Goal: Task Accomplishment & Management: Manage account settings

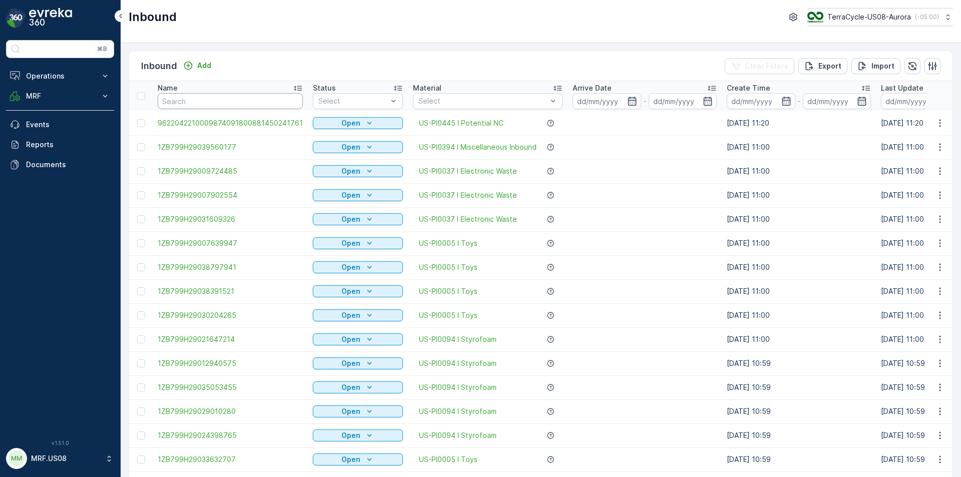
click at [189, 106] on input "text" at bounding box center [230, 101] width 145 height 16
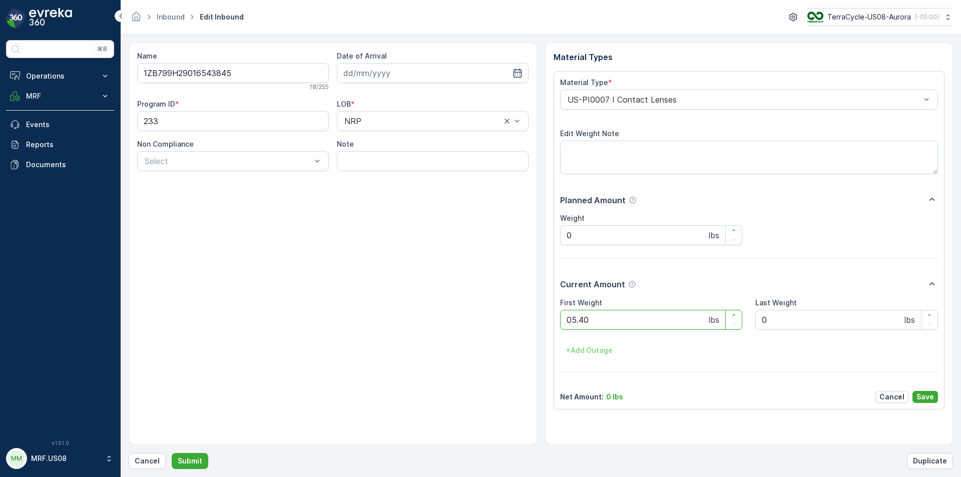
click at [172, 453] on button "Submit" at bounding box center [190, 461] width 37 height 16
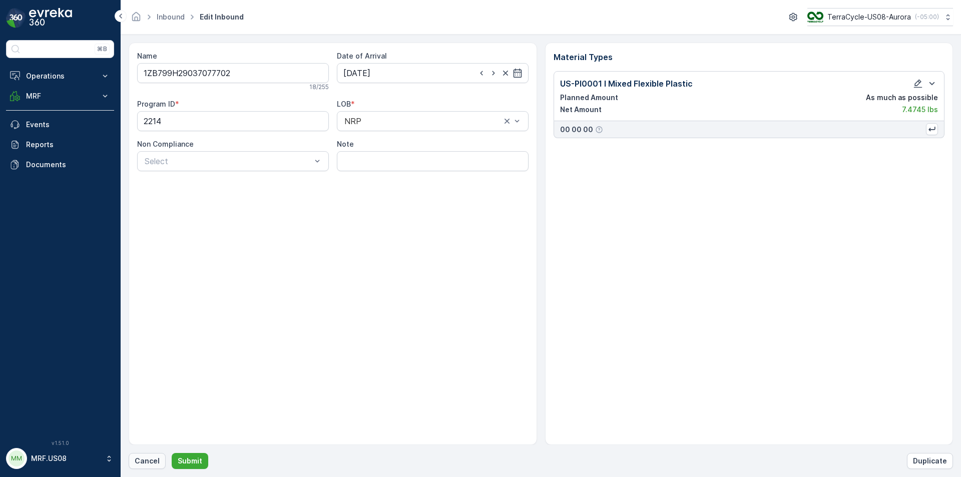
click at [141, 461] on p "Cancel" at bounding box center [147, 461] width 25 height 10
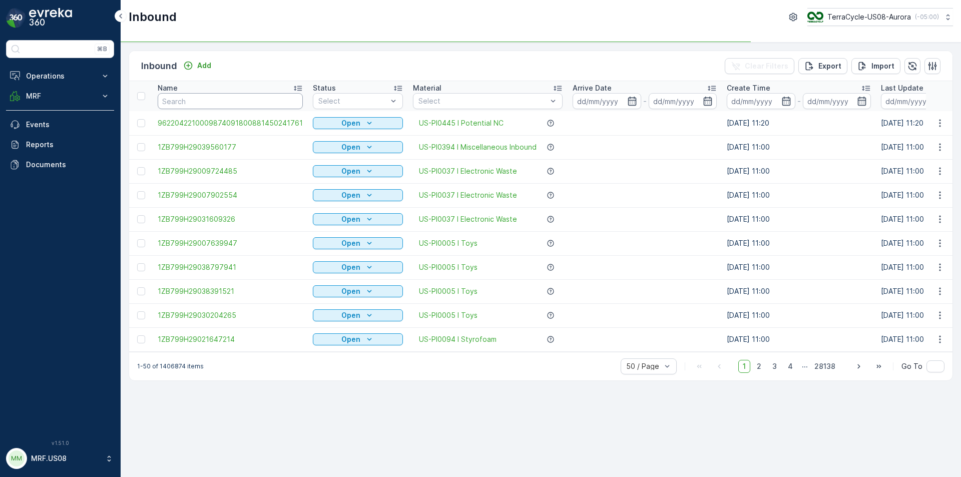
click at [234, 105] on input "text" at bounding box center [230, 101] width 145 height 16
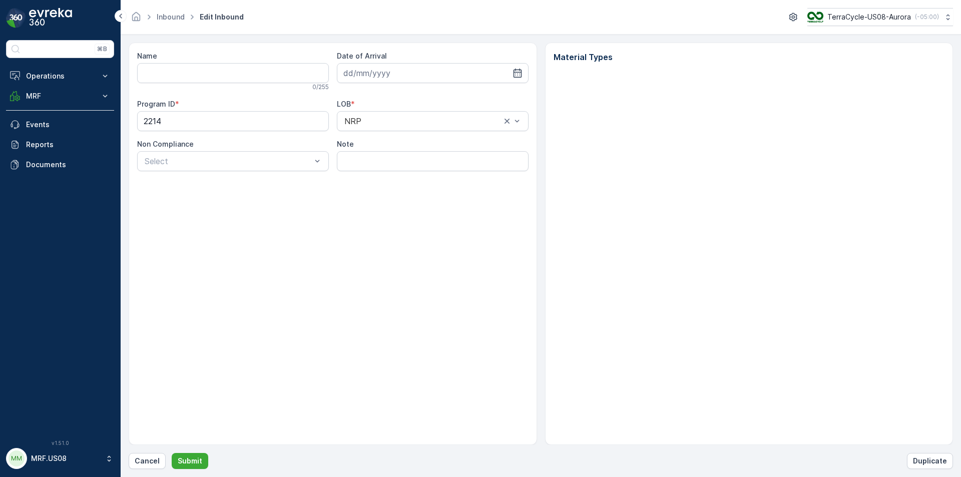
type input "1ZB799H29037077702"
type input "[DATE]"
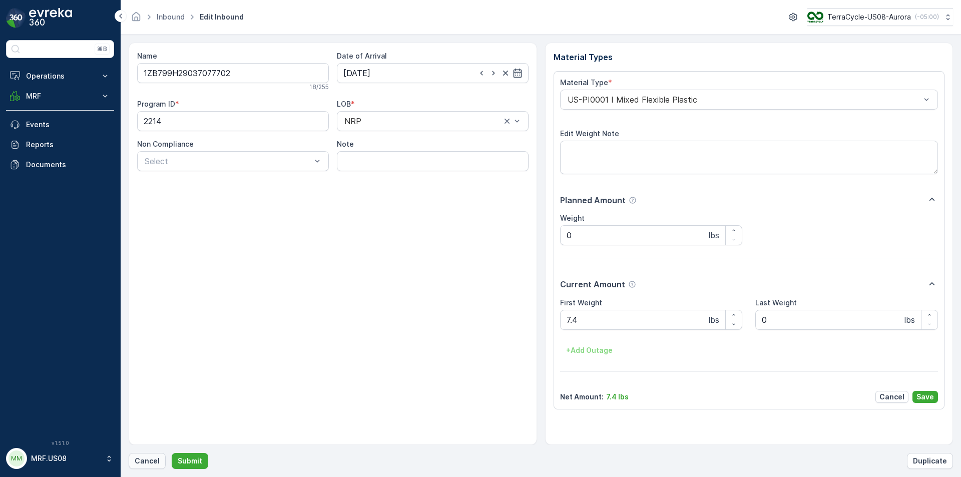
click at [145, 461] on p "Cancel" at bounding box center [147, 461] width 25 height 10
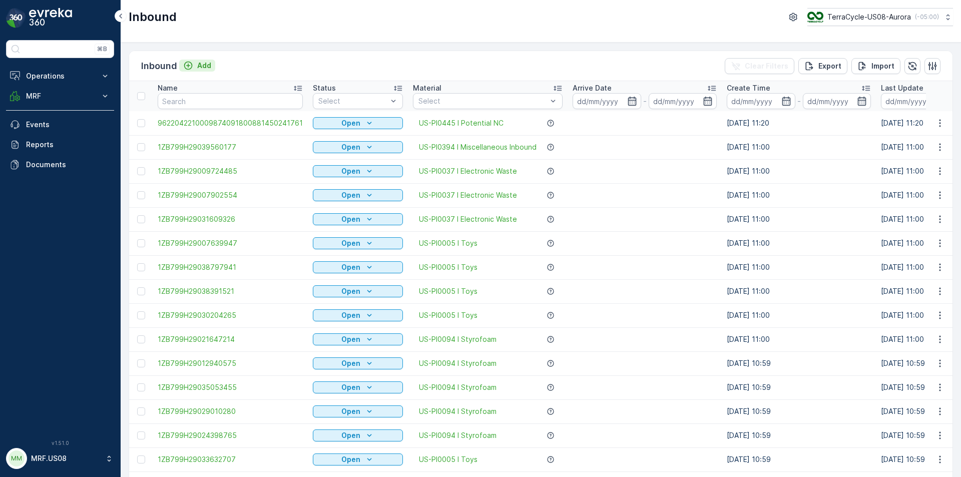
click at [197, 66] on div "Add" at bounding box center [197, 66] width 28 height 10
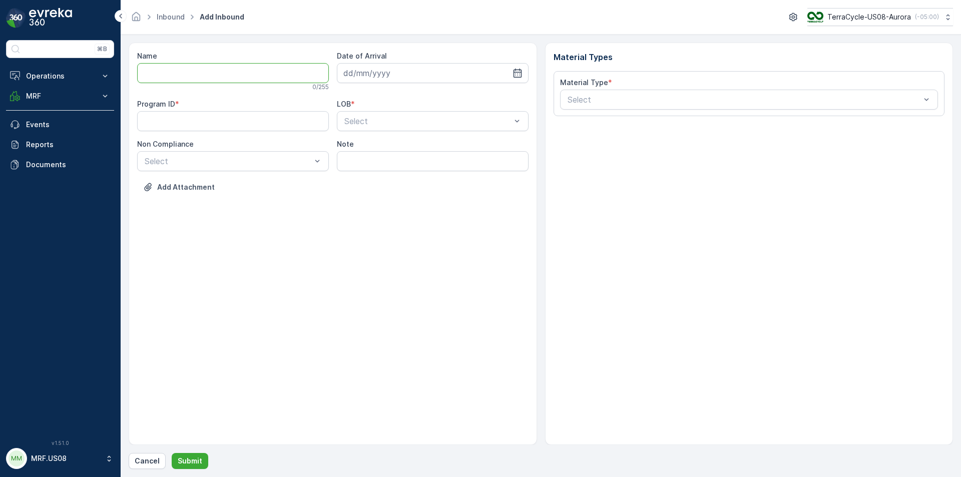
click at [193, 74] on input "Name" at bounding box center [233, 73] width 192 height 20
type input "1ZB799H29037077702"
click at [172, 453] on button "Submit" at bounding box center [190, 461] width 37 height 16
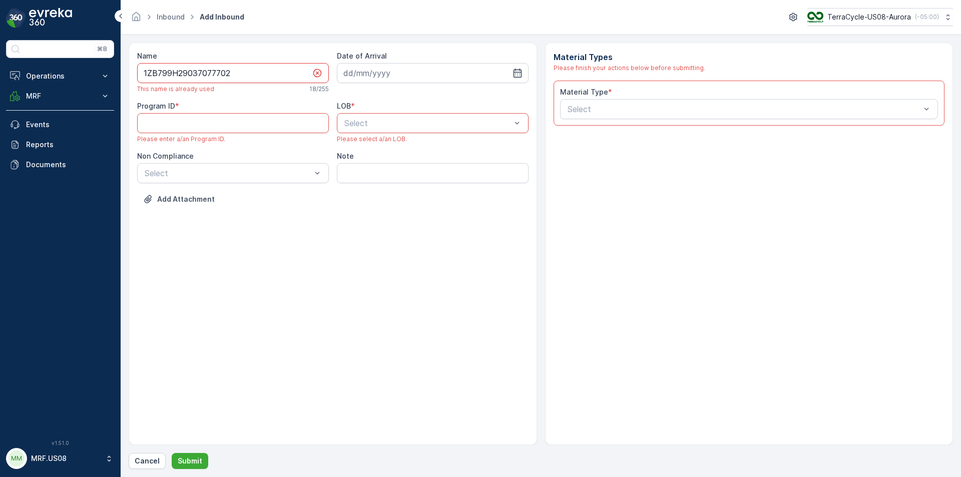
click at [289, 78] on input "1ZB799H29037077702" at bounding box center [233, 73] width 192 height 20
click at [363, 69] on input at bounding box center [433, 73] width 192 height 20
click at [420, 198] on div "25" at bounding box center [426, 197] width 16 height 16
type input "[DATE]"
click at [421, 138] on div "Please select a/an LOB." at bounding box center [433, 139] width 192 height 8
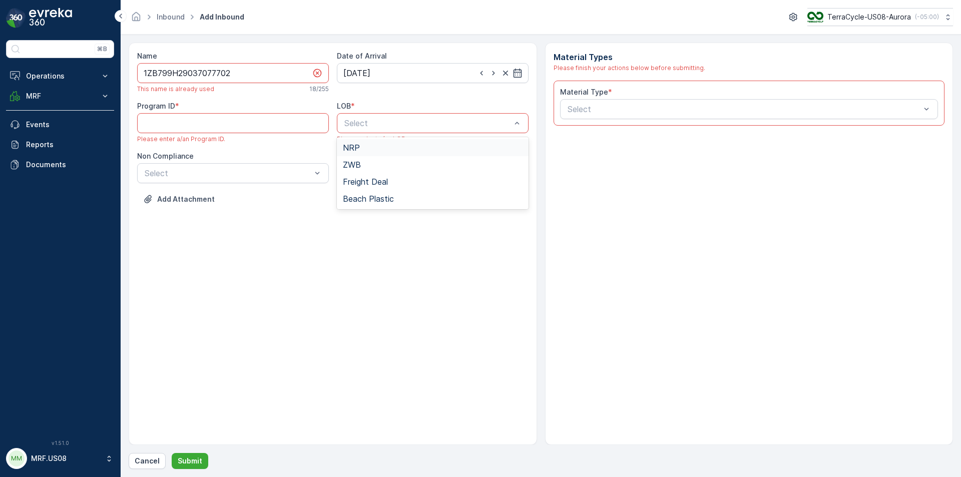
click at [421, 132] on div "Select" at bounding box center [433, 123] width 192 height 20
click at [409, 148] on div "NRP" at bounding box center [433, 147] width 180 height 9
click at [177, 121] on ID "Program ID" at bounding box center [233, 123] width 192 height 20
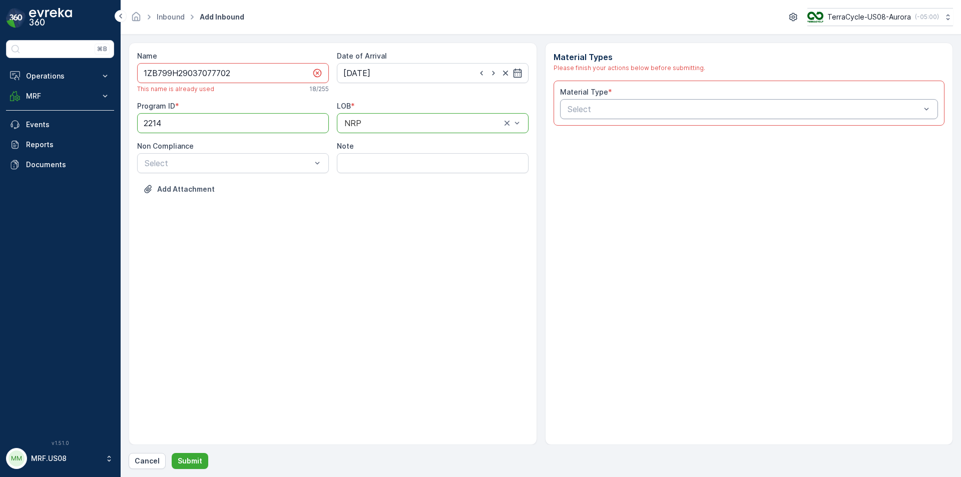
type ID "2214"
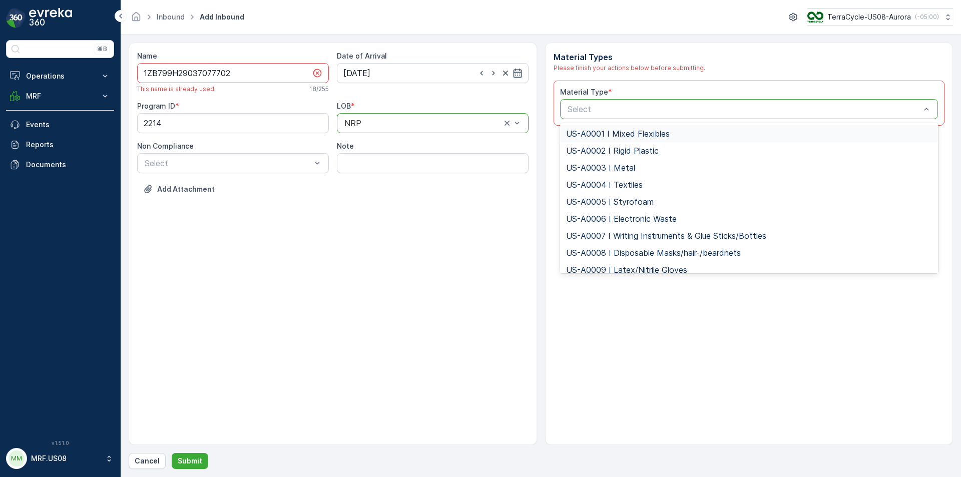
click at [620, 104] on p "Select" at bounding box center [744, 109] width 353 height 12
type input "0001"
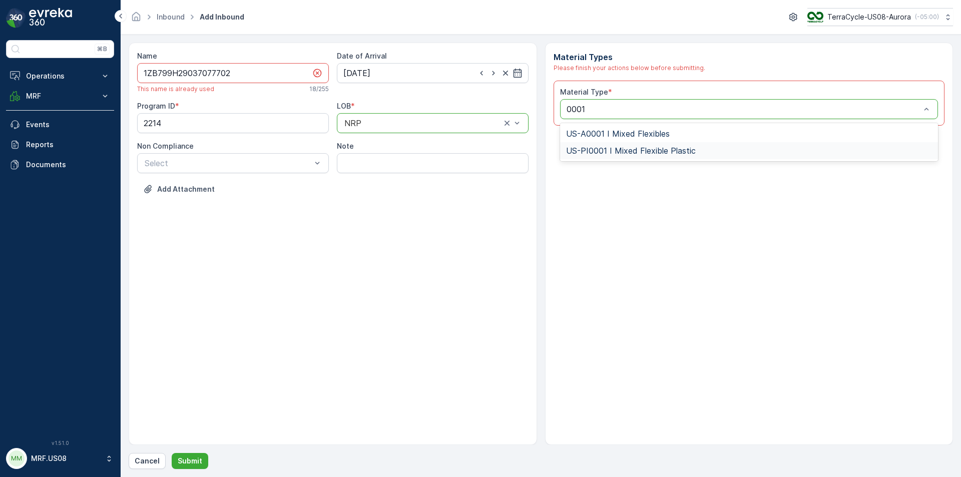
click at [608, 153] on span "US-PI0001 I Mixed Flexible Plastic" at bounding box center [631, 150] width 130 height 9
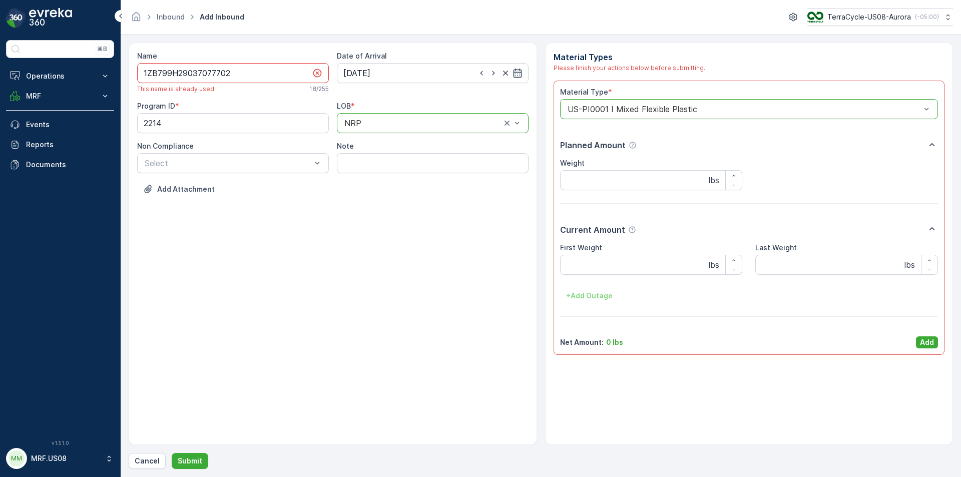
click at [249, 66] on input "1ZB799H29037077702" at bounding box center [233, 73] width 192 height 20
type input "1ZB799H29037077702E"
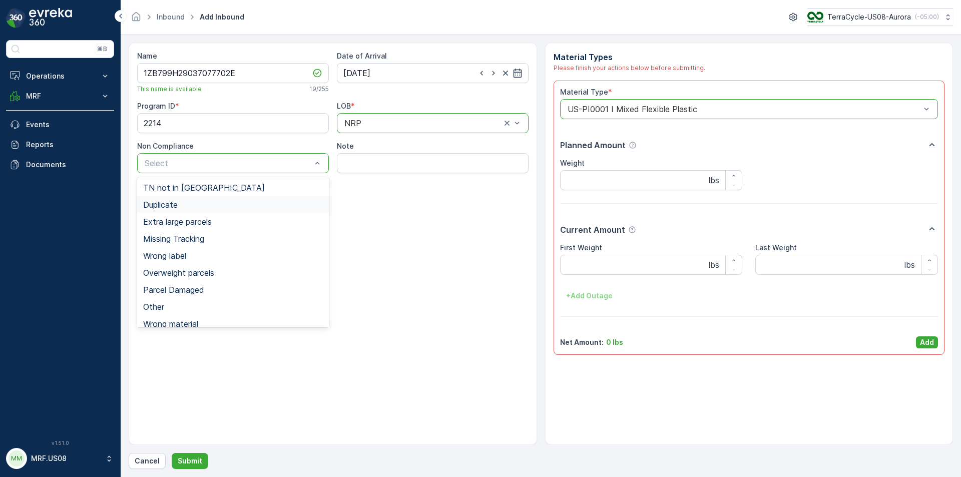
click at [197, 203] on div "Duplicate" at bounding box center [233, 204] width 180 height 9
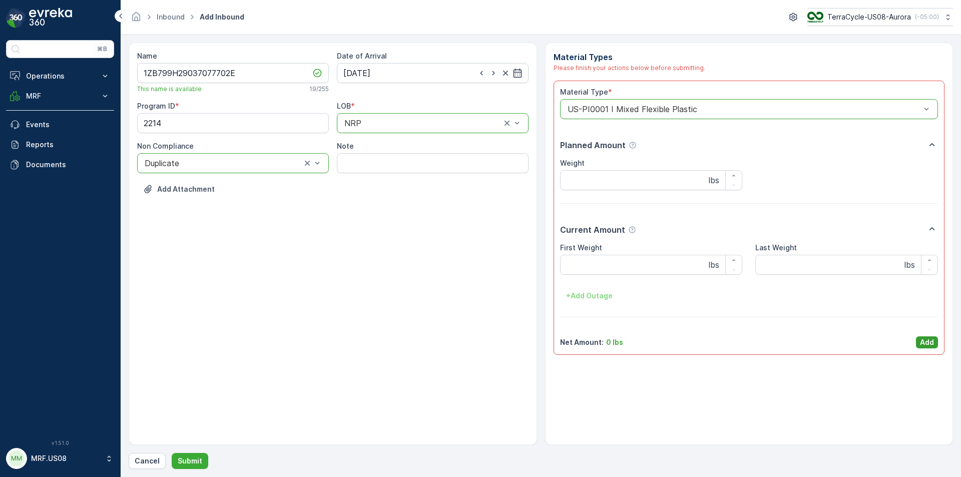
click at [929, 342] on p "Add" at bounding box center [927, 342] width 14 height 10
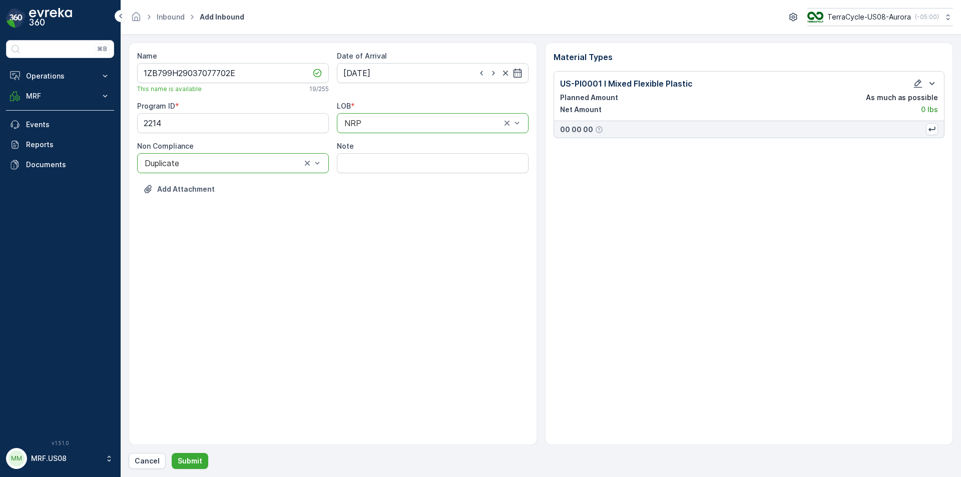
click at [187, 452] on div "Name 1ZB799H29037077702E This name is available 19 / 255 Date of Arrival 25.09.…" at bounding box center [541, 256] width 825 height 427
click at [187, 467] on button "Submit" at bounding box center [190, 461] width 37 height 16
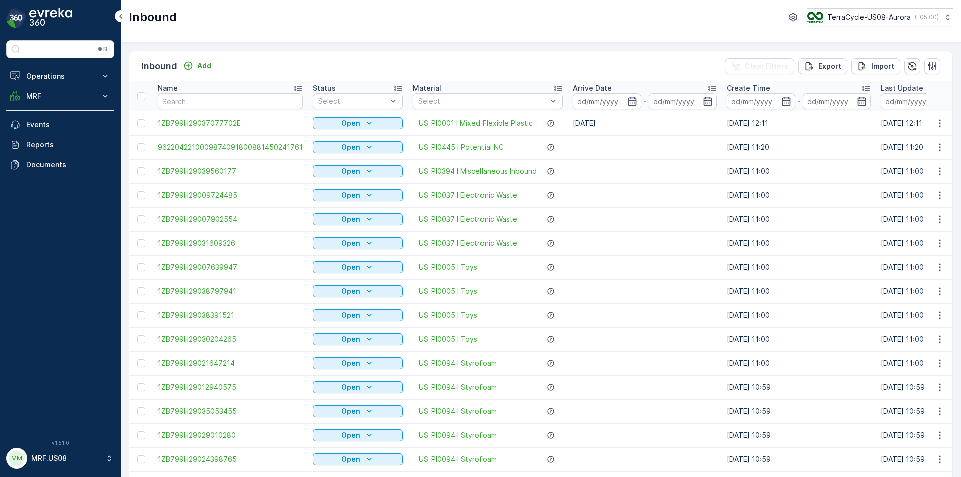
click at [138, 124] on div at bounding box center [141, 123] width 8 height 8
click at [137, 119] on input "checkbox" at bounding box center [137, 119] width 0 height 0
click at [842, 66] on p "Print QR" at bounding box center [846, 66] width 30 height 10
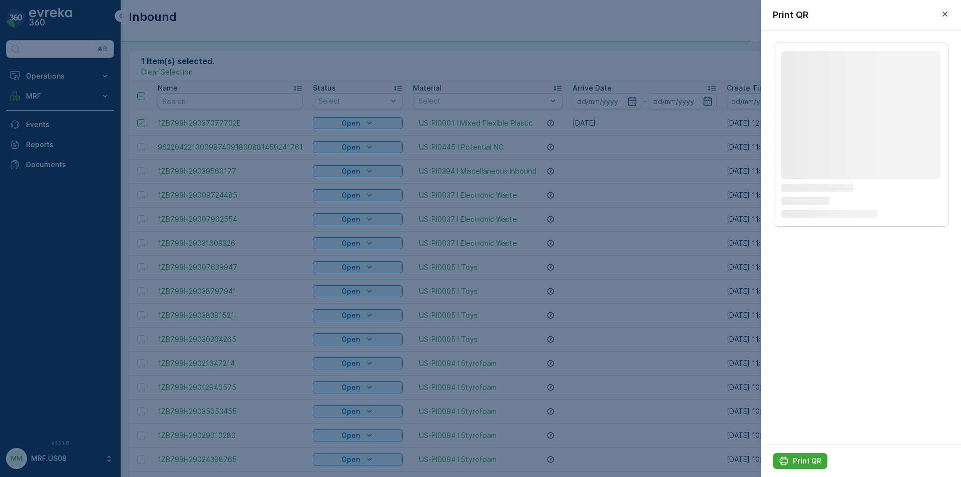
click at [808, 451] on div "Print QR" at bounding box center [861, 461] width 200 height 33
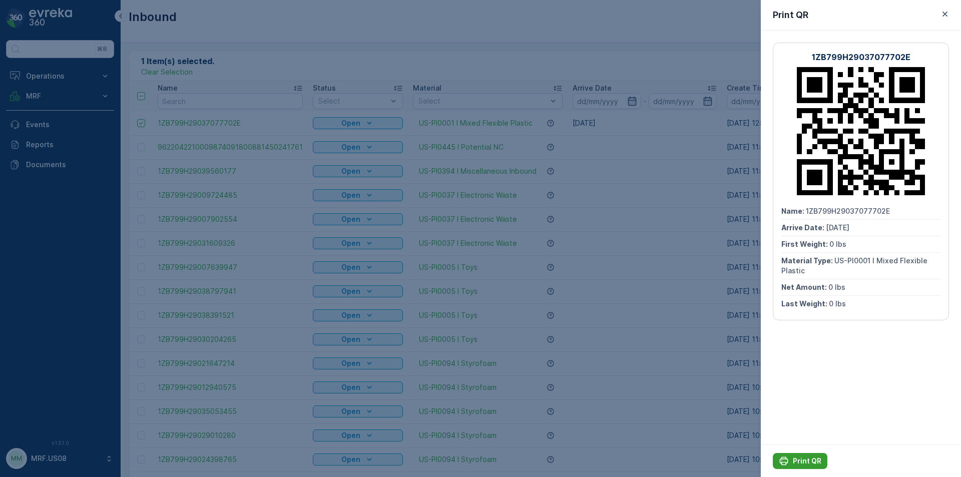
click at [807, 453] on button "Print QR" at bounding box center [800, 461] width 55 height 16
click at [942, 14] on icon "button" at bounding box center [945, 14] width 10 height 10
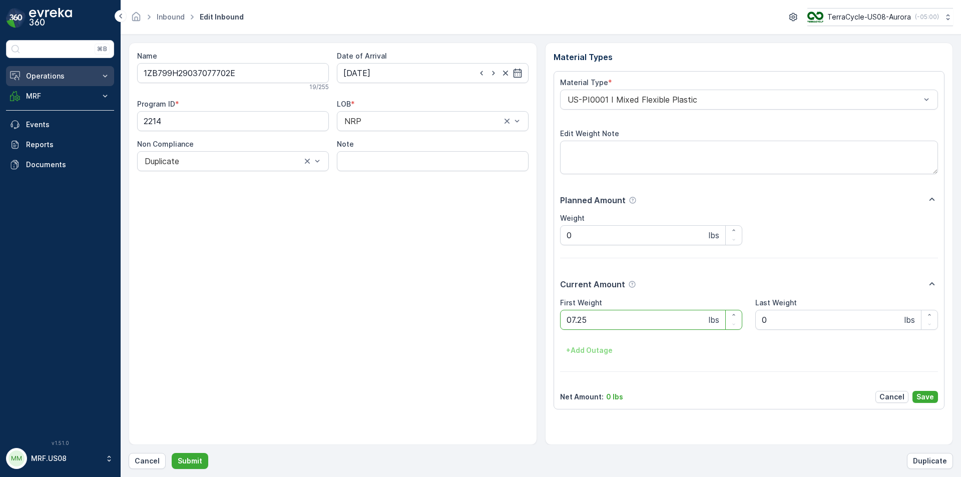
click at [172, 453] on button "Submit" at bounding box center [190, 461] width 37 height 16
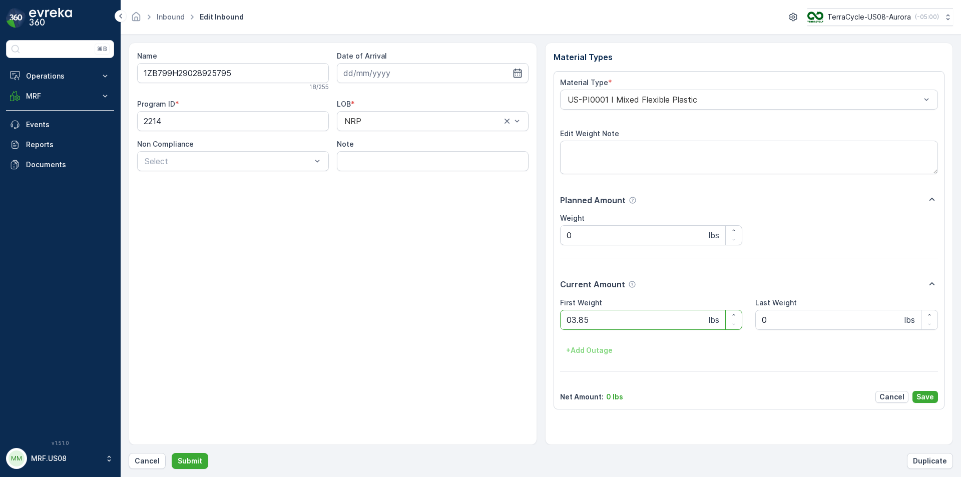
click at [172, 453] on button "Submit" at bounding box center [190, 461] width 37 height 16
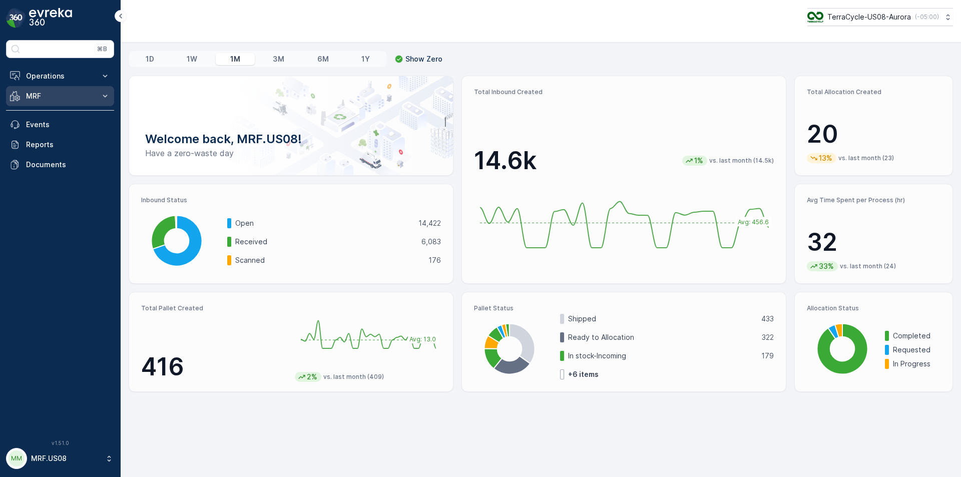
click at [61, 89] on button "MRF" at bounding box center [60, 96] width 108 height 20
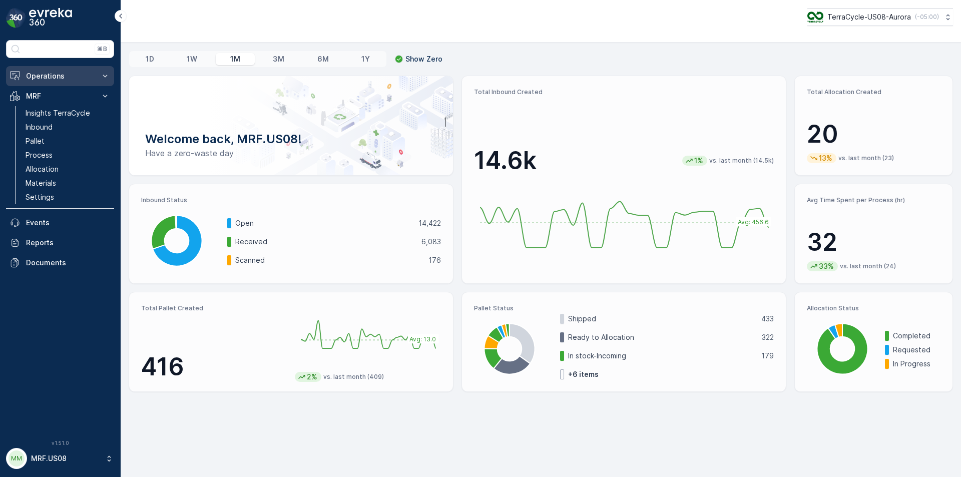
click at [43, 79] on p "Operations" at bounding box center [60, 76] width 68 height 10
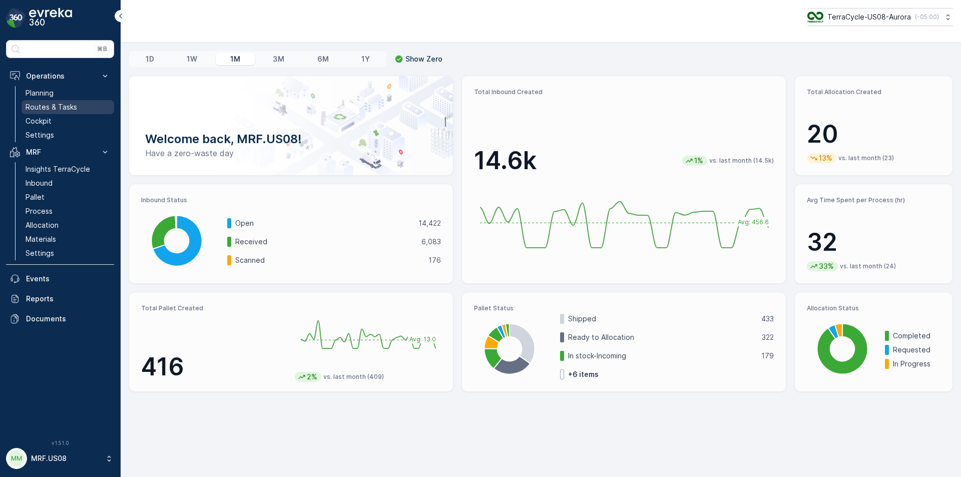
click at [49, 109] on p "Routes & Tasks" at bounding box center [52, 107] width 52 height 10
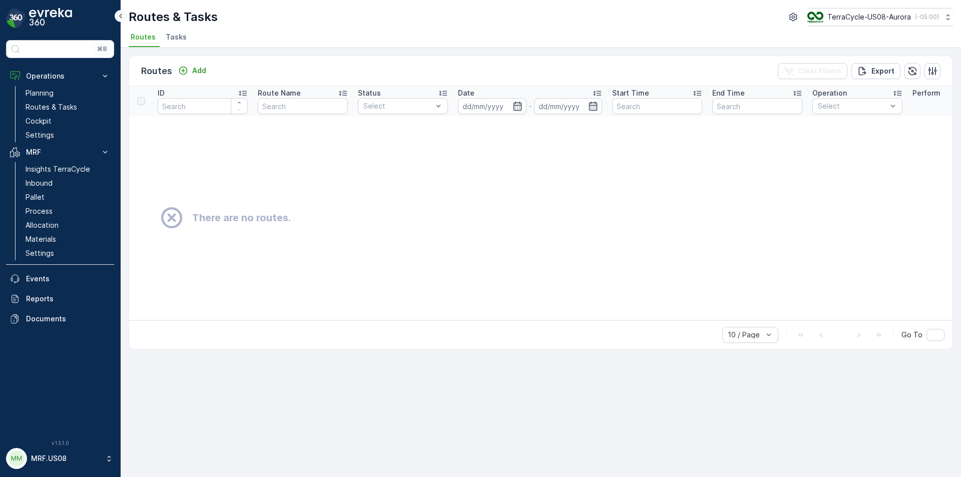
click at [121, 16] on icon at bounding box center [120, 16] width 3 height 5
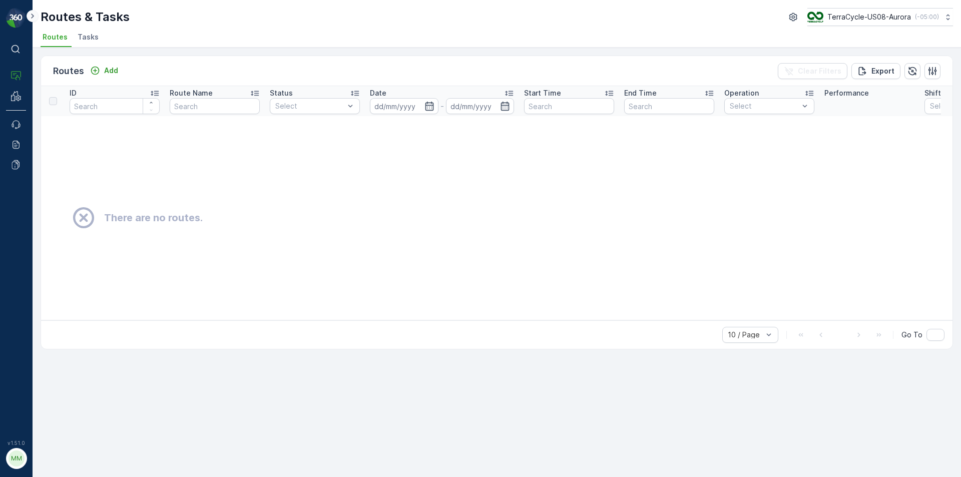
click at [30, 16] on icon at bounding box center [32, 16] width 11 height 12
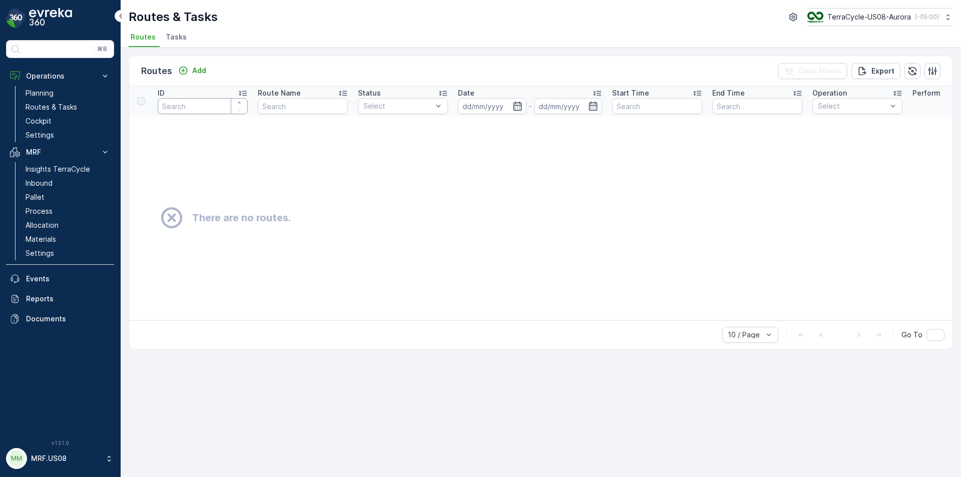
click at [163, 111] on input "number" at bounding box center [203, 106] width 90 height 16
click at [217, 110] on input "number" at bounding box center [203, 106] width 90 height 16
type input "179929008484120"
click at [165, 74] on p "Routes" at bounding box center [156, 71] width 31 height 14
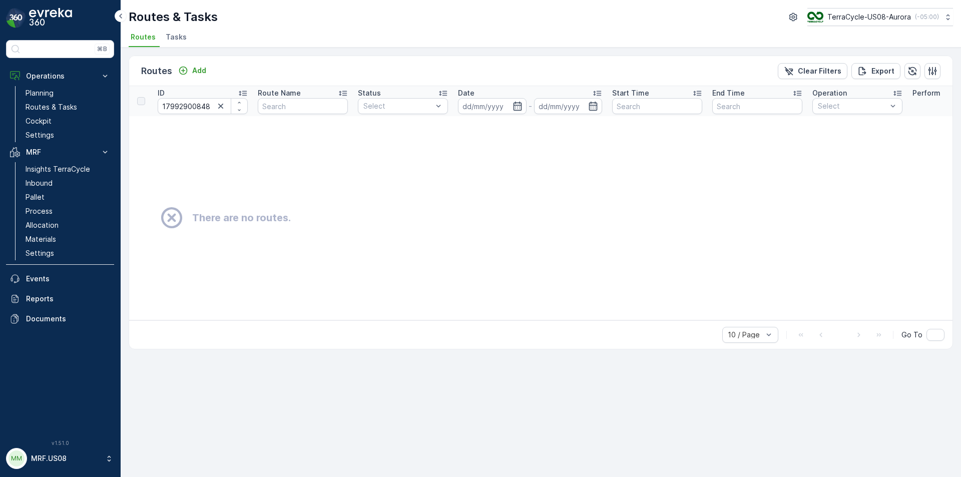
click at [168, 38] on span "Tasks" at bounding box center [176, 37] width 21 height 10
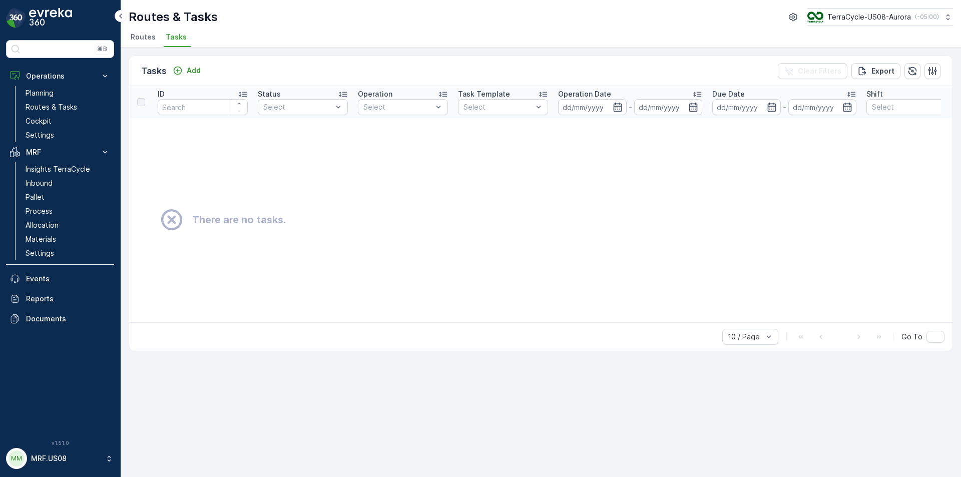
click at [133, 31] on li "Routes" at bounding box center [144, 38] width 31 height 17
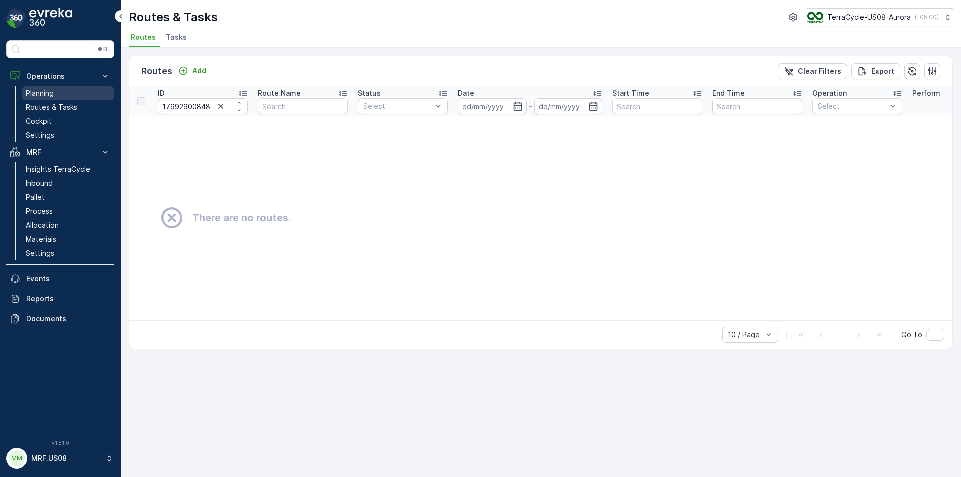
click at [48, 93] on p "Planning" at bounding box center [40, 93] width 28 height 10
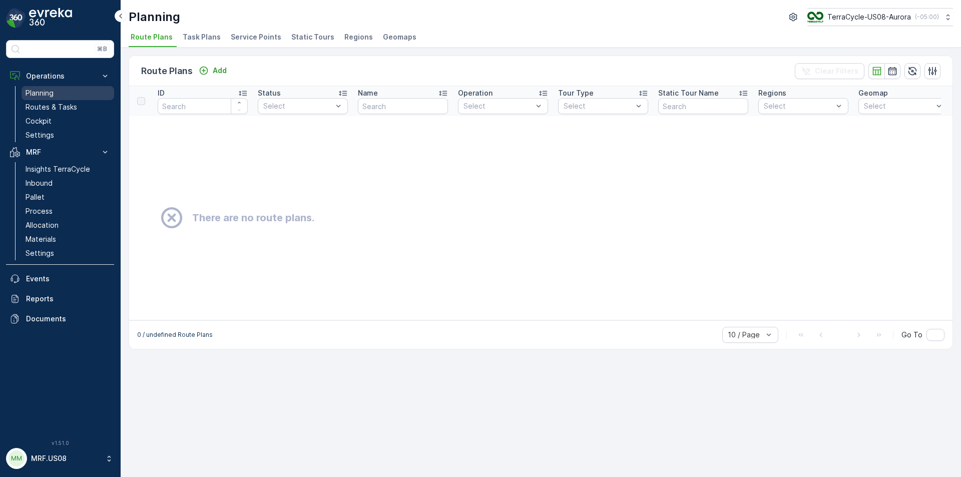
click at [48, 93] on p "Planning" at bounding box center [40, 93] width 28 height 10
click at [51, 109] on p "Routes & Tasks" at bounding box center [52, 107] width 52 height 10
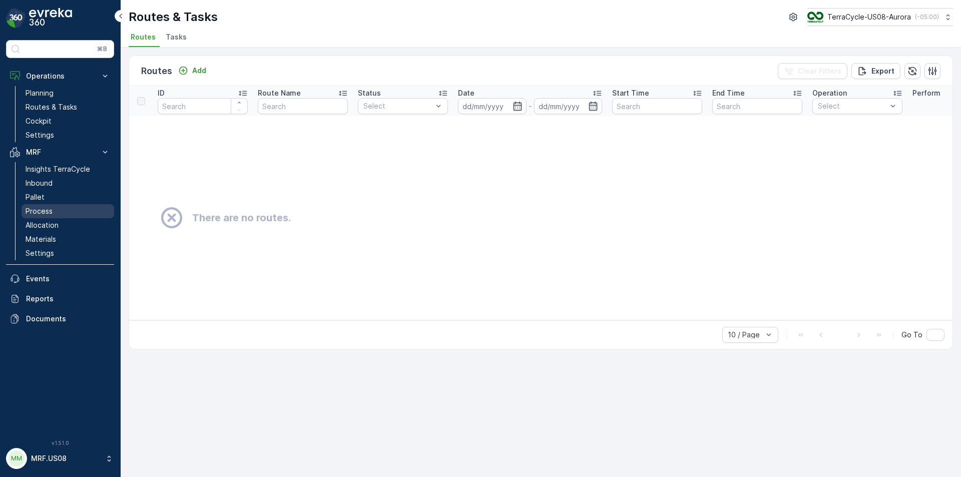
click at [34, 212] on p "Process" at bounding box center [39, 211] width 27 height 10
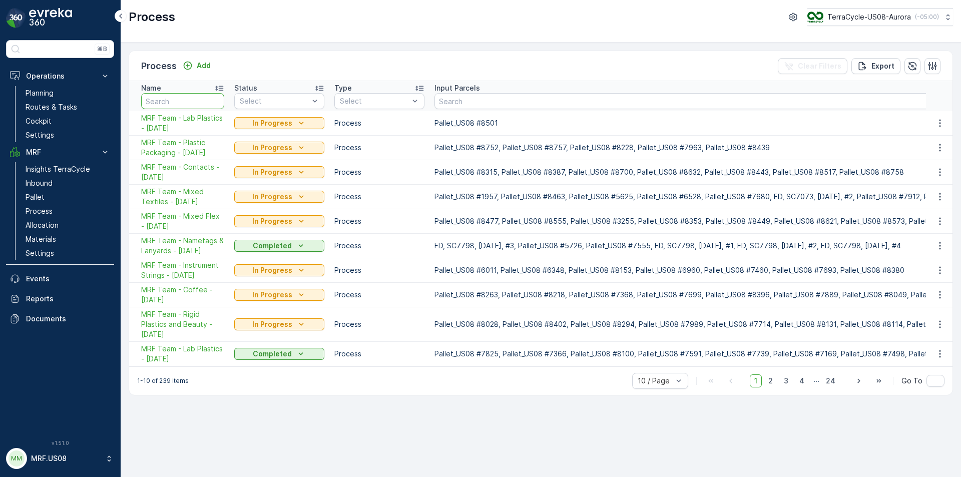
click at [217, 103] on input "text" at bounding box center [182, 101] width 83 height 16
type input "1ZB799H29008484120"
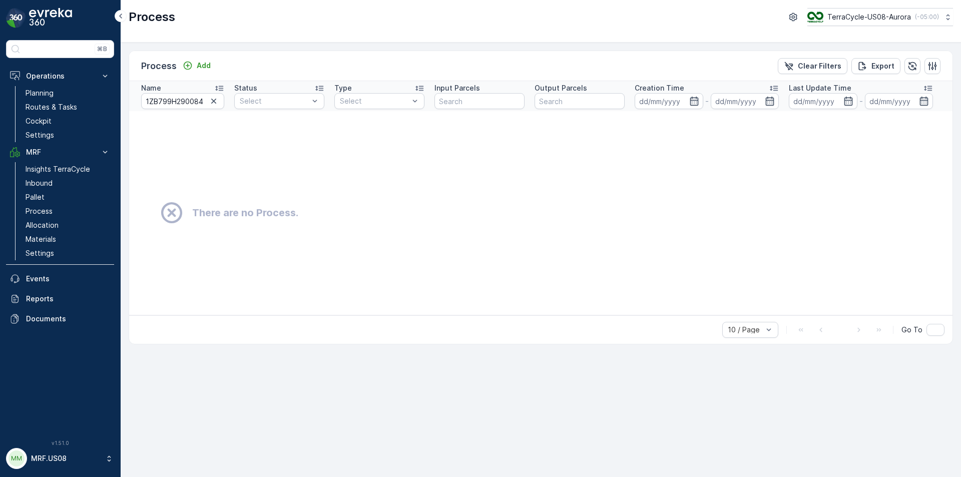
click at [178, 217] on icon at bounding box center [171, 212] width 25 height 25
click at [55, 226] on p "Allocation" at bounding box center [42, 225] width 33 height 10
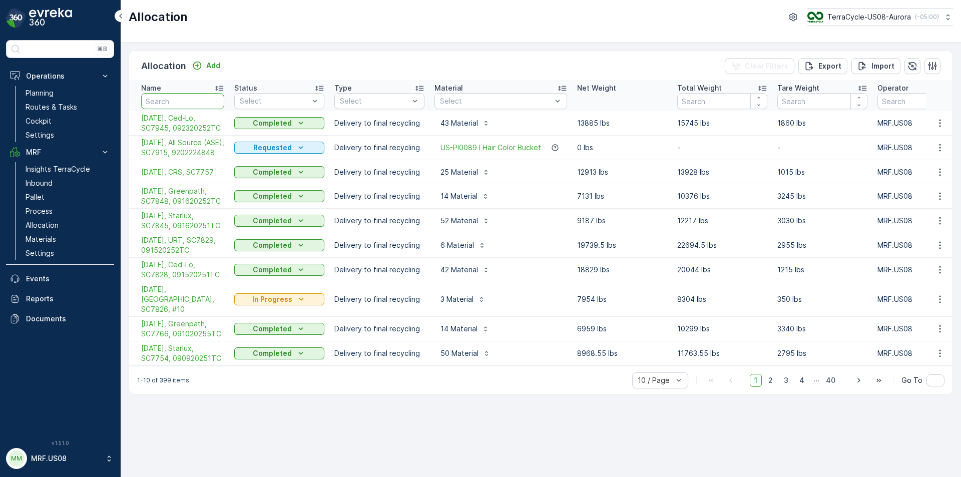
click at [181, 101] on input "text" at bounding box center [182, 101] width 83 height 16
type input "1ZB799H29008484120"
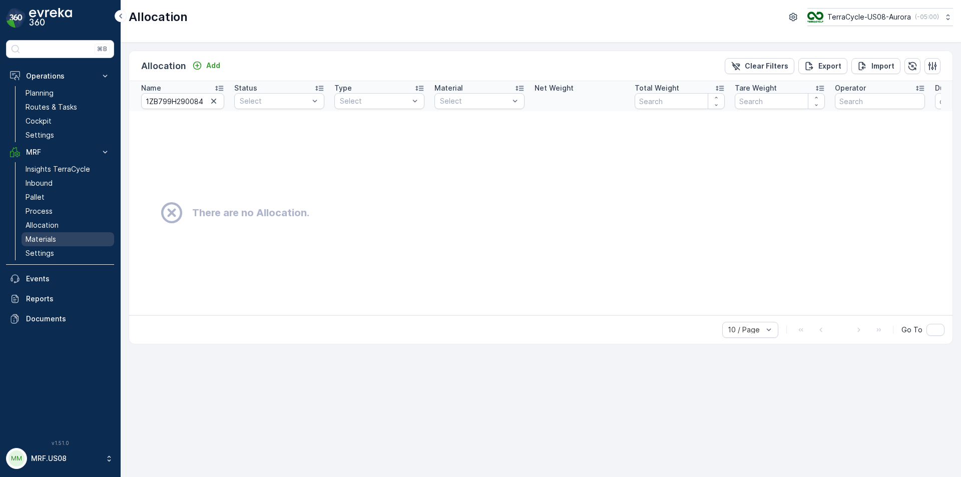
click at [46, 241] on p "Materials" at bounding box center [41, 239] width 31 height 10
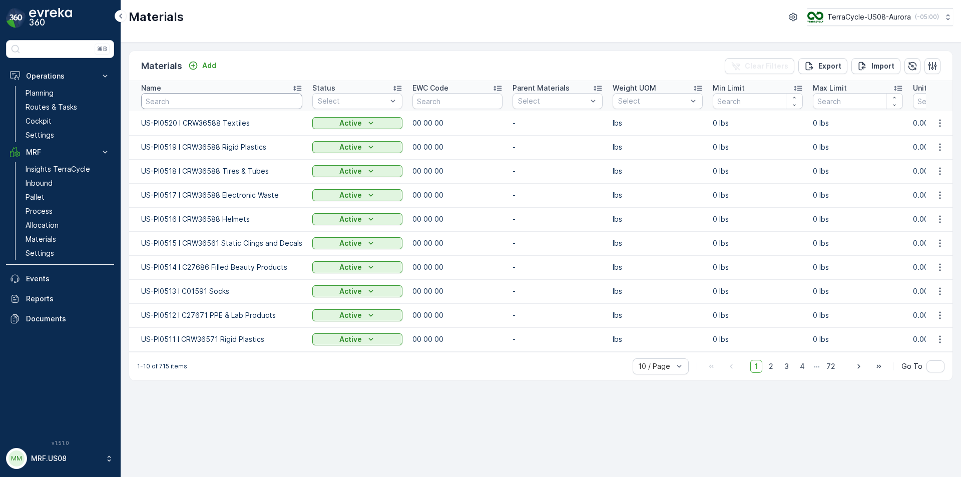
click at [214, 102] on input "text" at bounding box center [221, 101] width 161 height 16
type input "1ZB799H29008484120"
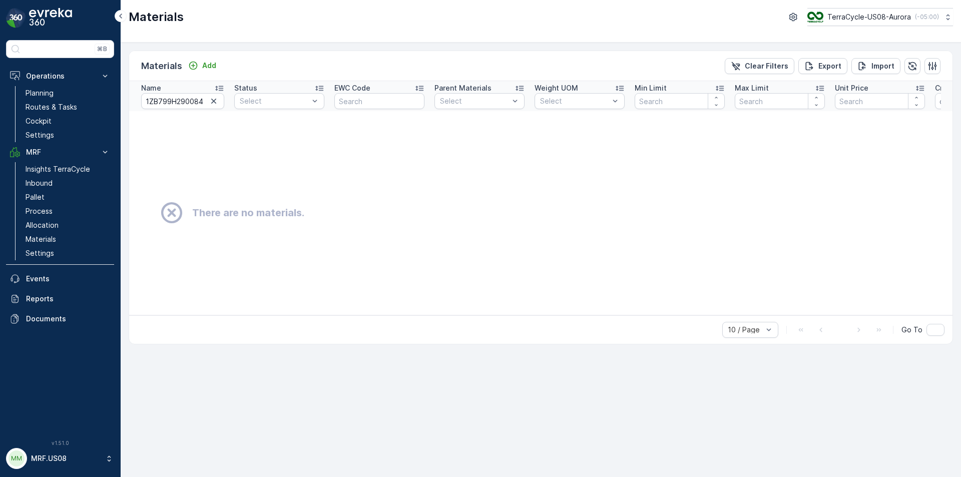
click at [108, 458] on icon at bounding box center [109, 459] width 10 height 10
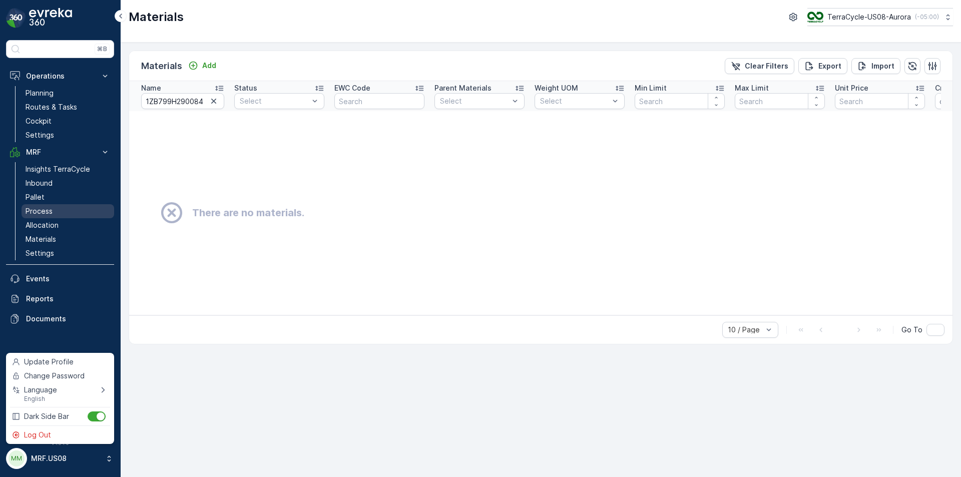
click at [89, 214] on link "Process" at bounding box center [68, 211] width 93 height 14
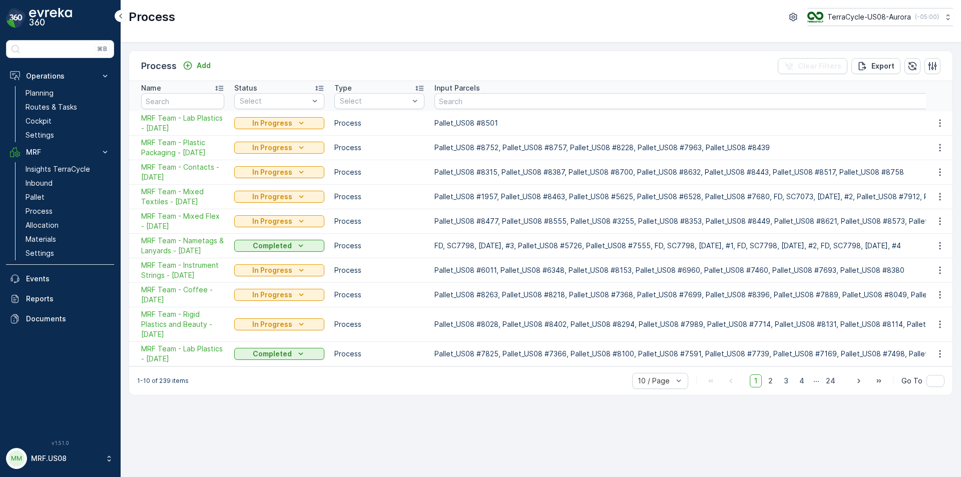
click at [49, 11] on img at bounding box center [50, 18] width 43 height 20
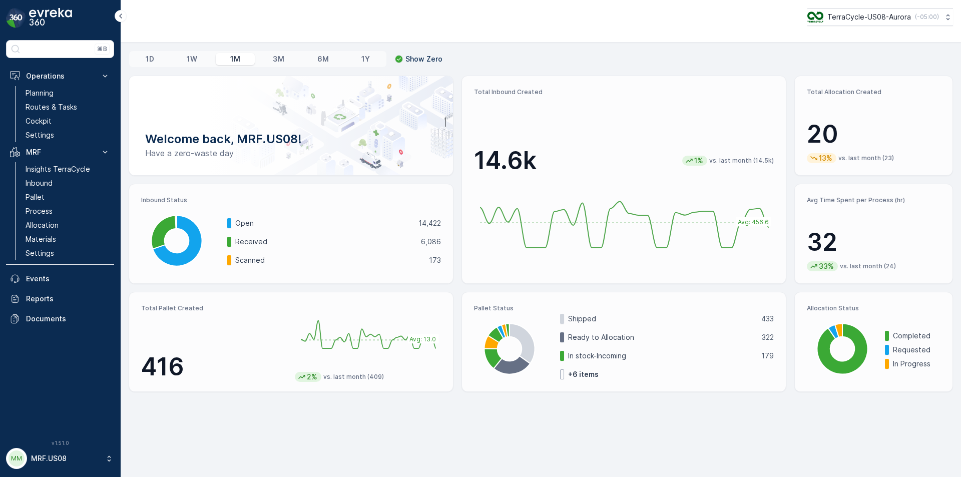
click at [228, 59] on div "1M" at bounding box center [235, 59] width 39 height 12
click at [42, 79] on p "Operations" at bounding box center [60, 76] width 68 height 10
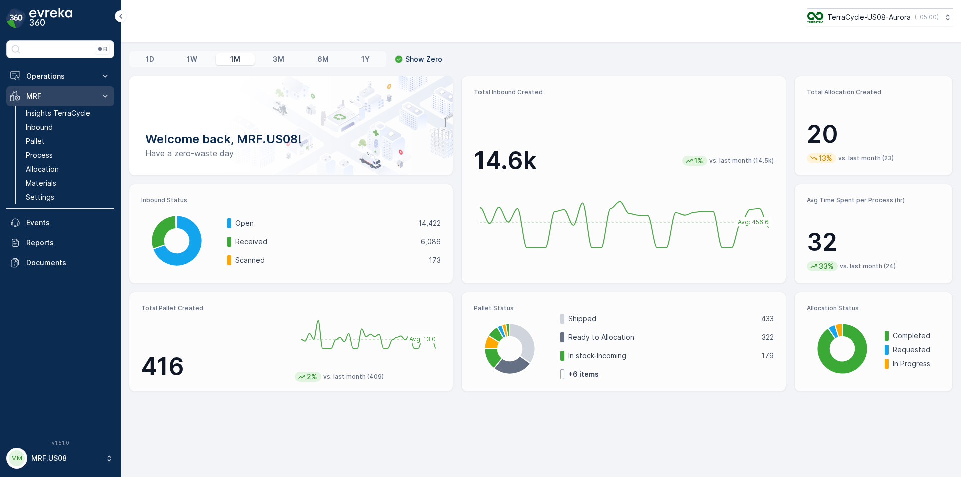
click at [41, 93] on p "MRF" at bounding box center [60, 96] width 68 height 10
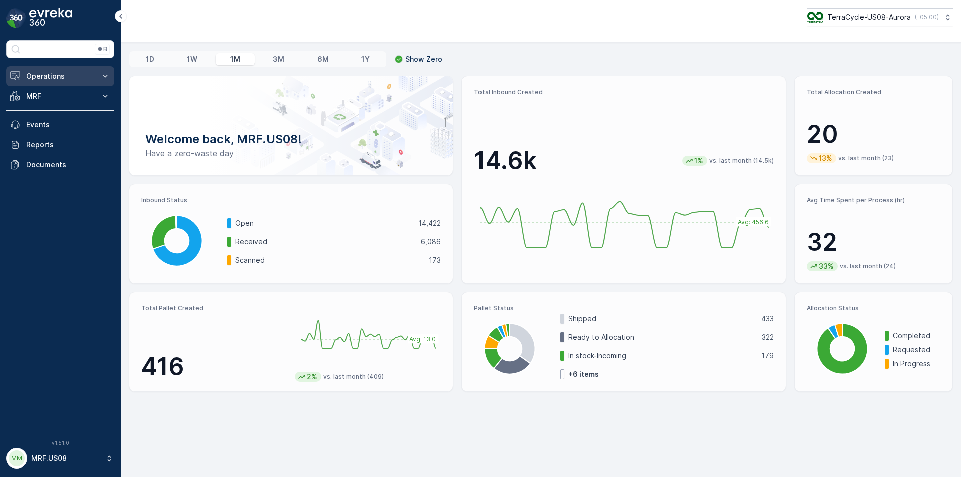
click at [96, 82] on button "Operations" at bounding box center [60, 76] width 108 height 20
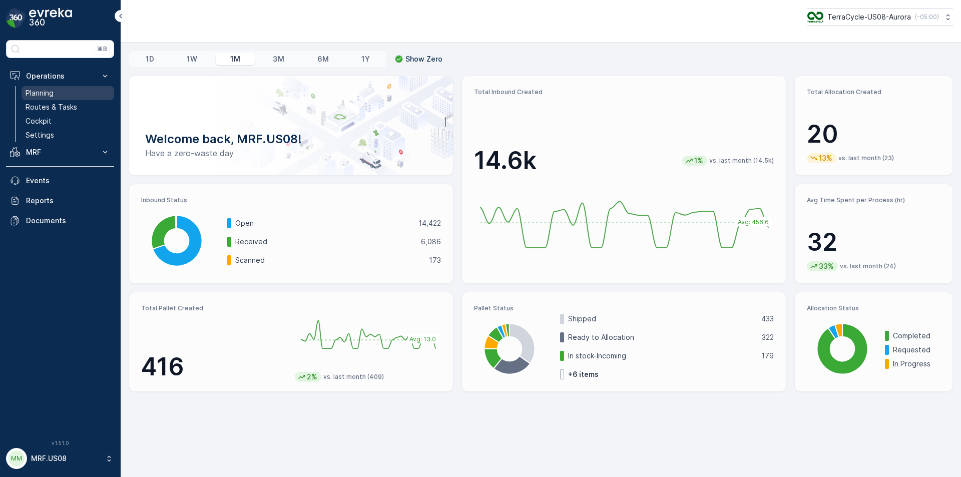
click at [61, 93] on link "Planning" at bounding box center [68, 93] width 93 height 14
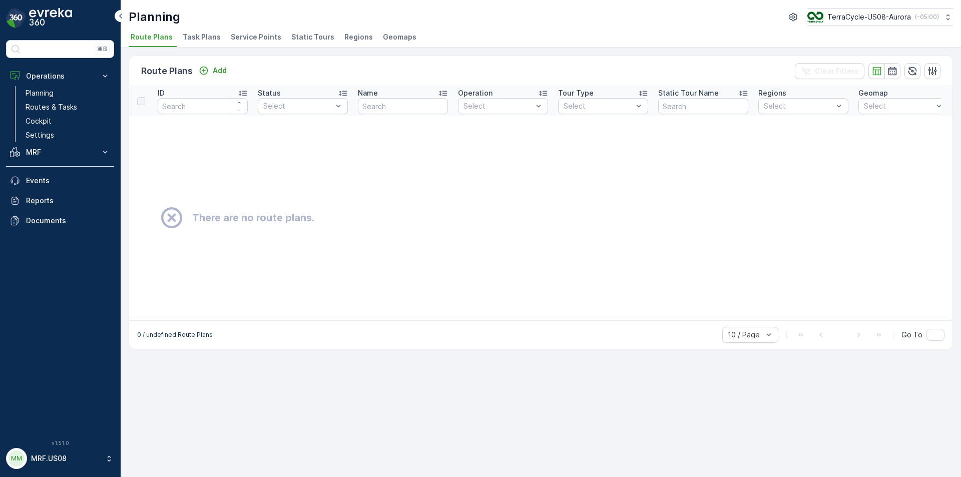
click at [198, 38] on span "Task Plans" at bounding box center [202, 37] width 38 height 10
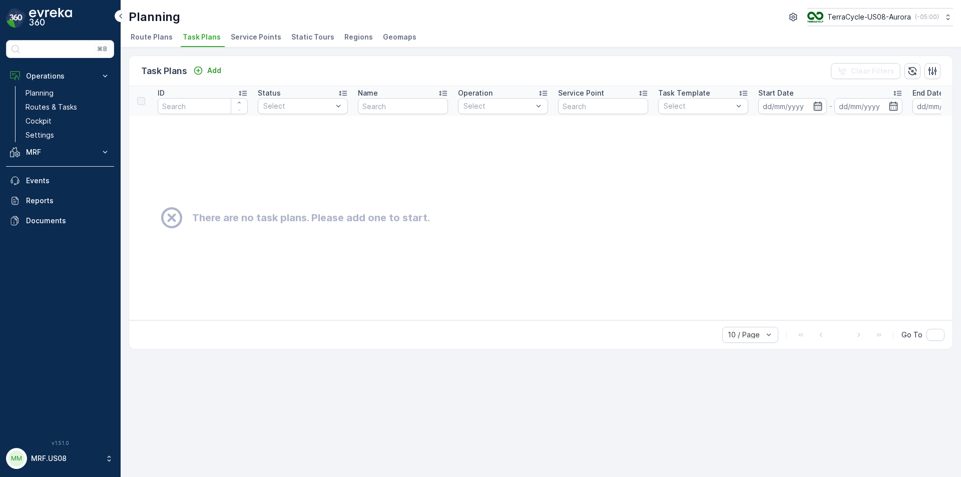
click at [294, 36] on span "Static Tours" at bounding box center [312, 37] width 43 height 10
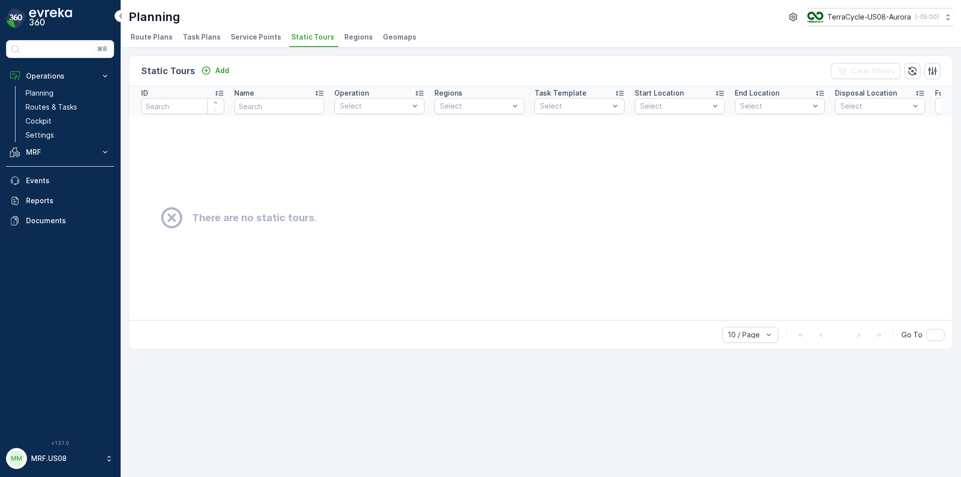
click at [354, 39] on span "Regions" at bounding box center [358, 37] width 29 height 10
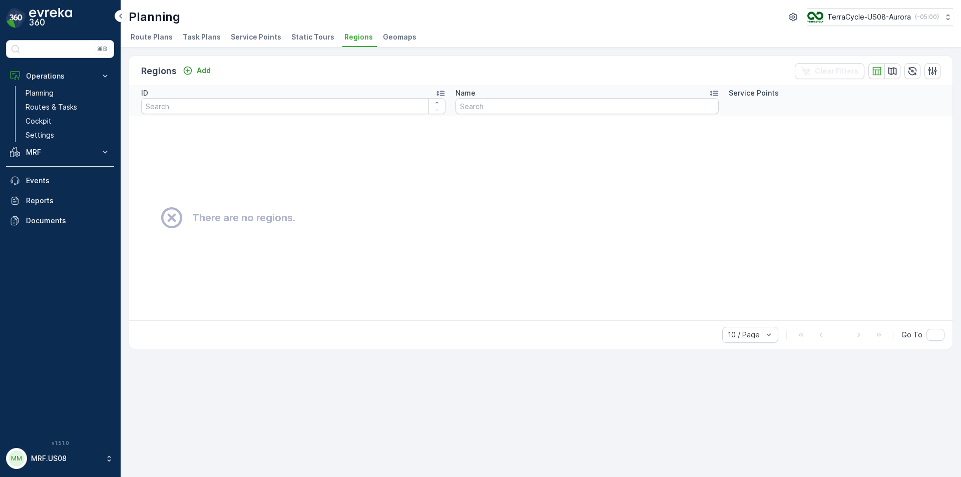
click at [393, 26] on div "Planning TerraCycle-US08-Aurora ( -05:00 ) Route Plans Task Plans Service Point…" at bounding box center [541, 24] width 841 height 48
click at [389, 37] on span "Geomaps" at bounding box center [400, 37] width 34 height 10
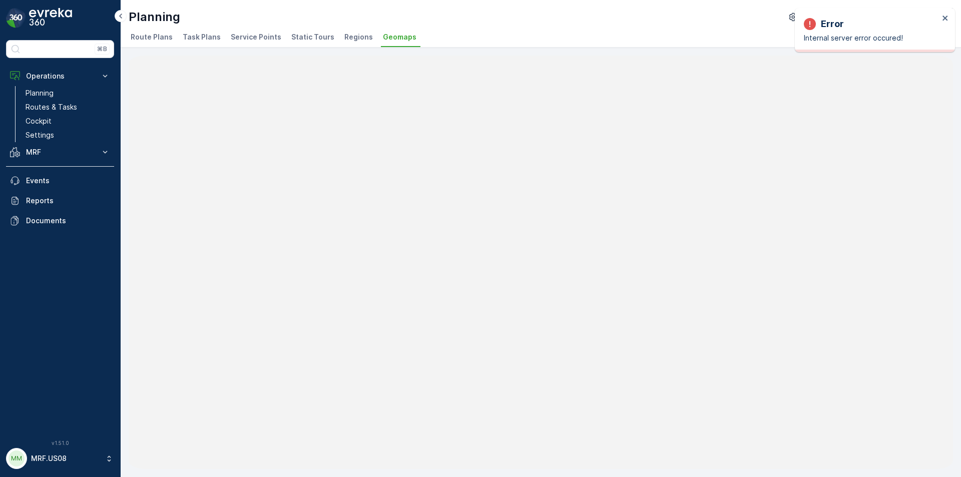
click at [153, 37] on span "Route Plans" at bounding box center [152, 37] width 42 height 10
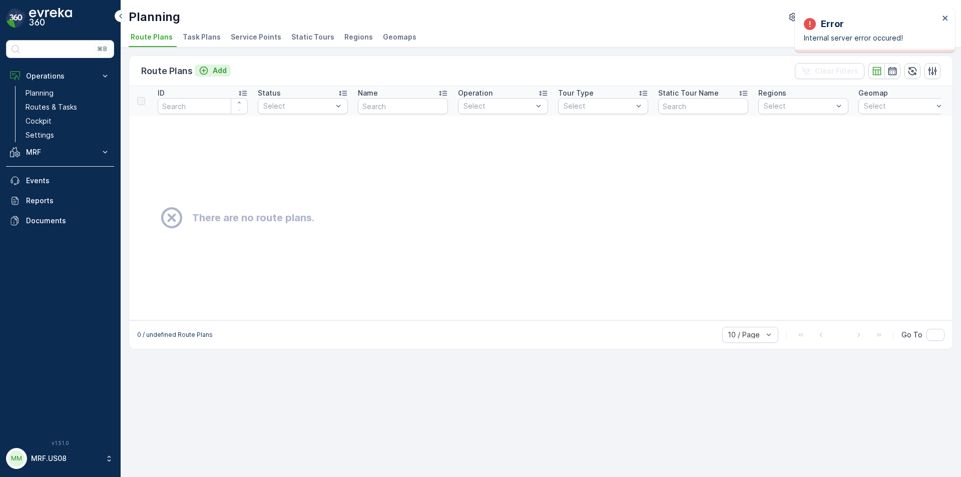
click at [208, 73] on icon "Add" at bounding box center [204, 71] width 10 height 10
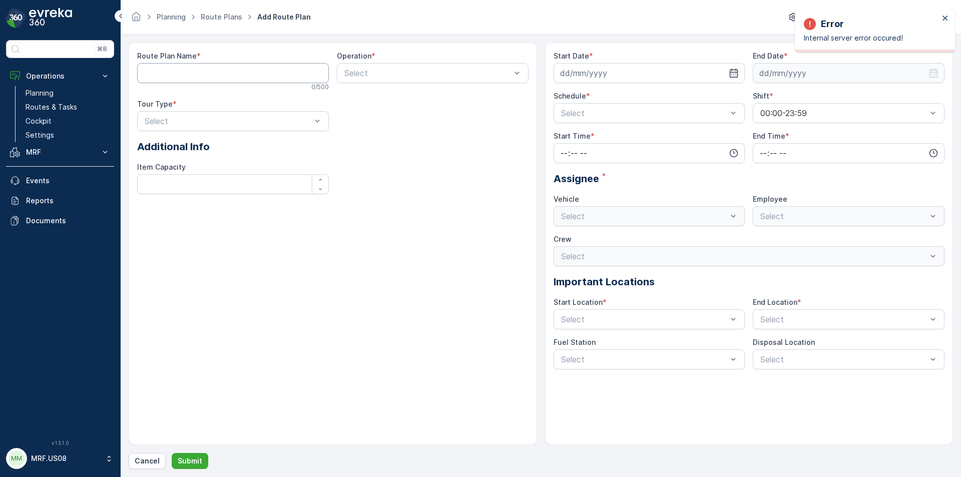
click at [195, 79] on Name "Route Plan Name" at bounding box center [233, 73] width 192 height 20
click at [43, 51] on div "⌘B" at bounding box center [60, 49] width 108 height 18
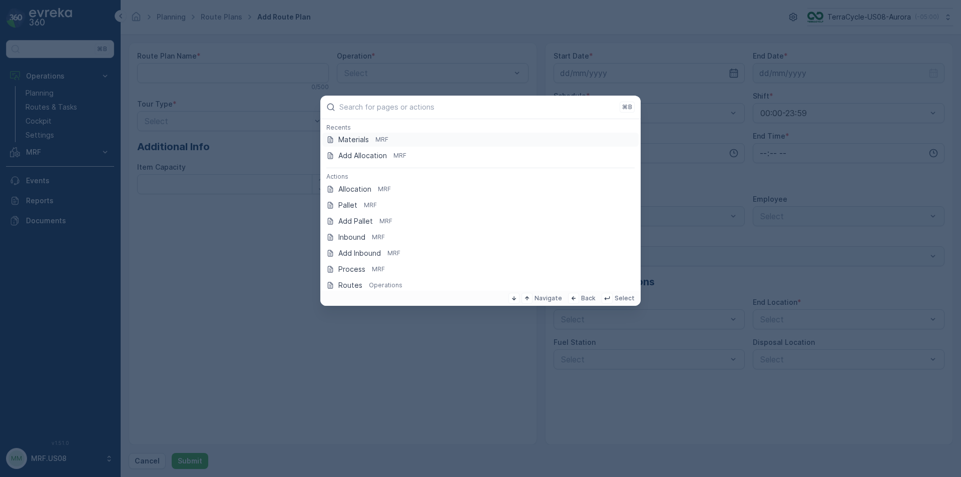
click at [396, 140] on div "Materials MRF" at bounding box center [480, 140] width 308 height 10
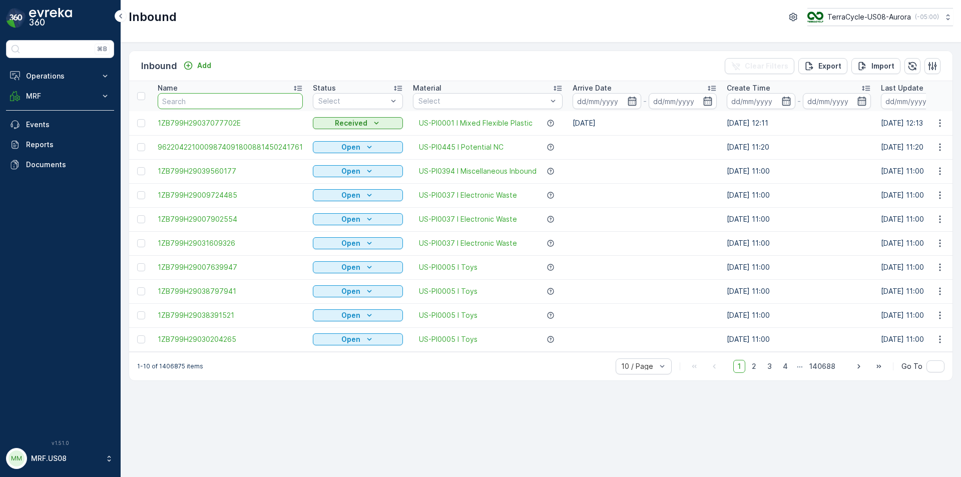
click at [235, 101] on input "text" at bounding box center [230, 101] width 145 height 16
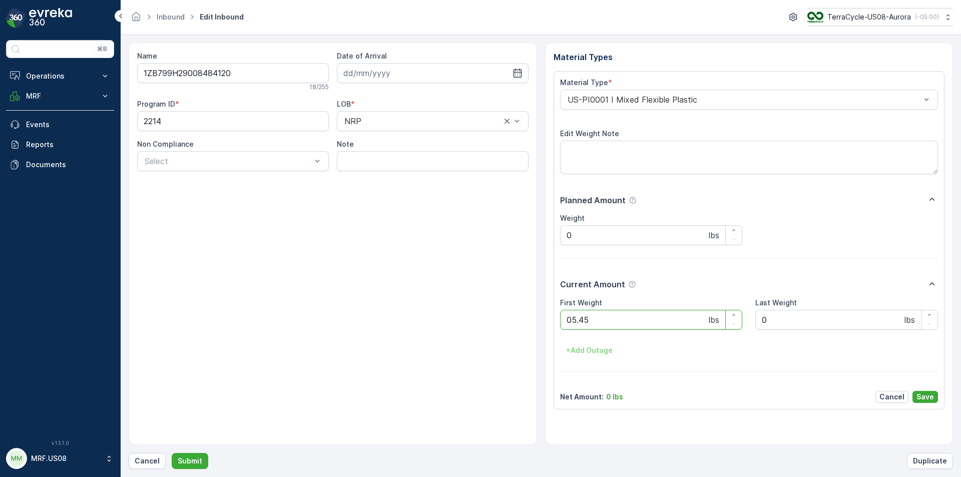
click at [172, 453] on button "Submit" at bounding box center [190, 461] width 37 height 16
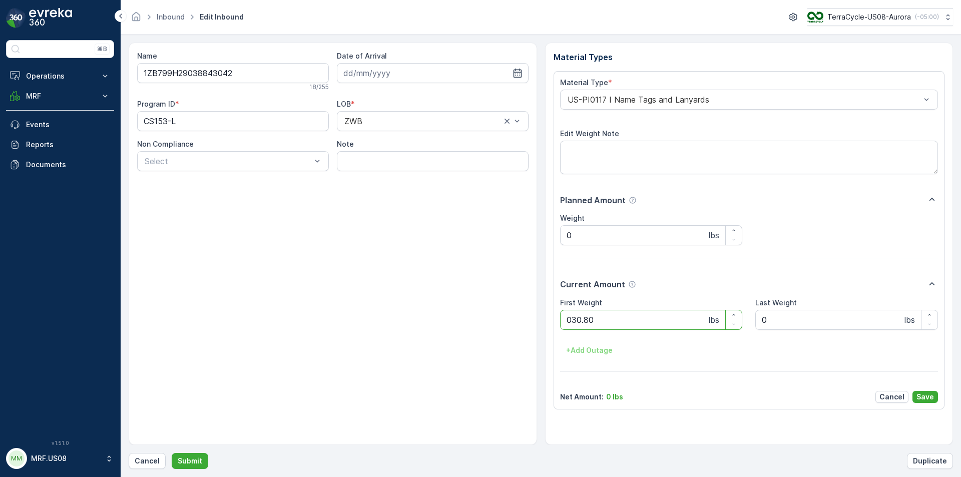
click at [172, 453] on button "Submit" at bounding box center [190, 461] width 37 height 16
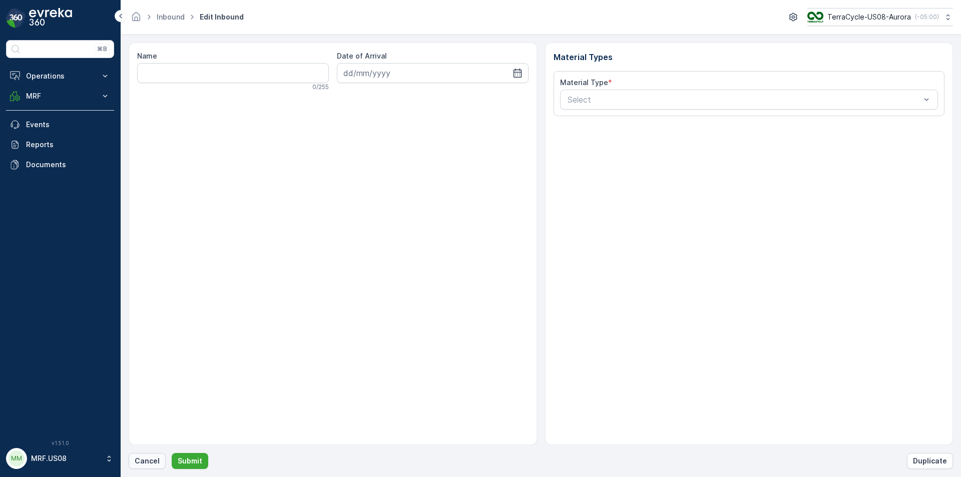
click at [150, 462] on p "Cancel" at bounding box center [147, 461] width 25 height 10
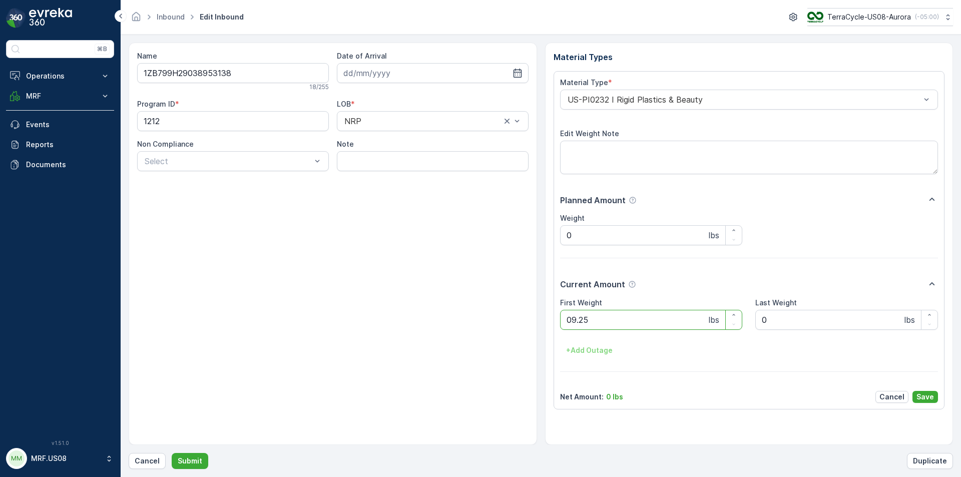
click at [172, 453] on button "Submit" at bounding box center [190, 461] width 37 height 16
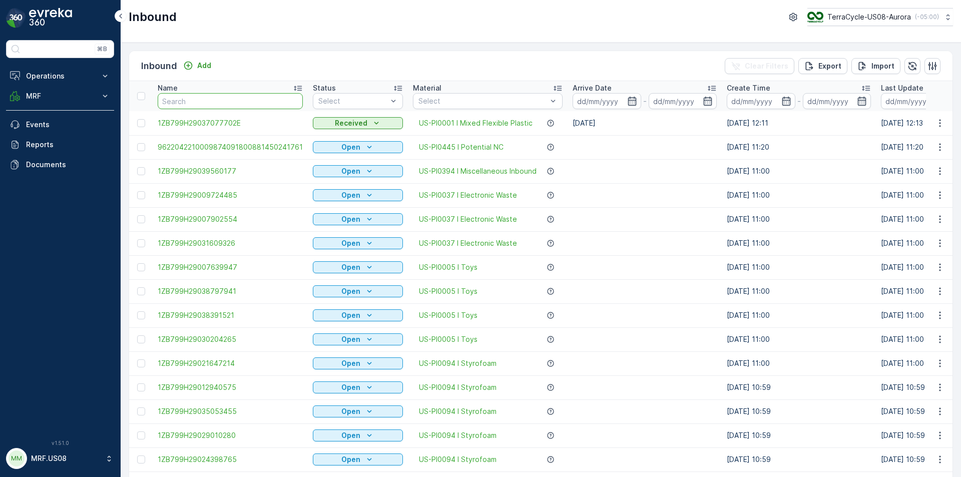
click at [247, 107] on input "text" at bounding box center [230, 101] width 145 height 16
type input "06"
click at [238, 101] on input "06" at bounding box center [230, 101] width 145 height 16
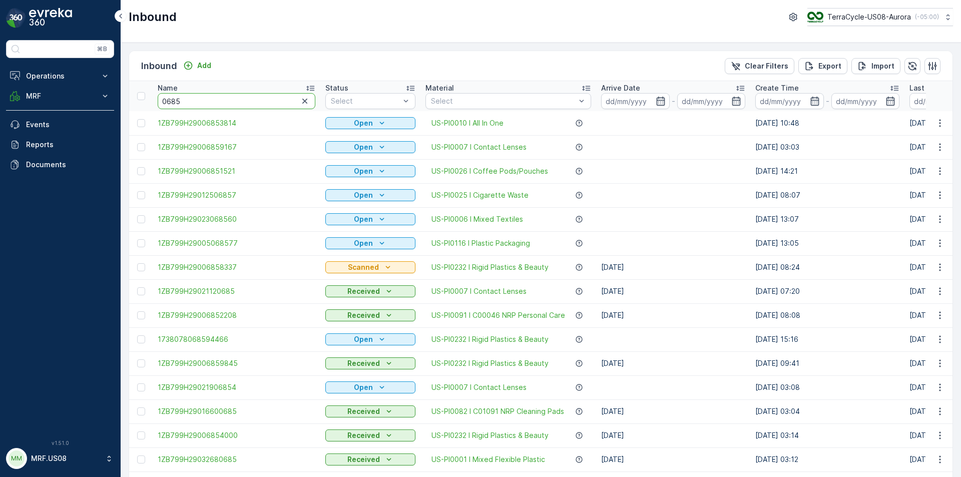
click at [238, 101] on input "0685" at bounding box center [237, 101] width 158 height 16
type input "068583"
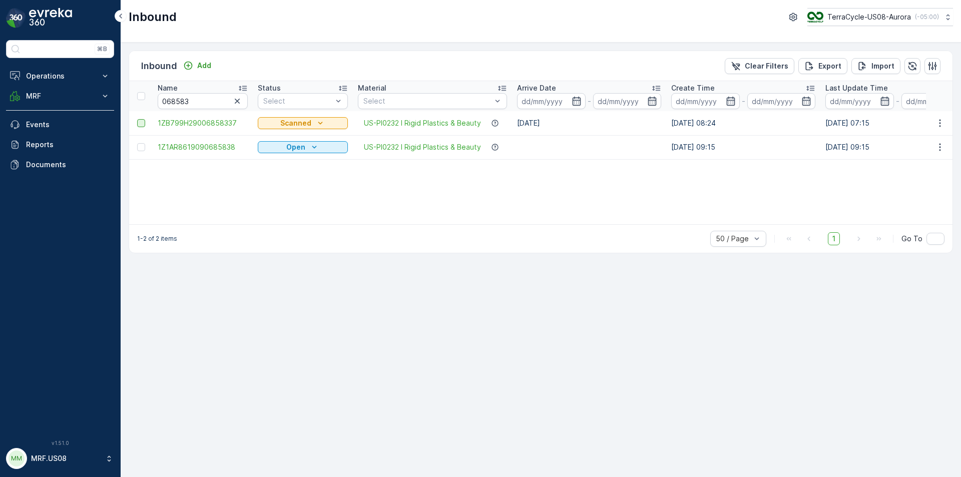
click at [138, 125] on div at bounding box center [141, 123] width 8 height 8
click at [137, 119] on input "checkbox" at bounding box center [137, 119] width 0 height 0
click at [833, 62] on div "Print QR" at bounding box center [846, 66] width 55 height 30
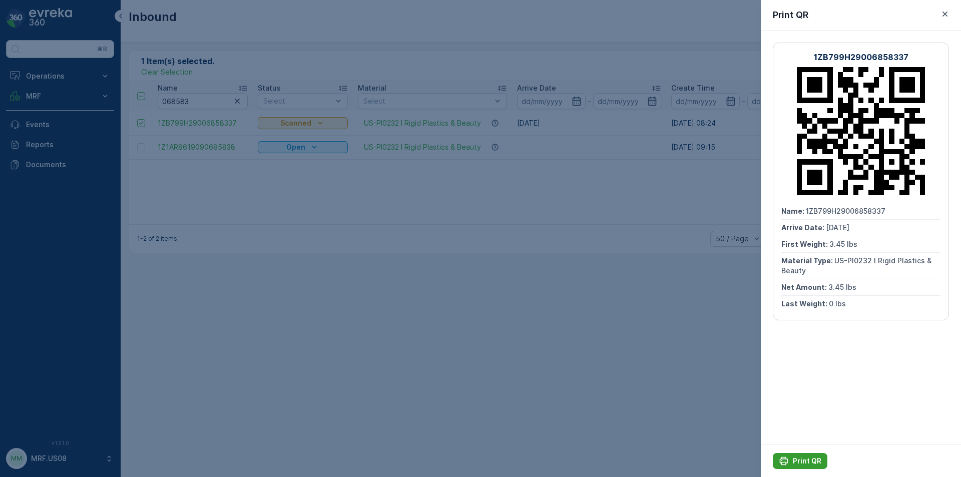
click at [810, 461] on p "Print QR" at bounding box center [807, 461] width 29 height 10
click at [940, 13] on icon "button" at bounding box center [945, 14] width 10 height 10
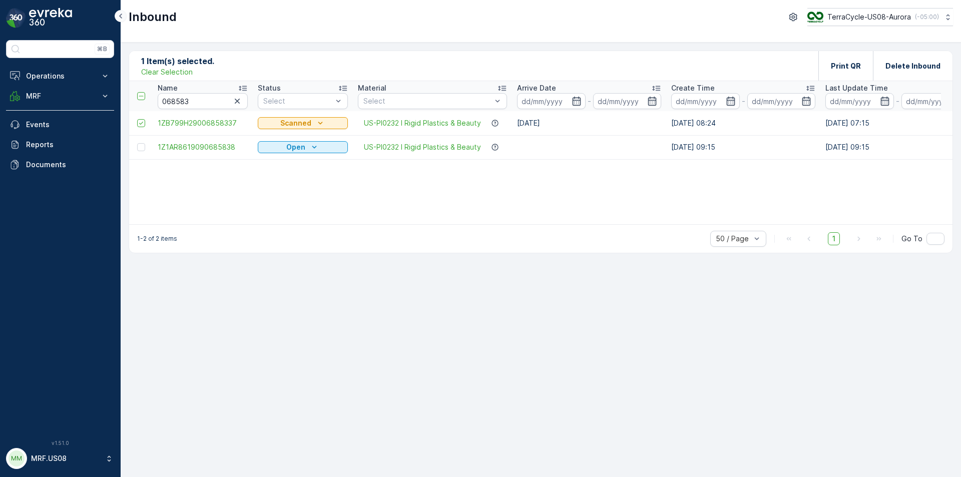
click at [122, 11] on icon at bounding box center [120, 16] width 11 height 12
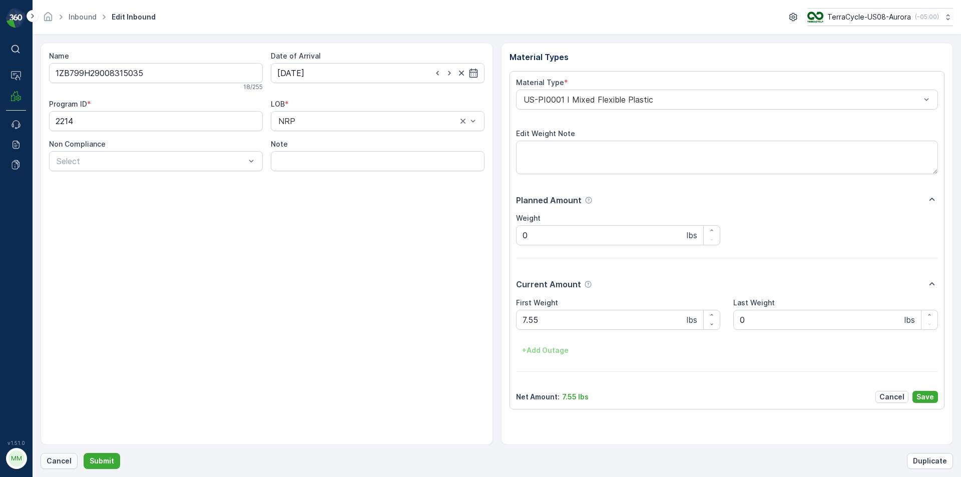
click at [61, 460] on p "Cancel" at bounding box center [59, 461] width 25 height 10
click at [84, 453] on button "Submit" at bounding box center [102, 461] width 37 height 16
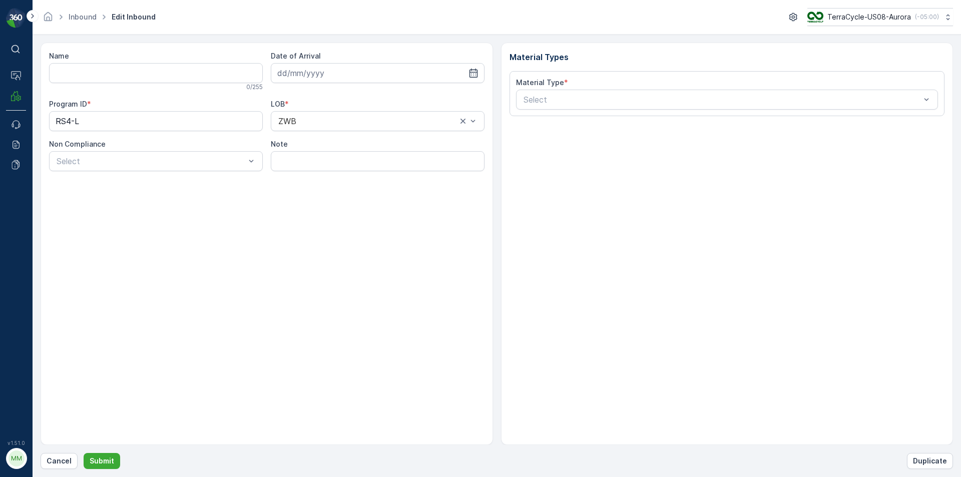
type input "1ZB799H29004451145"
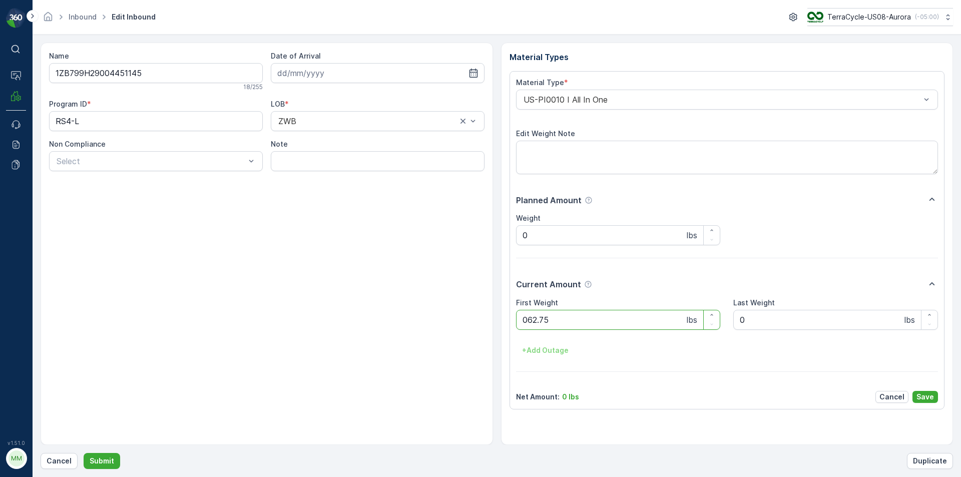
click at [84, 453] on button "Submit" at bounding box center [102, 461] width 37 height 16
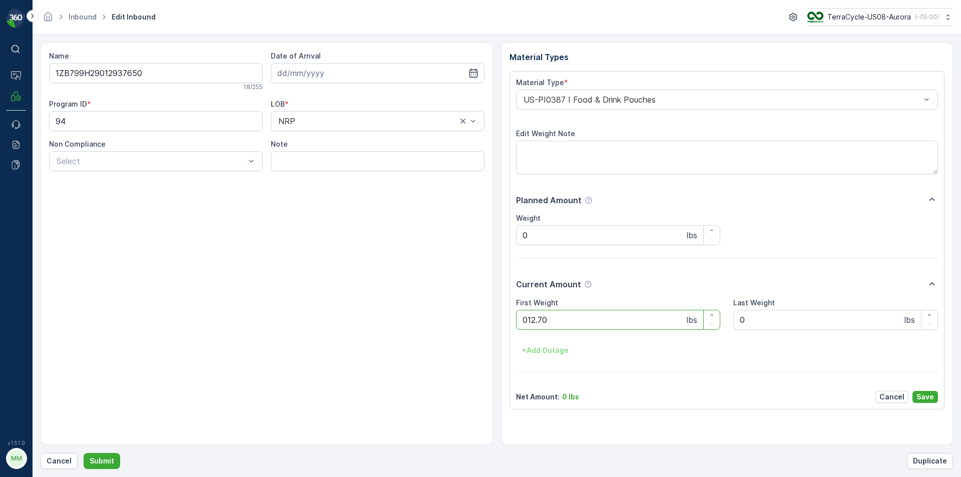
click at [84, 453] on button "Submit" at bounding box center [102, 461] width 37 height 16
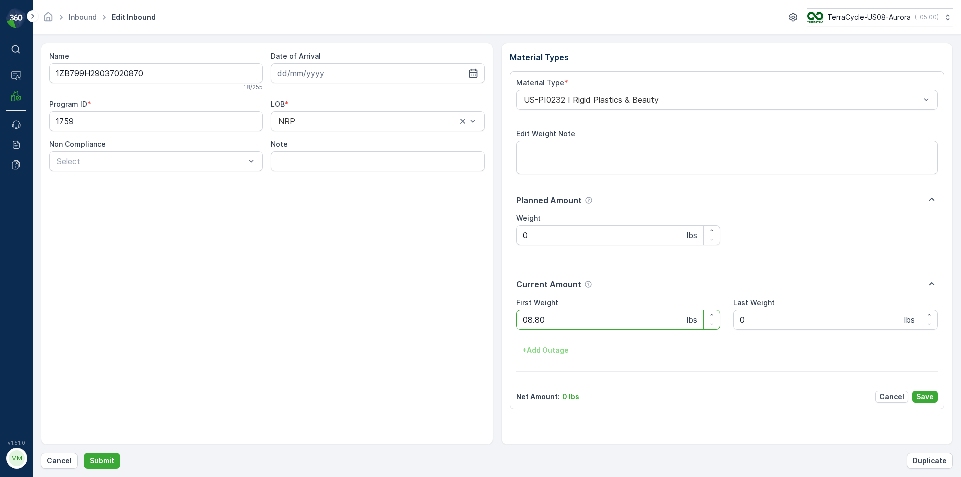
click at [84, 453] on button "Submit" at bounding box center [102, 461] width 37 height 16
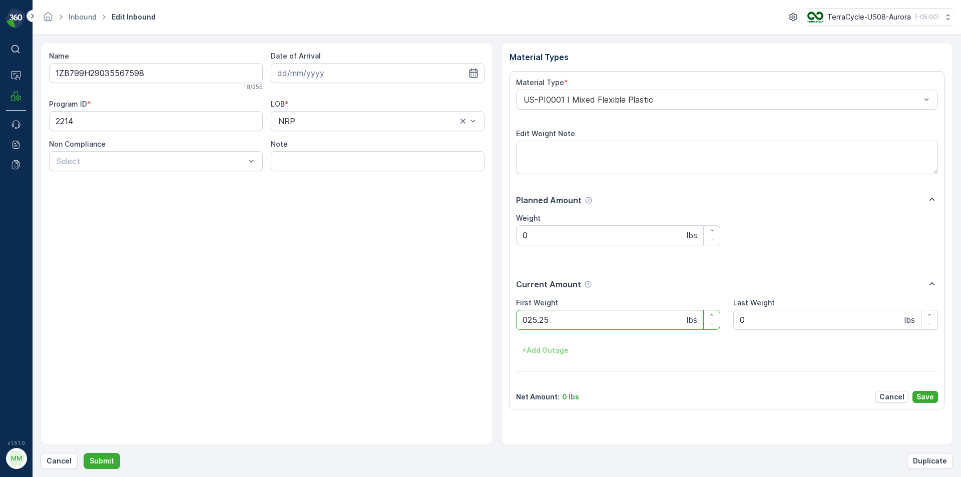
click at [84, 453] on button "Submit" at bounding box center [102, 461] width 37 height 16
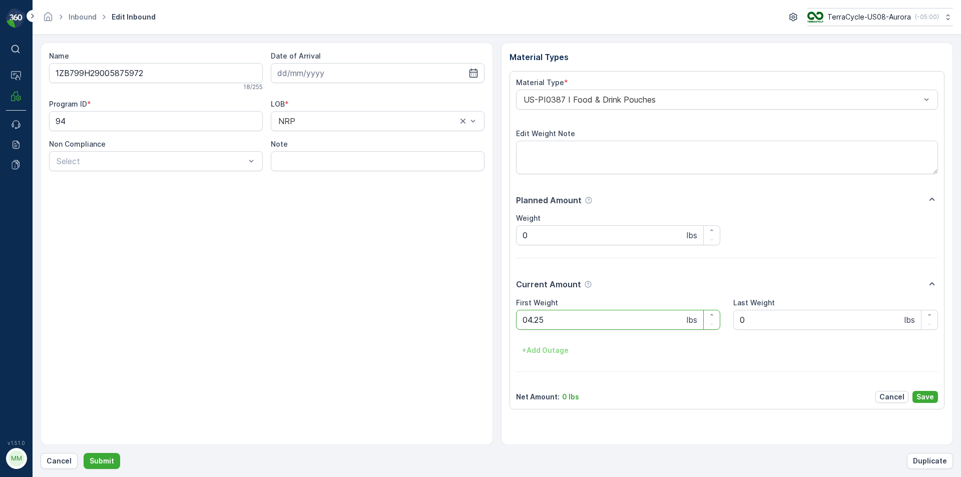
click at [84, 453] on button "Submit" at bounding box center [102, 461] width 37 height 16
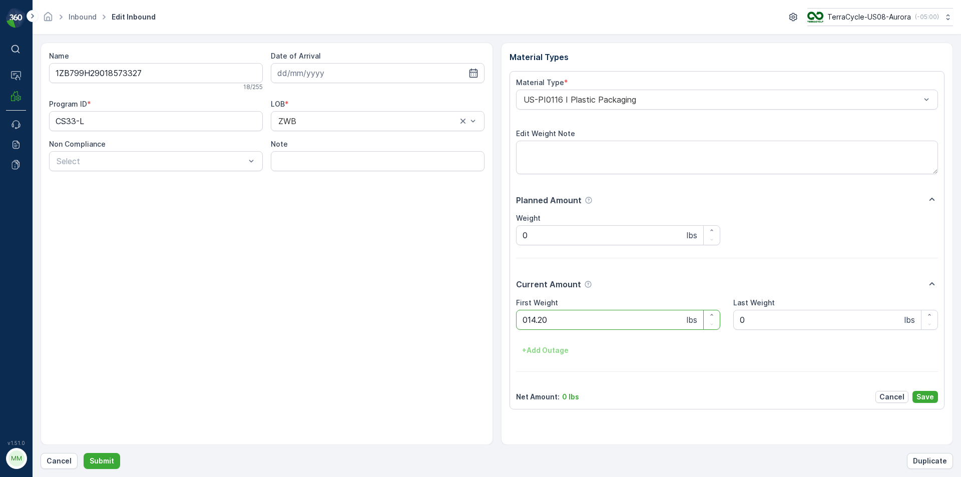
click at [84, 453] on button "Submit" at bounding box center [102, 461] width 37 height 16
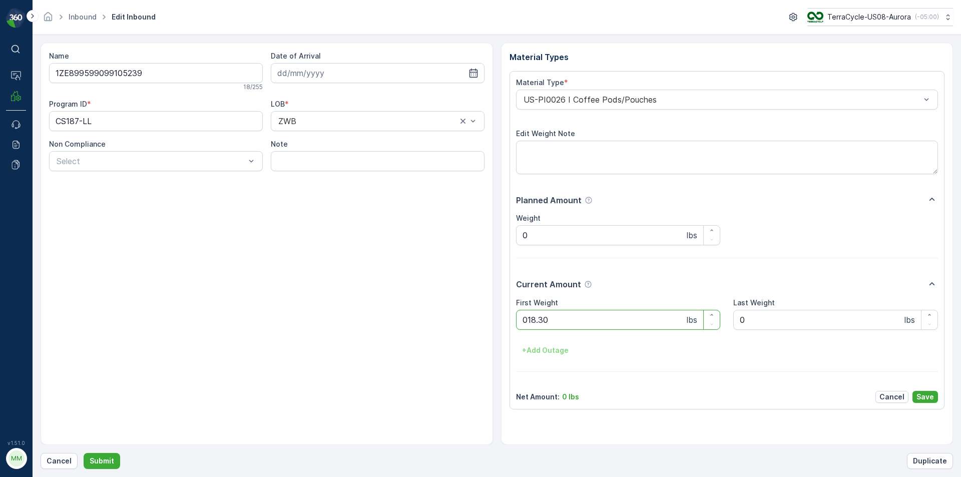
click at [84, 453] on button "Submit" at bounding box center [102, 461] width 37 height 16
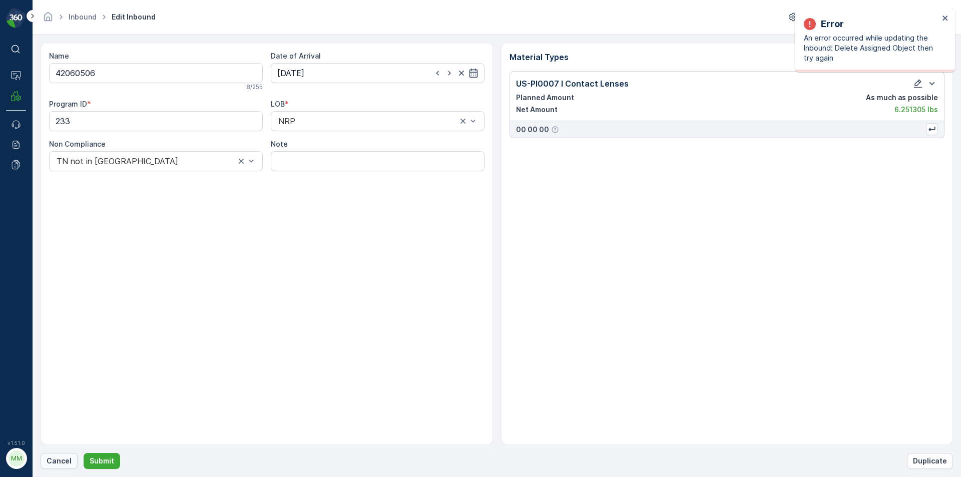
click at [57, 462] on p "Cancel" at bounding box center [59, 461] width 25 height 10
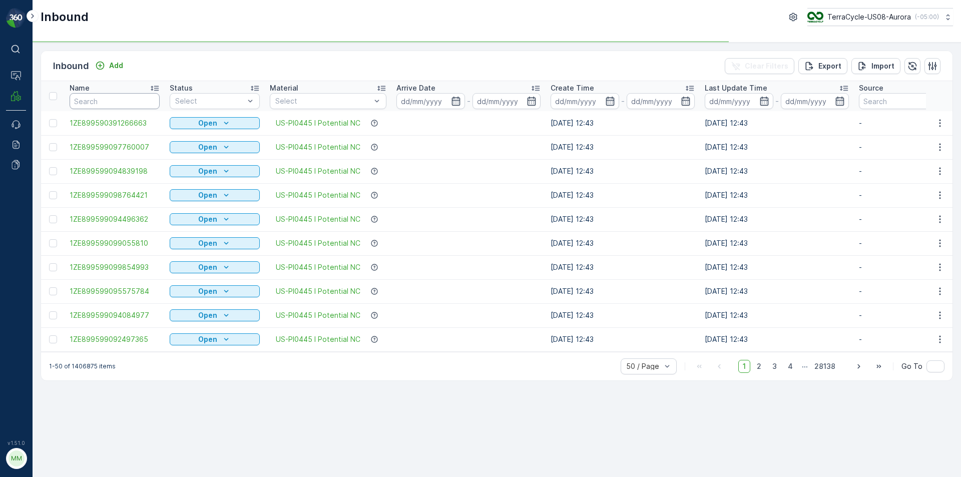
click at [128, 96] on input "text" at bounding box center [115, 101] width 90 height 16
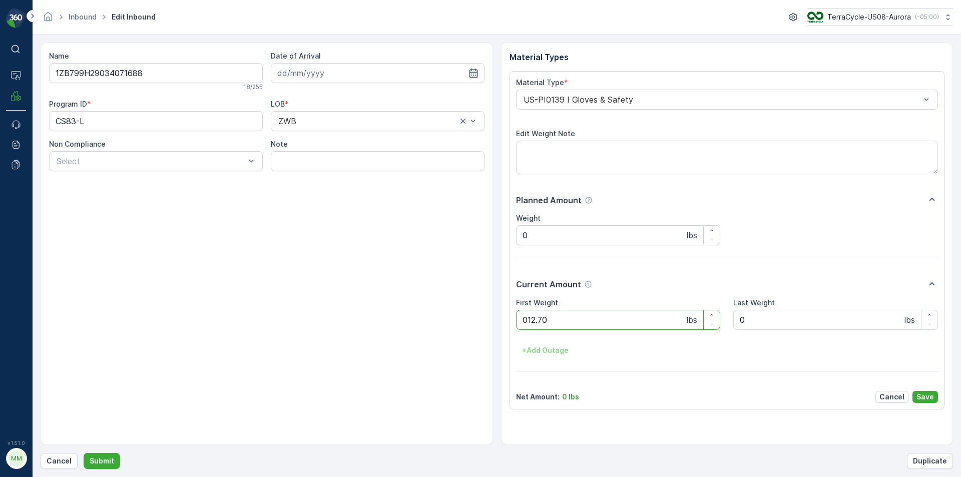
click at [84, 453] on button "Submit" at bounding box center [102, 461] width 37 height 16
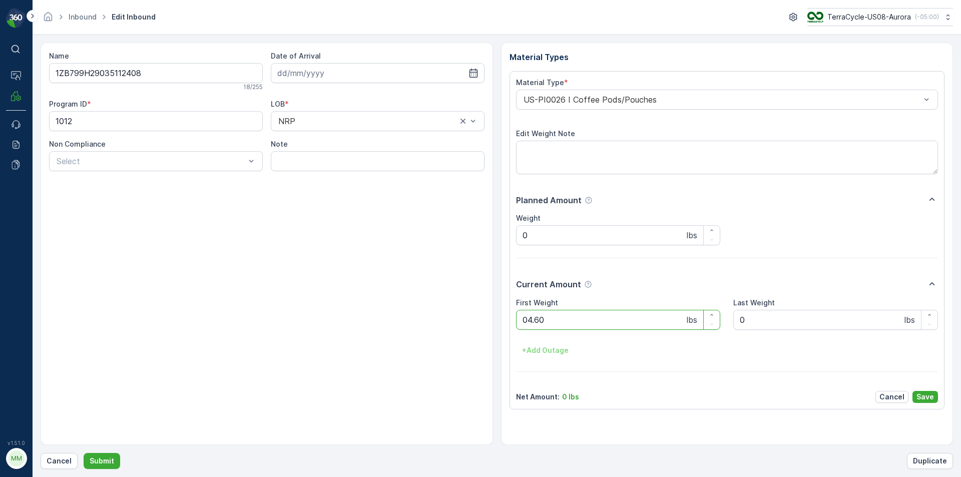
click at [84, 453] on button "Submit" at bounding box center [102, 461] width 37 height 16
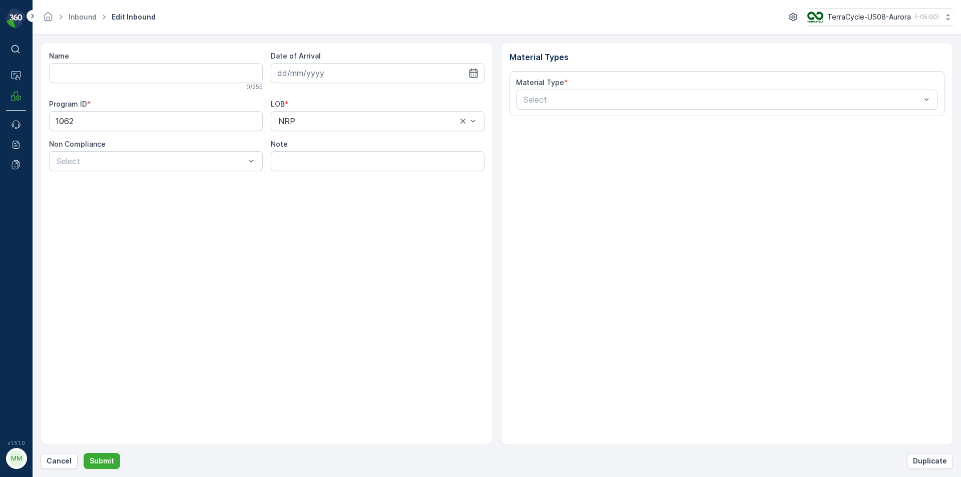
type input "1ZB799H29021048095"
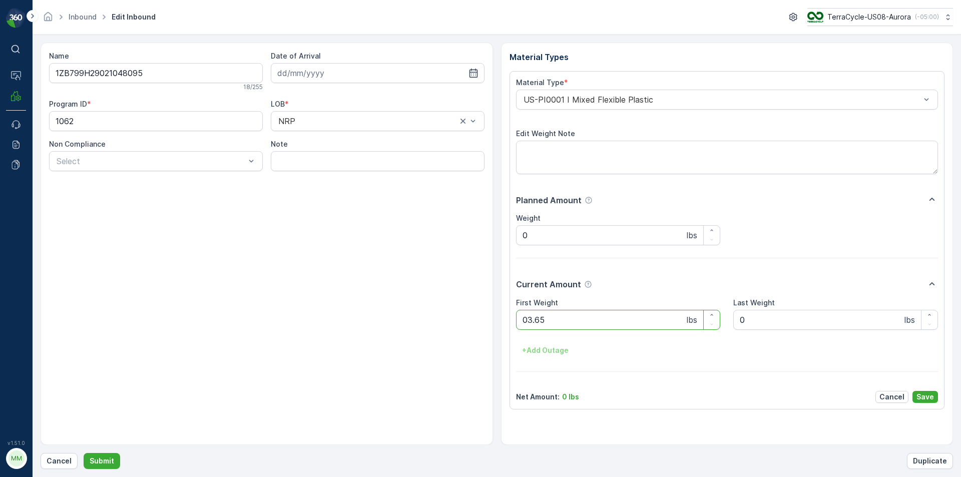
click at [84, 453] on button "Submit" at bounding box center [102, 461] width 37 height 16
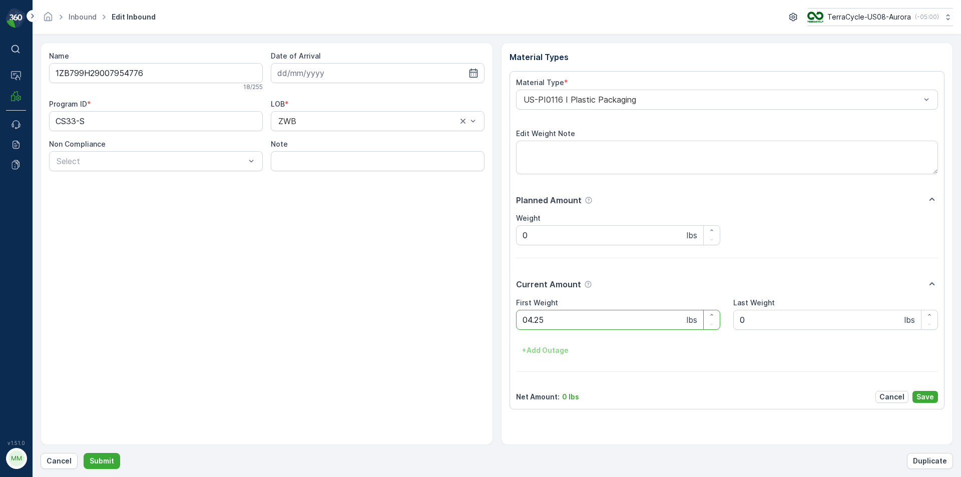
click at [84, 453] on button "Submit" at bounding box center [102, 461] width 37 height 16
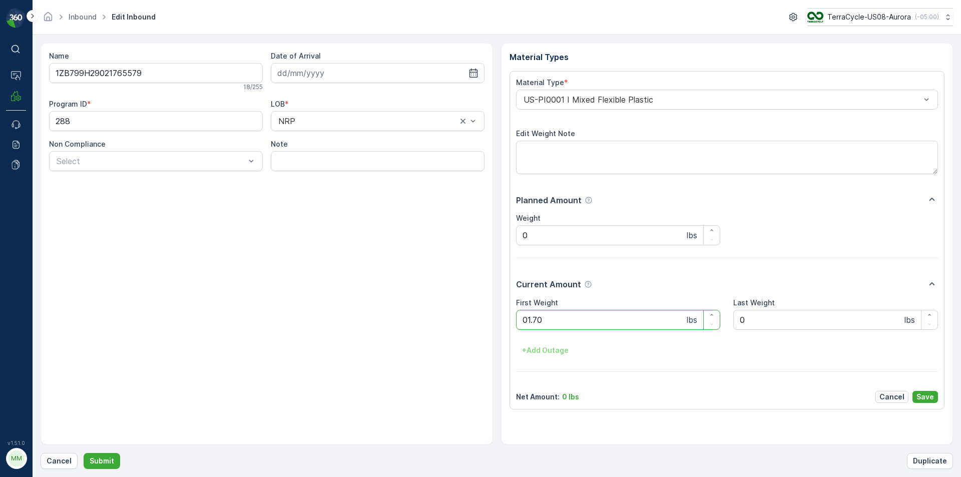
click at [84, 453] on button "Submit" at bounding box center [102, 461] width 37 height 16
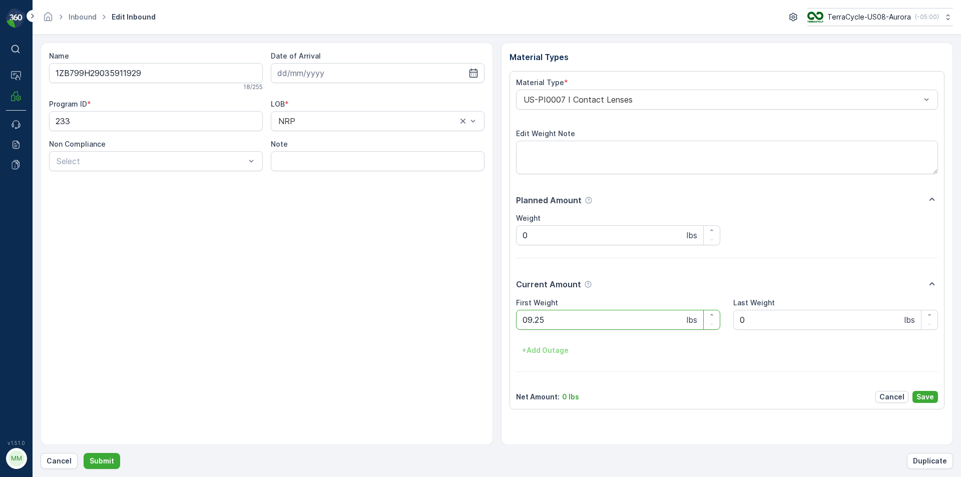
click at [84, 453] on button "Submit" at bounding box center [102, 461] width 37 height 16
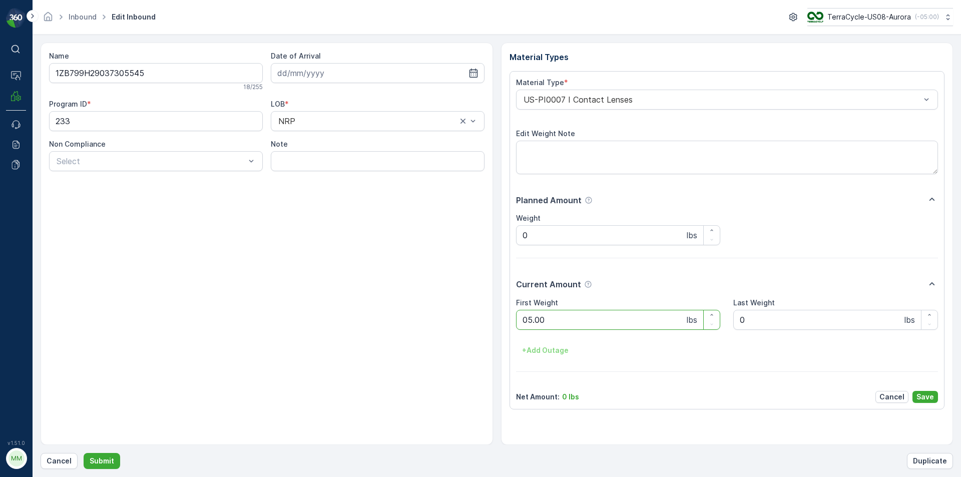
click at [84, 453] on button "Submit" at bounding box center [102, 461] width 37 height 16
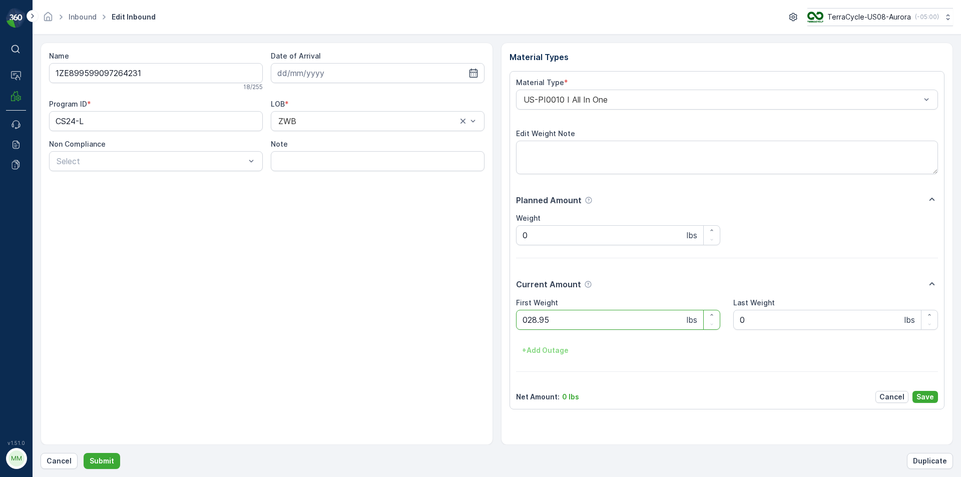
click at [84, 453] on button "Submit" at bounding box center [102, 461] width 37 height 16
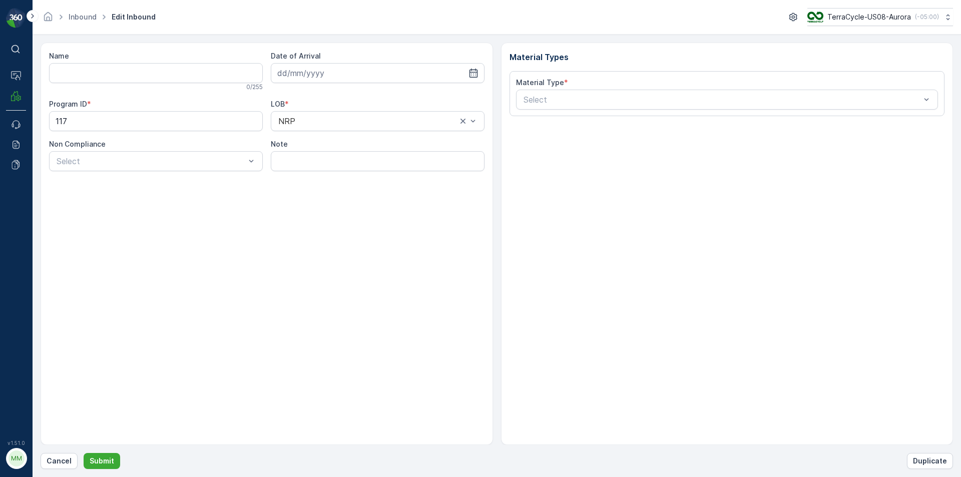
type input "1Z1AR8619093911864"
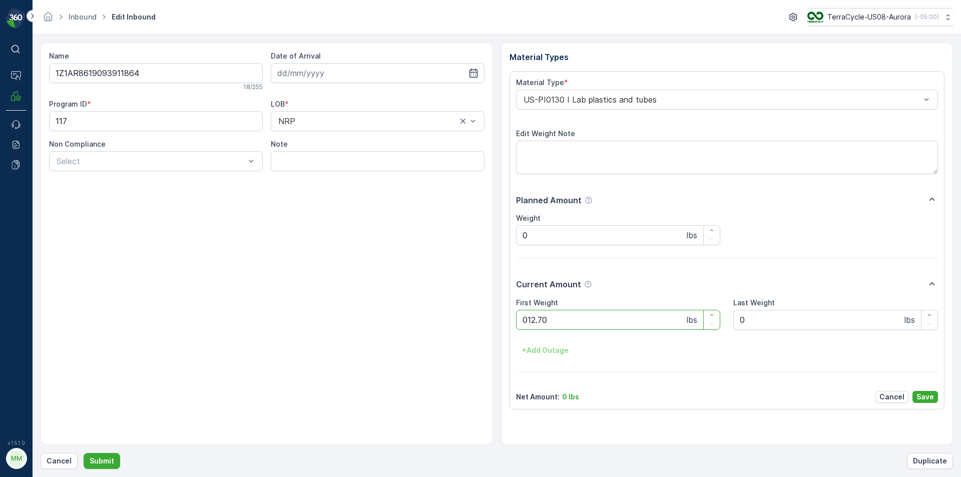
click at [84, 453] on button "Submit" at bounding box center [102, 461] width 37 height 16
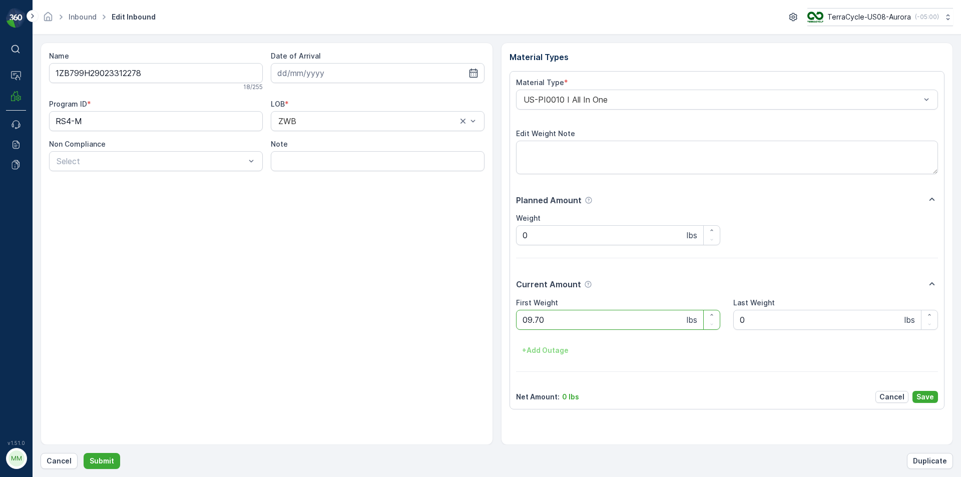
click at [84, 453] on button "Submit" at bounding box center [102, 461] width 37 height 16
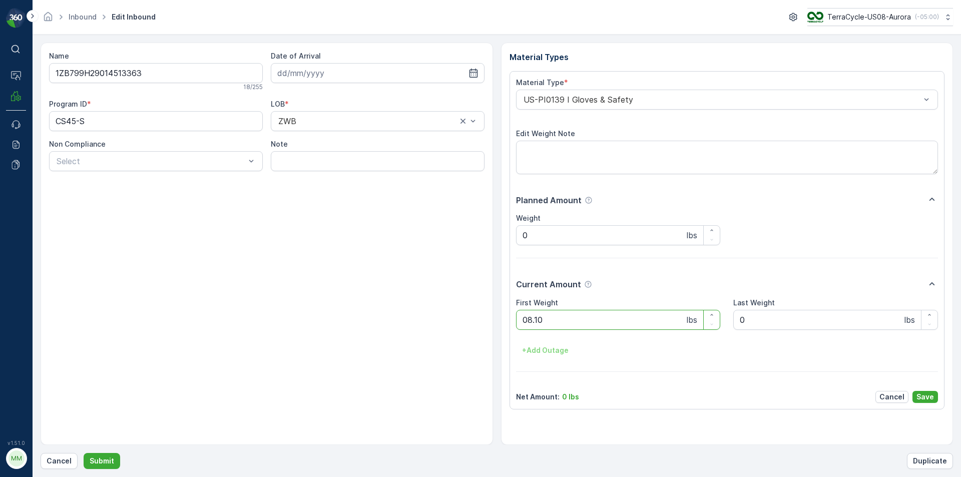
click at [84, 453] on button "Submit" at bounding box center [102, 461] width 37 height 16
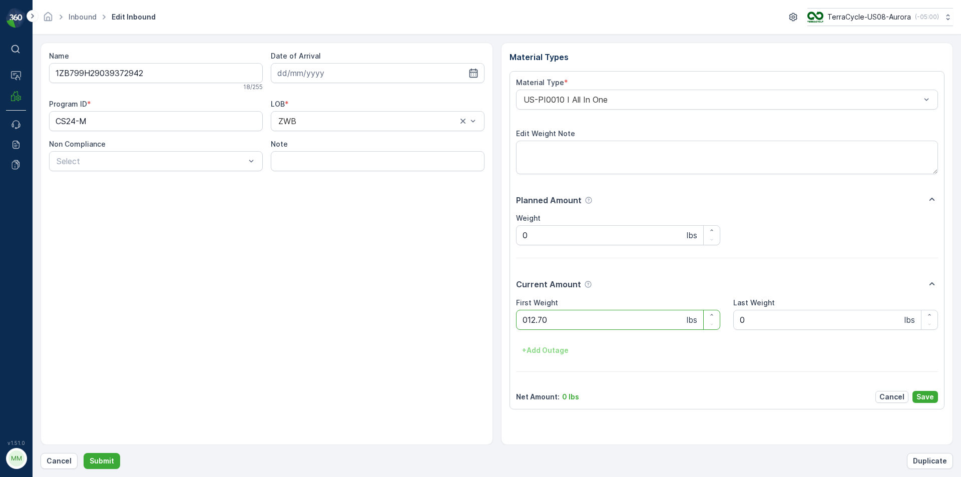
click at [84, 453] on button "Submit" at bounding box center [102, 461] width 37 height 16
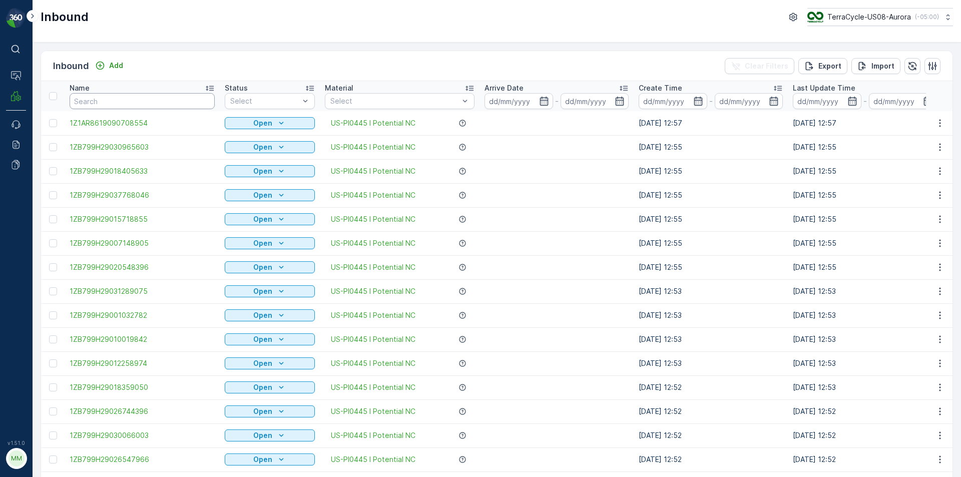
click at [147, 101] on input "text" at bounding box center [142, 101] width 145 height 16
click at [153, 103] on input "text" at bounding box center [142, 101] width 145 height 16
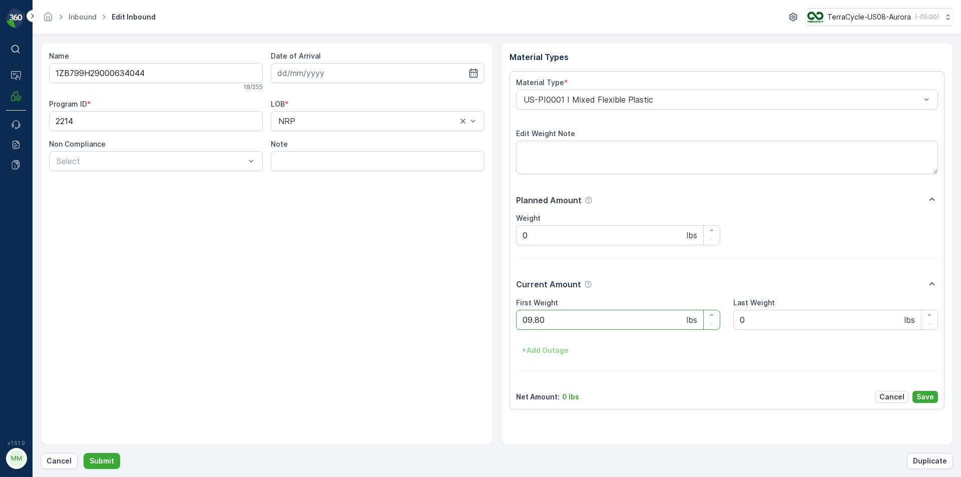
click at [84, 453] on button "Submit" at bounding box center [102, 461] width 37 height 16
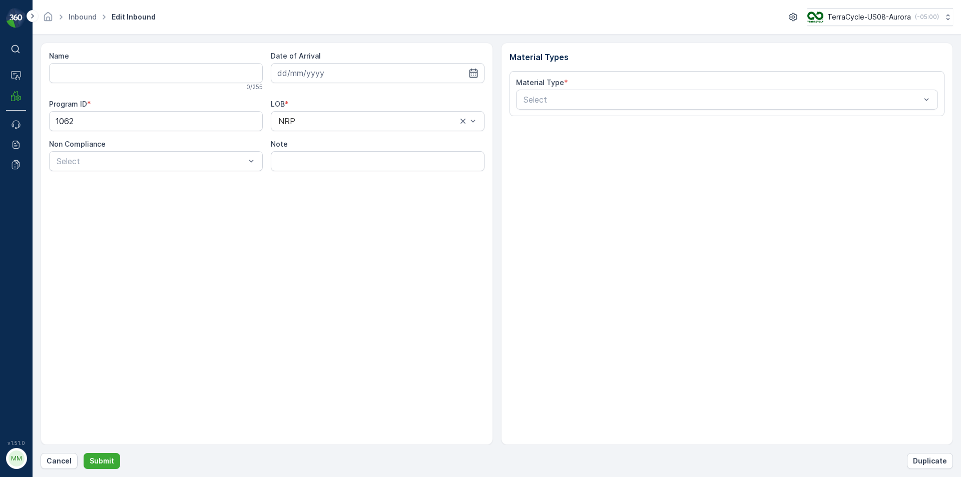
type input "1ZB799H29010033700"
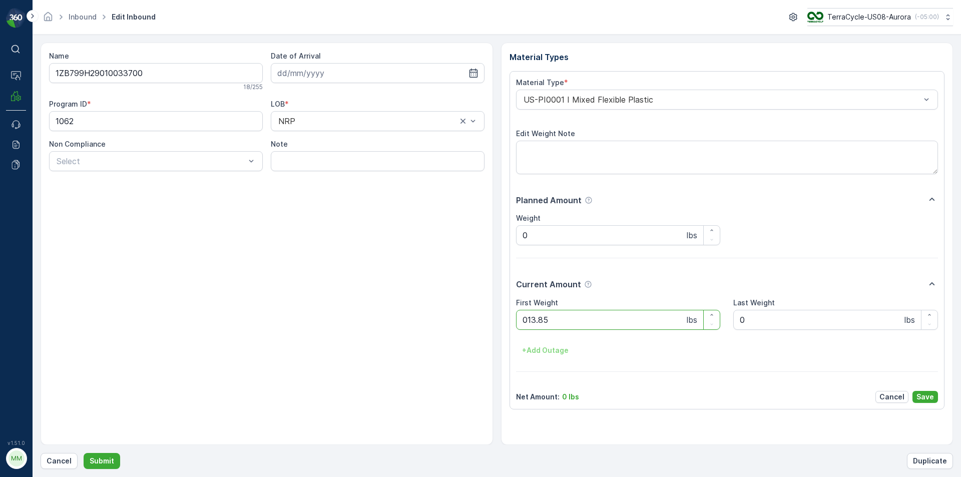
click at [84, 453] on button "Submit" at bounding box center [102, 461] width 37 height 16
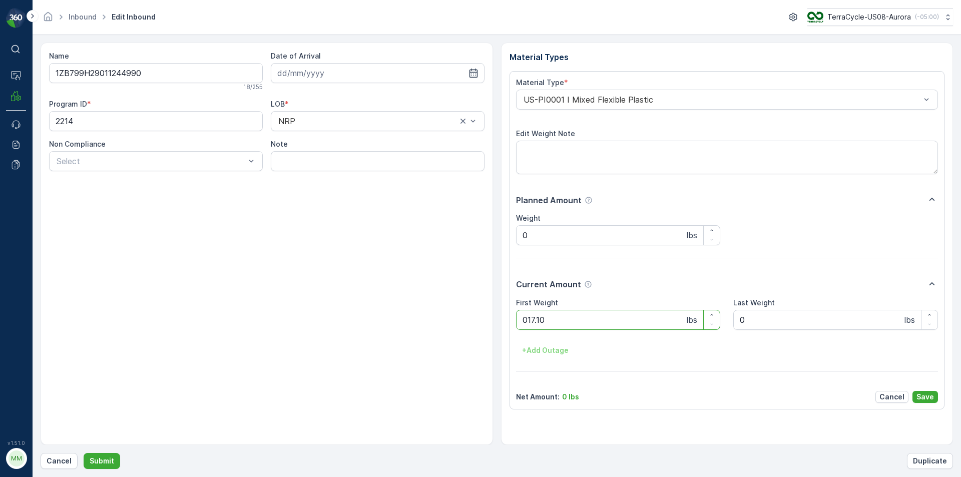
click at [84, 453] on button "Submit" at bounding box center [102, 461] width 37 height 16
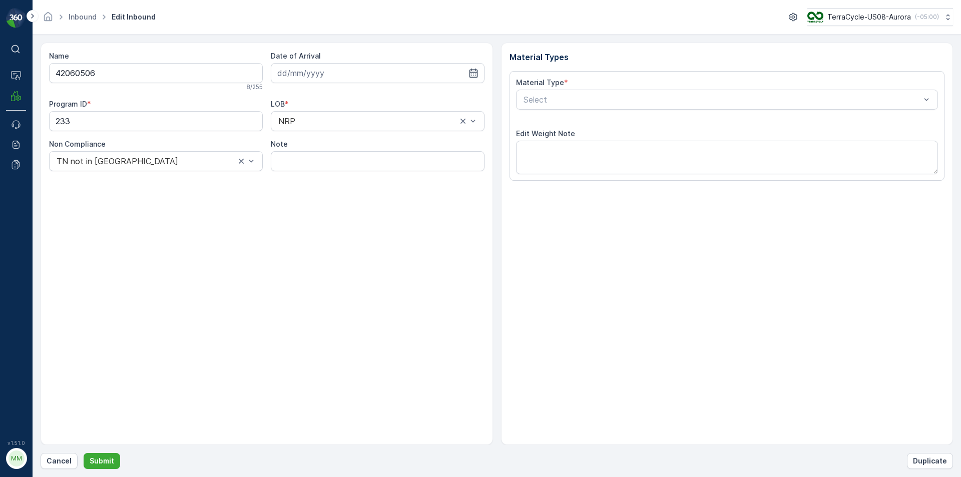
type input "[DATE]"
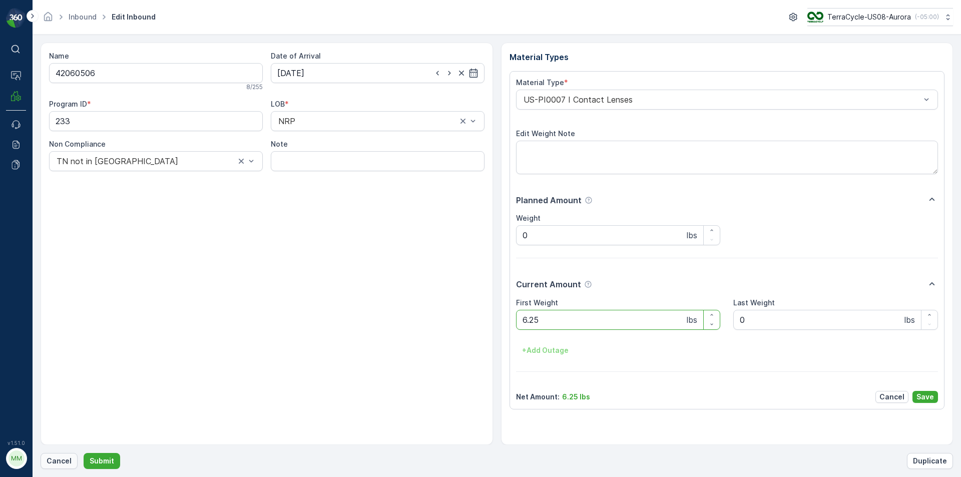
click at [60, 459] on p "Cancel" at bounding box center [59, 461] width 25 height 10
click at [84, 453] on button "Submit" at bounding box center [102, 461] width 37 height 16
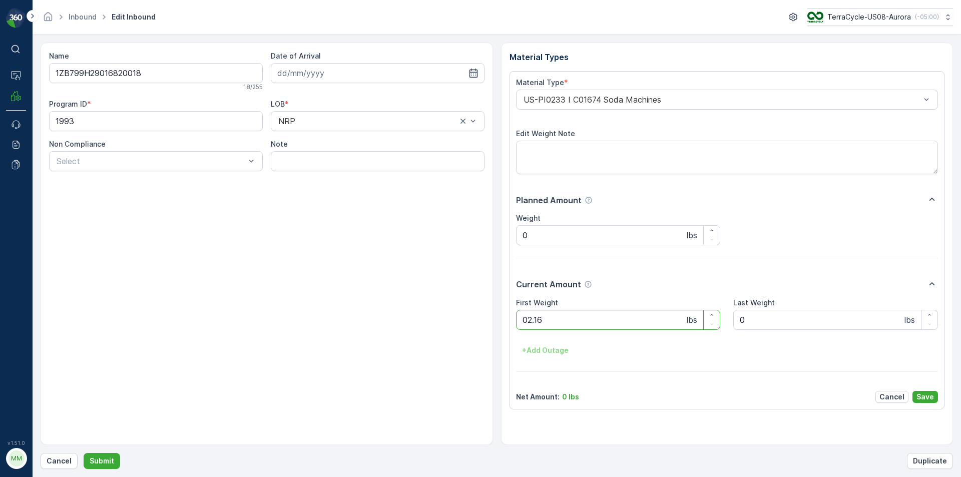
click at [84, 453] on button "Submit" at bounding box center [102, 461] width 37 height 16
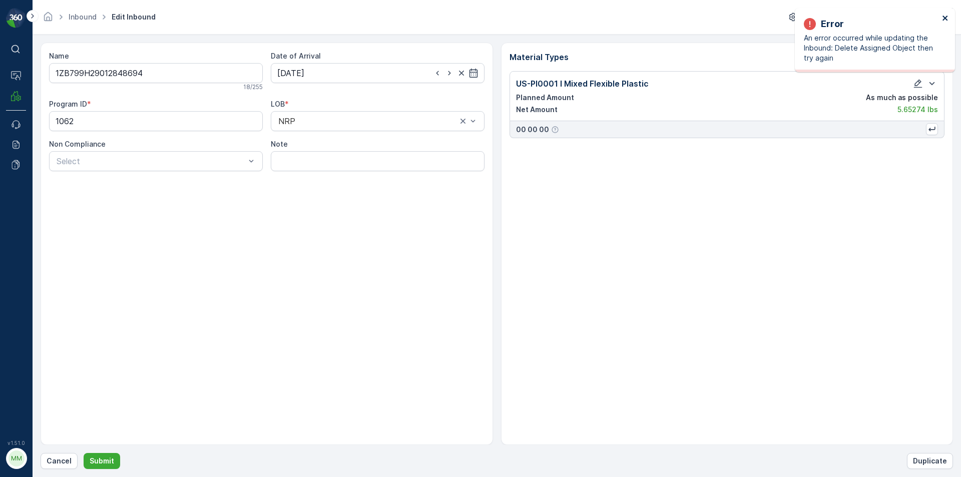
click at [944, 19] on icon "close" at bounding box center [945, 18] width 5 height 5
click at [58, 455] on button "Cancel" at bounding box center [59, 461] width 37 height 16
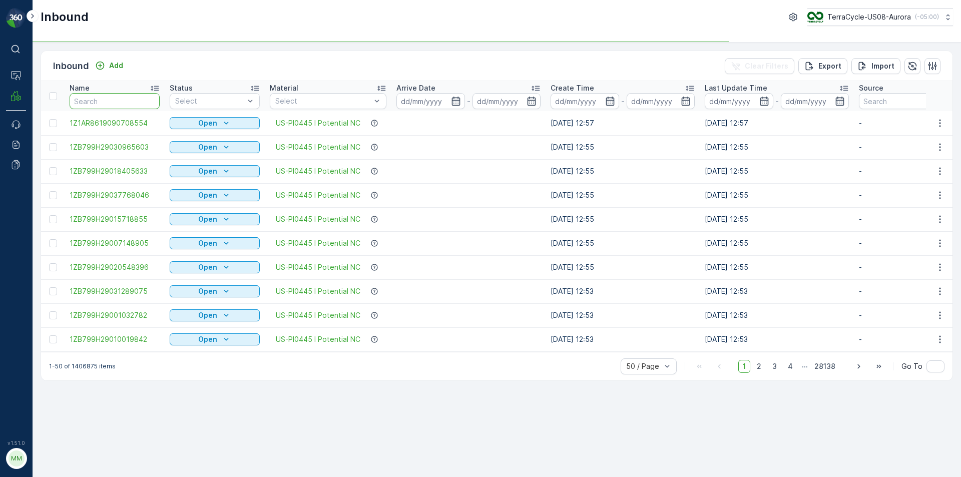
click at [93, 103] on input "text" at bounding box center [115, 101] width 90 height 16
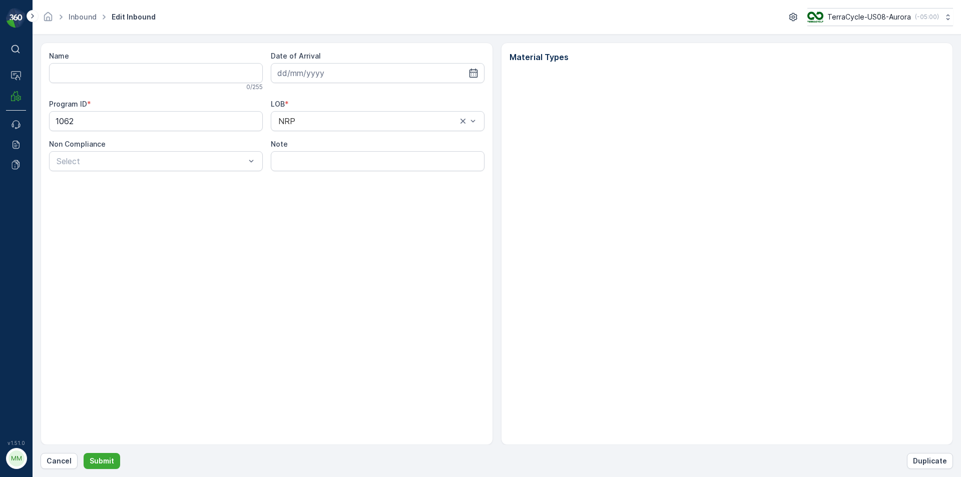
type input "1ZB799H29012848694"
type input "03.09.2025"
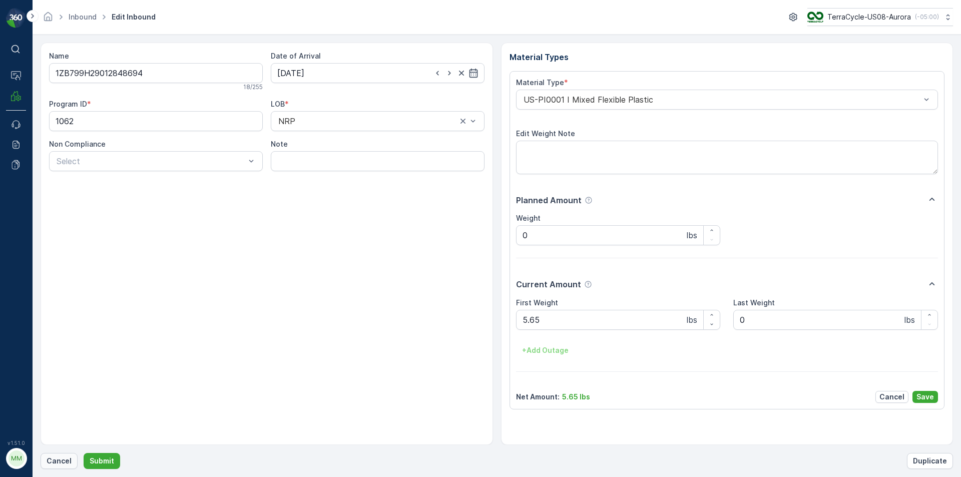
click at [55, 462] on p "Cancel" at bounding box center [59, 461] width 25 height 10
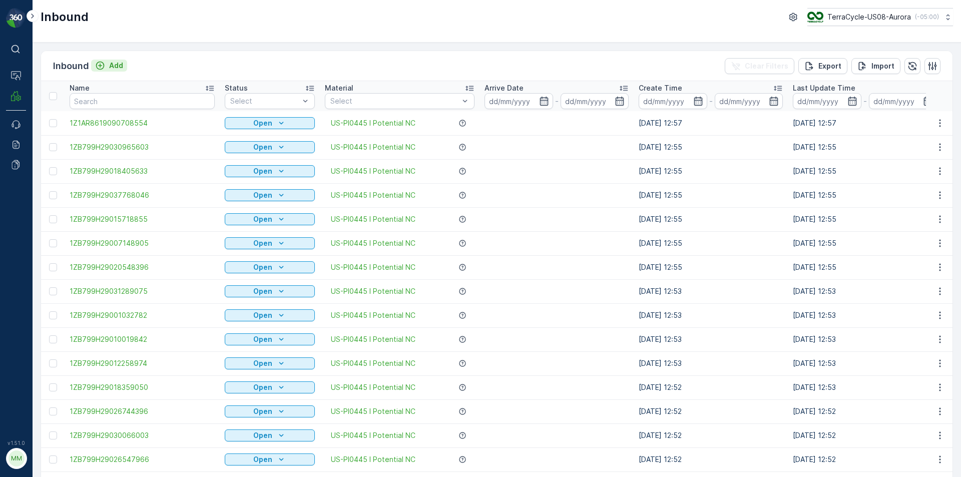
click at [110, 66] on p "Add" at bounding box center [116, 66] width 14 height 10
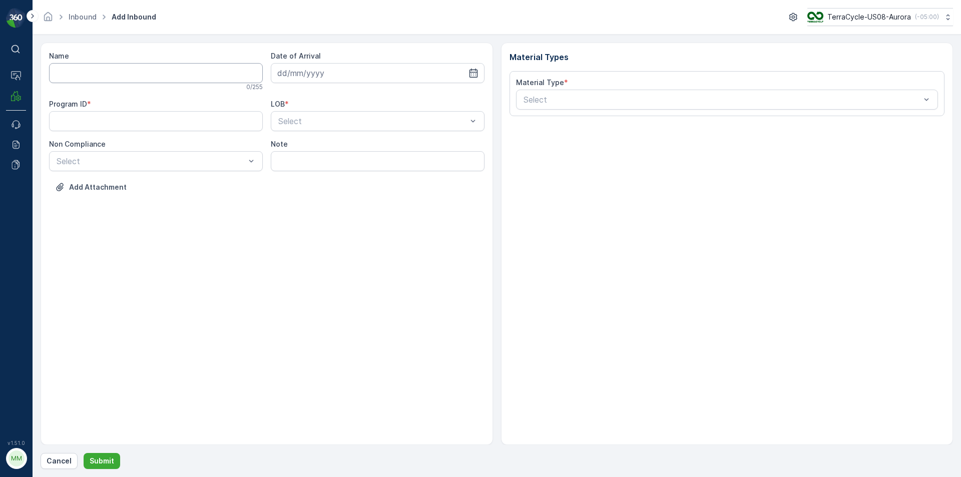
click at [107, 75] on input "Name" at bounding box center [156, 73] width 214 height 20
type input "1ZB799H29012848694"
click at [84, 453] on button "Submit" at bounding box center [102, 461] width 37 height 16
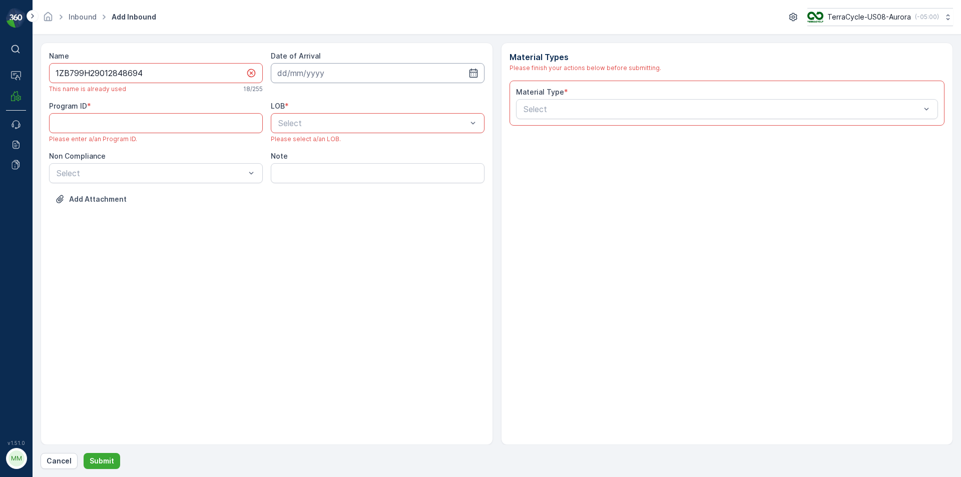
click at [350, 75] on input at bounding box center [378, 73] width 214 height 20
click at [365, 199] on div "25" at bounding box center [360, 197] width 16 height 16
type input "[DATE]"
click at [171, 122] on ID "Program ID" at bounding box center [156, 123] width 214 height 20
click at [144, 124] on ID "Program ID" at bounding box center [156, 123] width 214 height 20
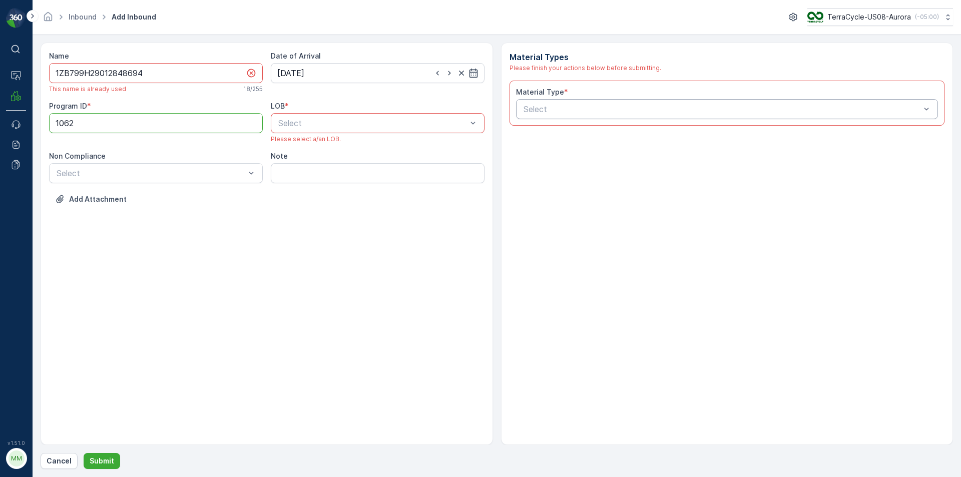
type ID "1062"
click at [653, 115] on div "Select" at bounding box center [727, 109] width 423 height 20
click at [654, 103] on div "Select" at bounding box center [723, 109] width 400 height 12
click at [655, 103] on p "Select" at bounding box center [723, 109] width 398 height 12
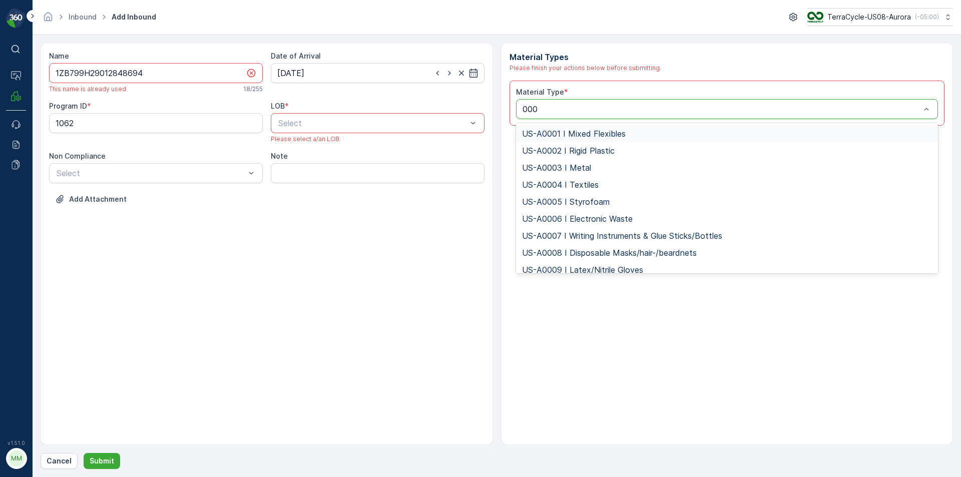
type input "0001"
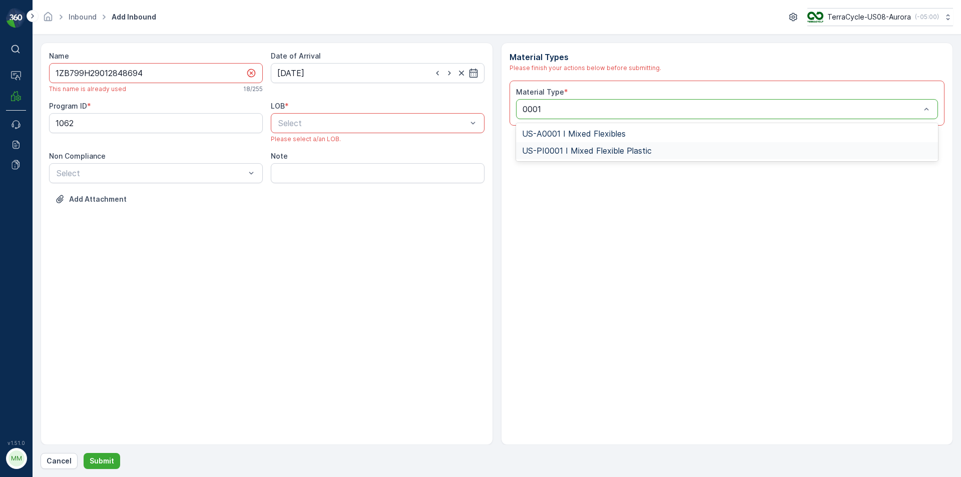
click at [705, 149] on div "US-PI0001 I Mixed Flexible Plastic" at bounding box center [727, 150] width 411 height 9
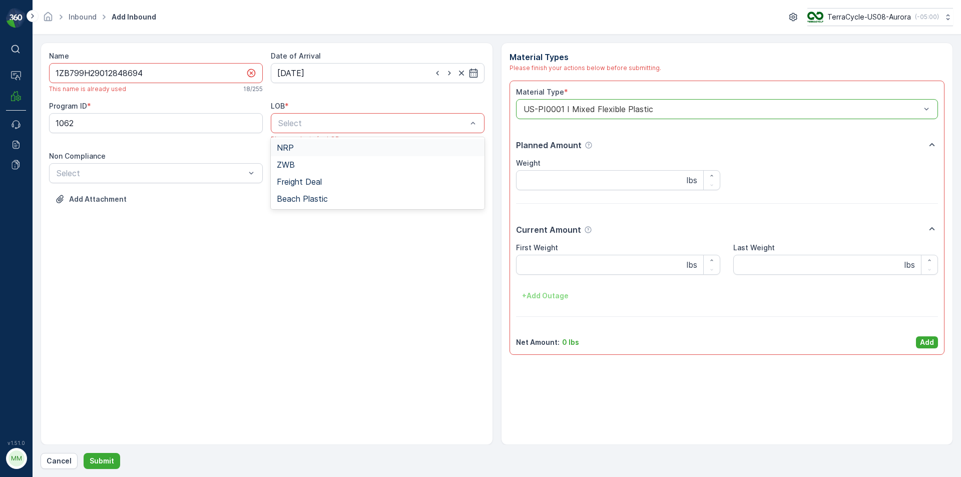
click at [308, 152] on div "NRP" at bounding box center [378, 147] width 214 height 17
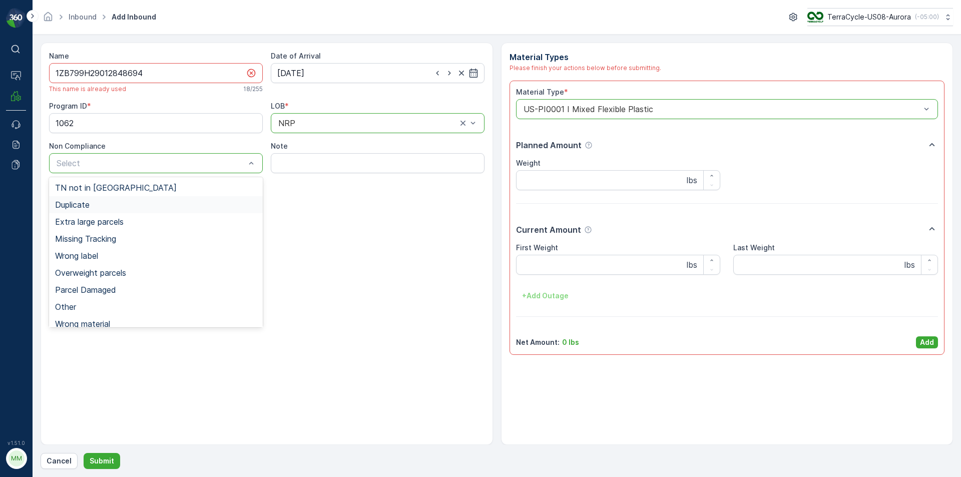
click at [99, 200] on div "Duplicate" at bounding box center [156, 204] width 214 height 17
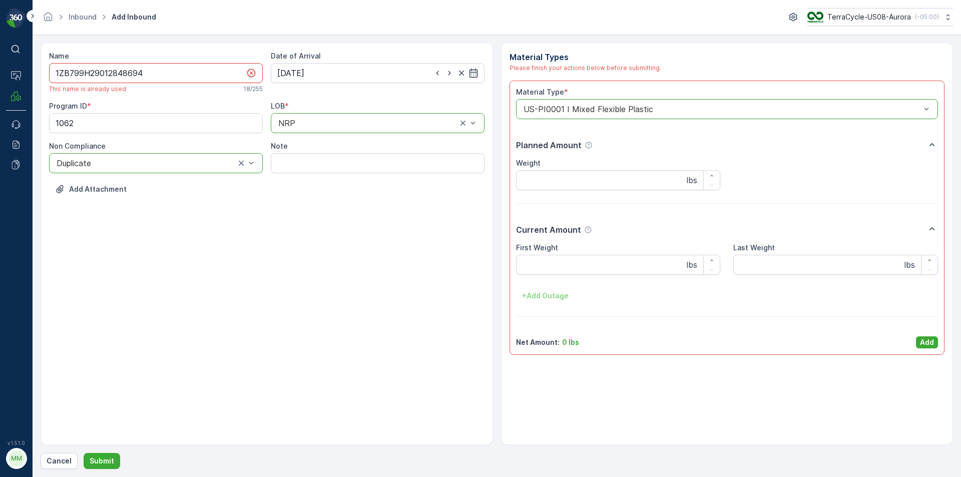
click at [154, 79] on input "1ZB799H29012848694" at bounding box center [156, 73] width 214 height 20
type input "1ZB799H29012848694L"
click at [920, 345] on p "Add" at bounding box center [927, 342] width 14 height 10
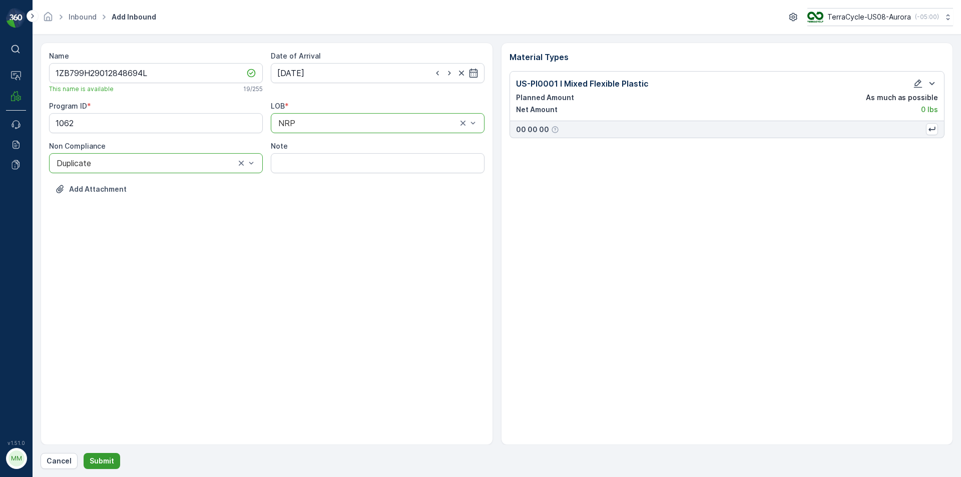
click at [90, 459] on p "Submit" at bounding box center [102, 461] width 25 height 10
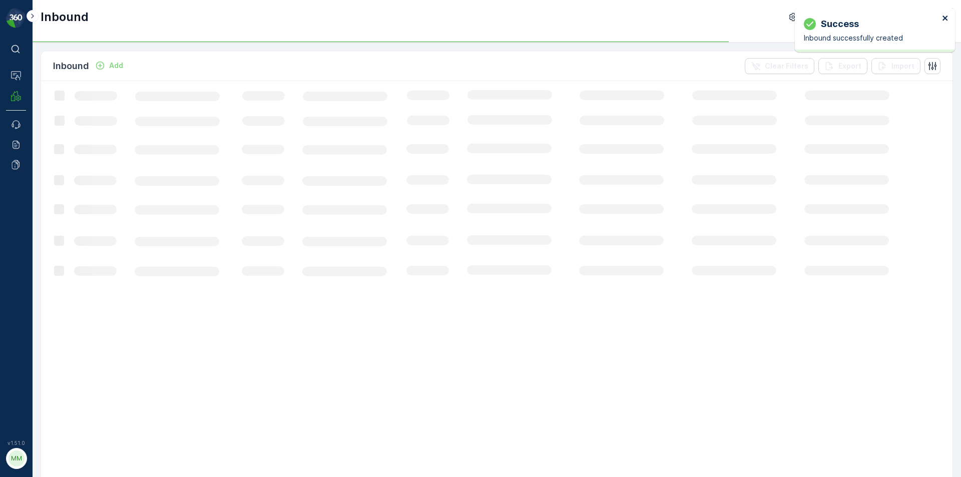
click at [949, 17] on icon "close" at bounding box center [945, 18] width 7 height 8
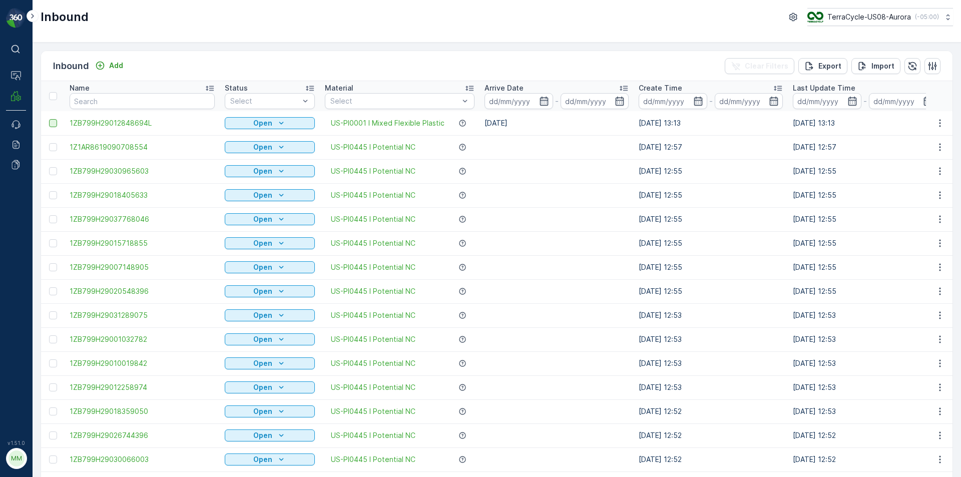
click at [54, 123] on div at bounding box center [53, 123] width 8 height 8
click at [49, 119] on input "checkbox" at bounding box center [49, 119] width 0 height 0
click at [835, 65] on p "Print QR" at bounding box center [846, 66] width 30 height 10
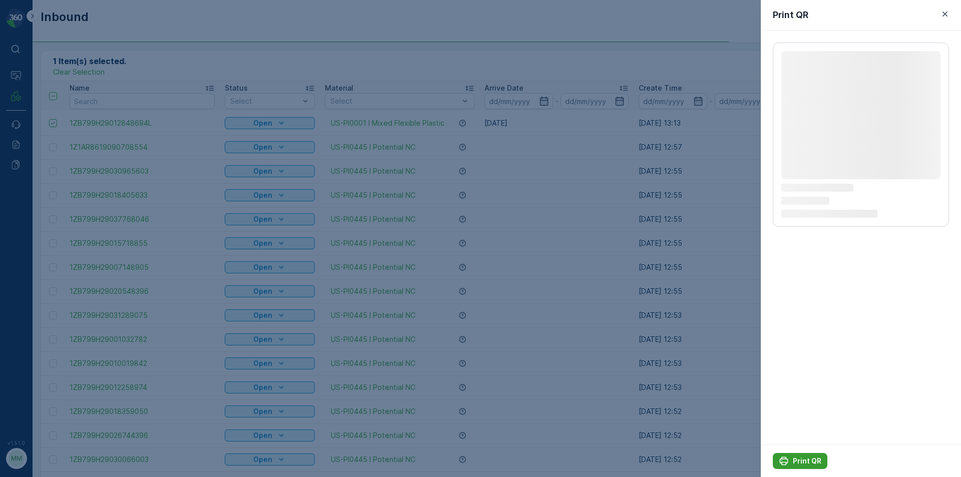
click at [809, 468] on button "Print QR" at bounding box center [800, 461] width 55 height 16
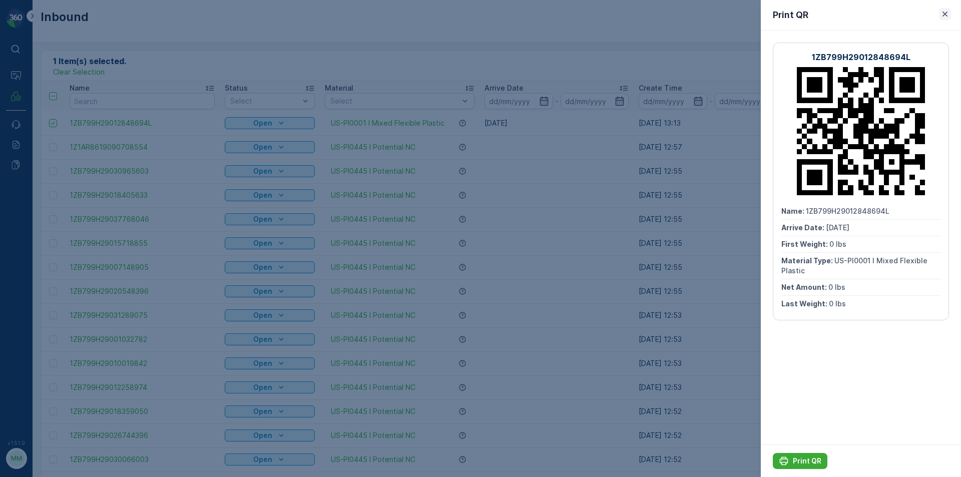
click at [948, 13] on icon "button" at bounding box center [945, 14] width 10 height 10
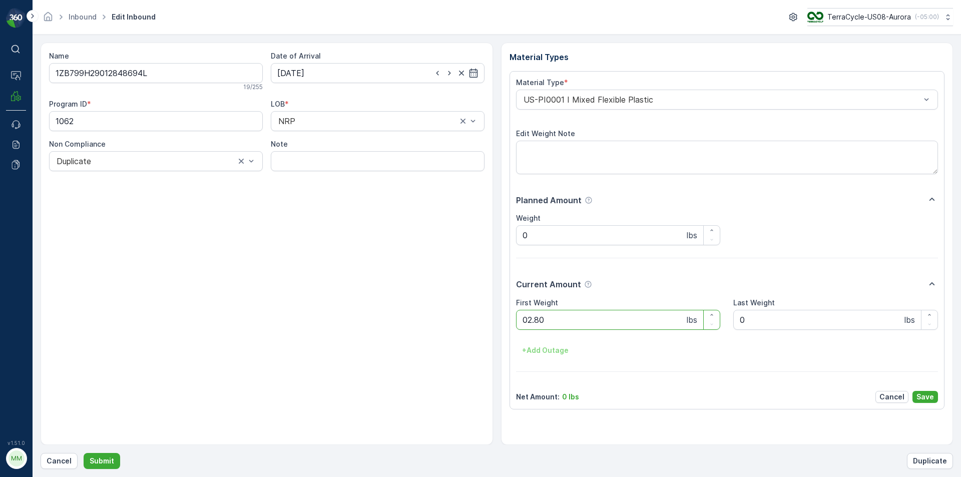
click at [84, 453] on button "Submit" at bounding box center [102, 461] width 37 height 16
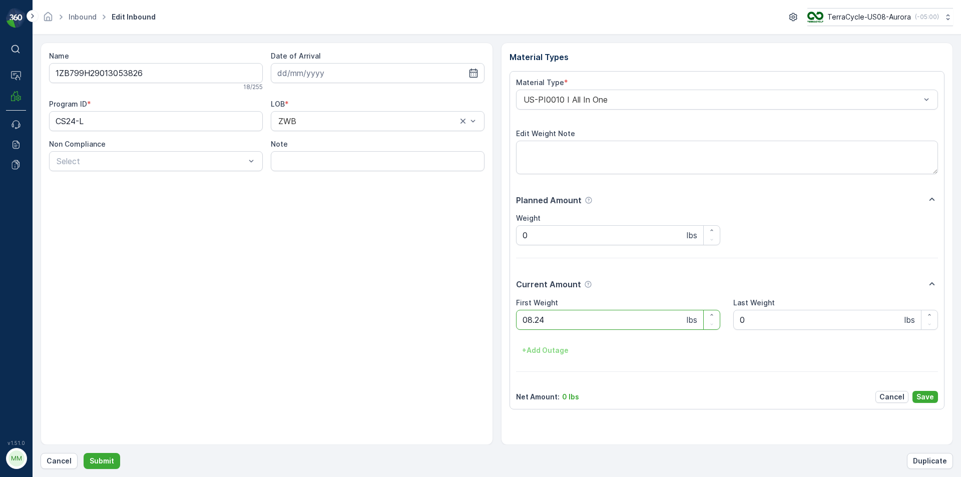
click at [84, 453] on button "Submit" at bounding box center [102, 461] width 37 height 16
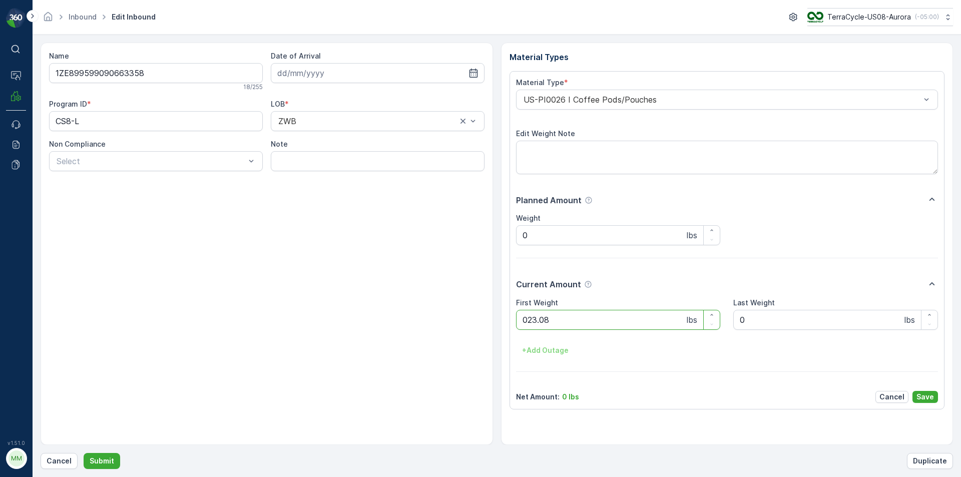
click at [84, 453] on button "Submit" at bounding box center [102, 461] width 37 height 16
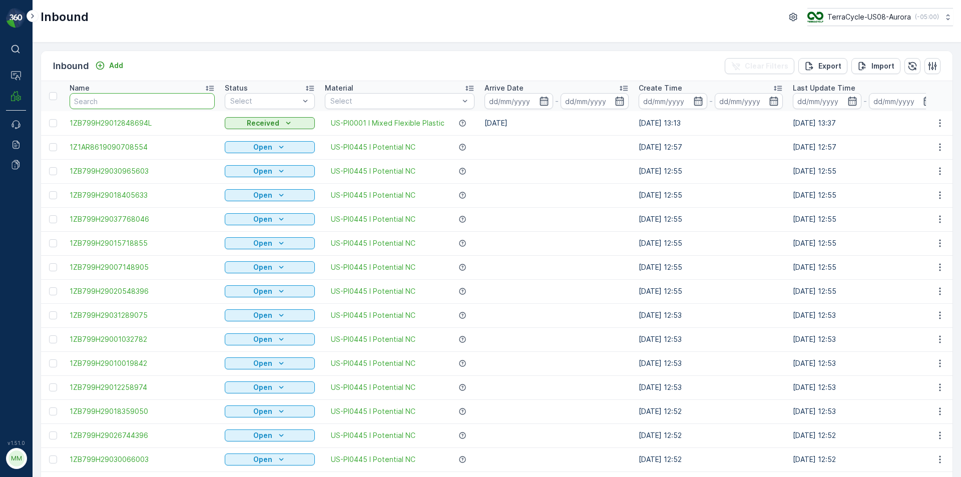
click at [107, 105] on input "text" at bounding box center [142, 101] width 145 height 16
type input "29"
type input "298"
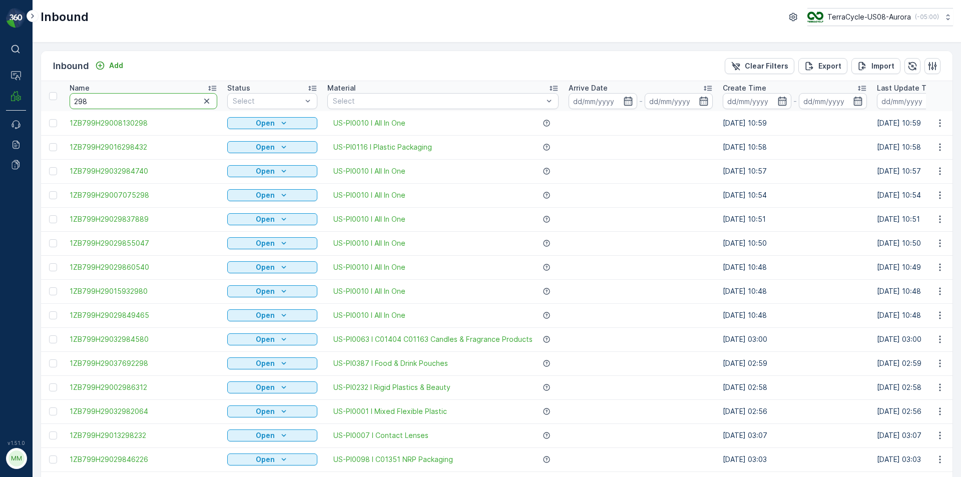
click at [101, 99] on input "298" at bounding box center [144, 101] width 148 height 16
type input "2982"
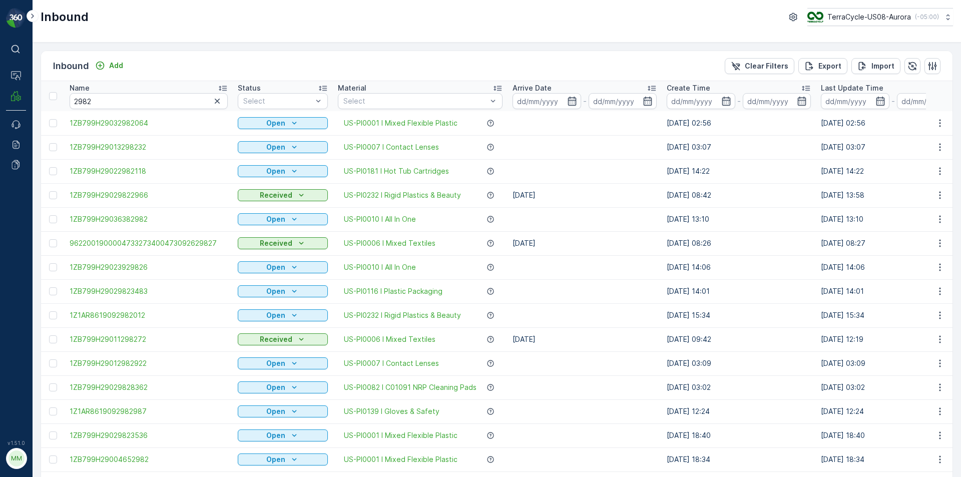
click at [104, 102] on input "2982" at bounding box center [149, 101] width 158 height 16
type input "298283"
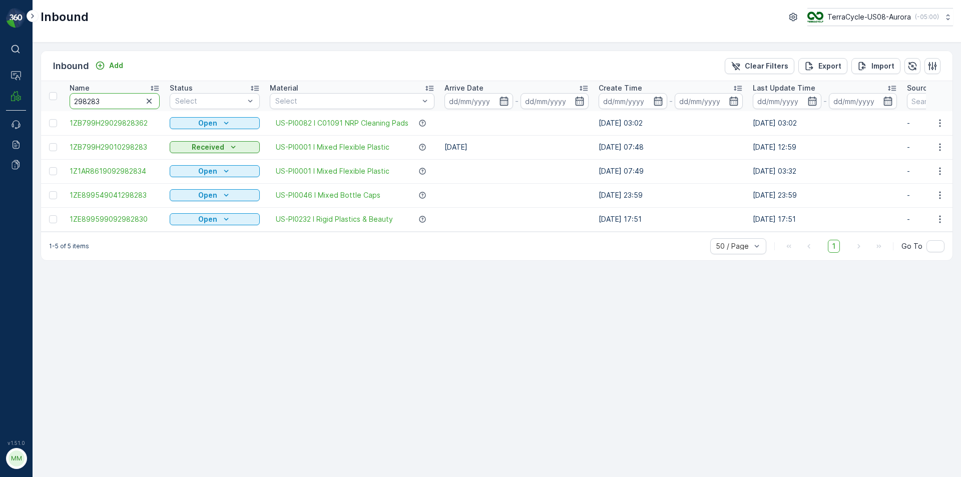
click at [104, 102] on input "298283" at bounding box center [115, 101] width 90 height 16
type input "29828362"
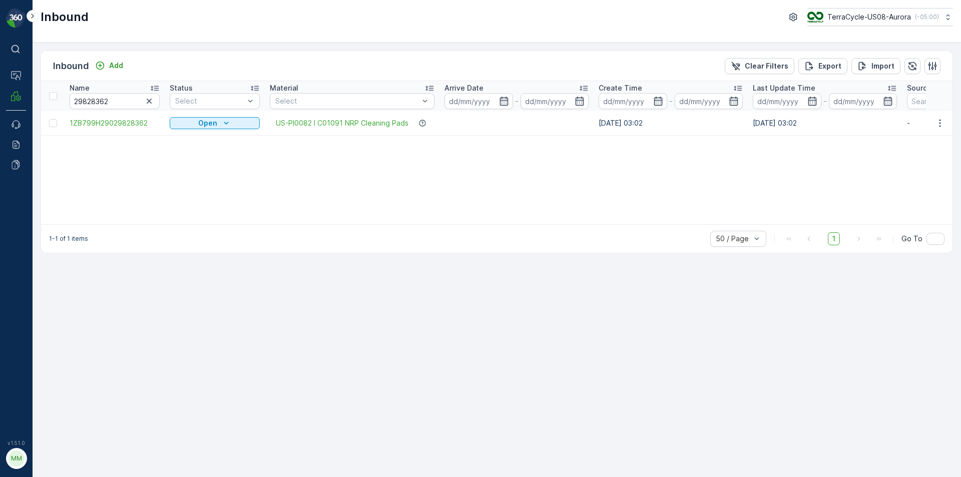
click at [53, 127] on td at bounding box center [53, 123] width 24 height 24
click at [53, 123] on div at bounding box center [53, 123] width 8 height 8
click at [49, 119] on input "checkbox" at bounding box center [49, 119] width 0 height 0
click at [849, 71] on p "Print QR" at bounding box center [846, 66] width 30 height 10
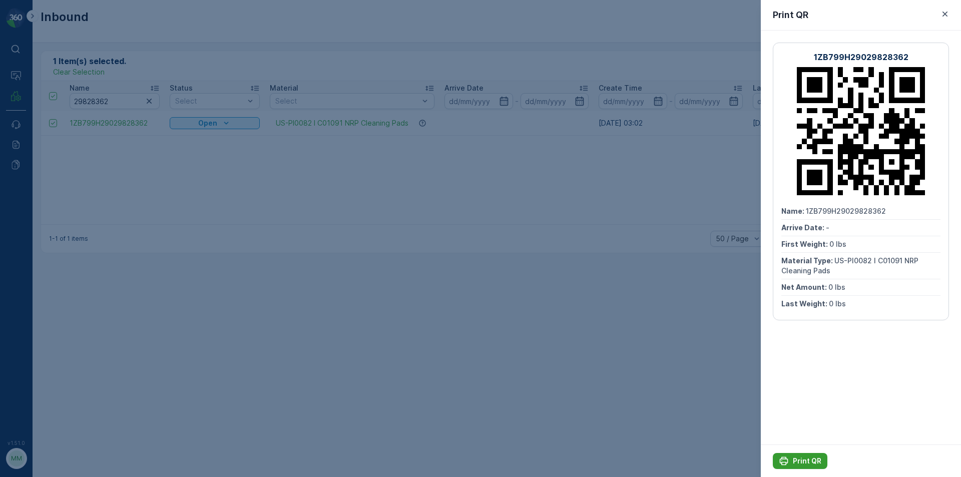
click at [801, 457] on p "Print QR" at bounding box center [807, 461] width 29 height 10
click at [945, 13] on icon "button" at bounding box center [945, 14] width 10 height 10
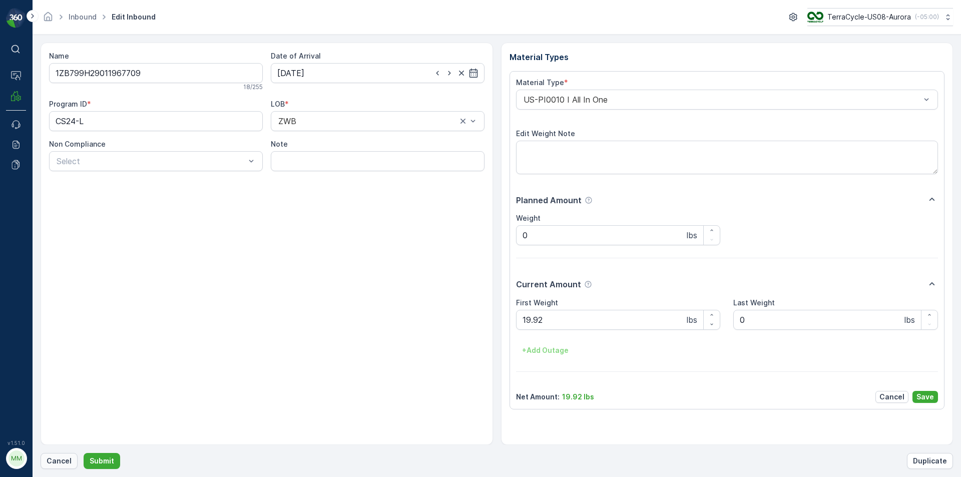
click at [65, 462] on p "Cancel" at bounding box center [59, 461] width 25 height 10
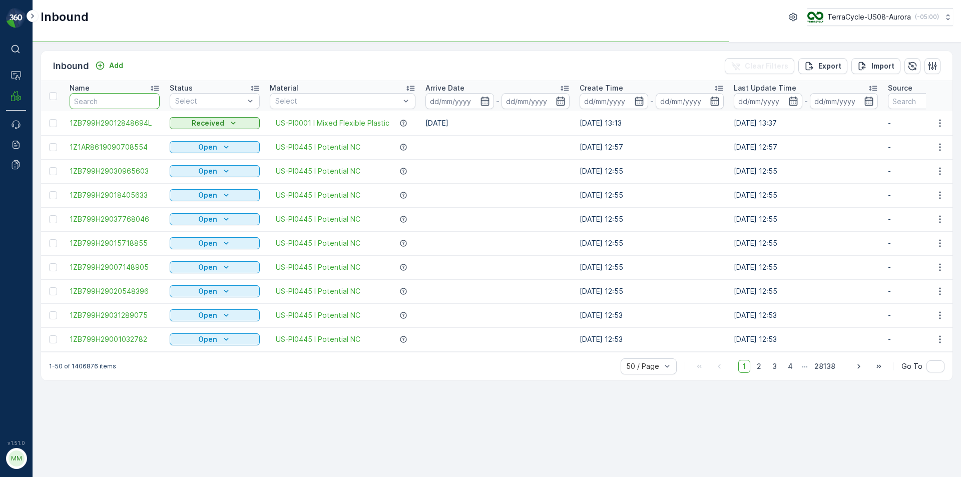
click at [101, 107] on input "text" at bounding box center [115, 101] width 90 height 16
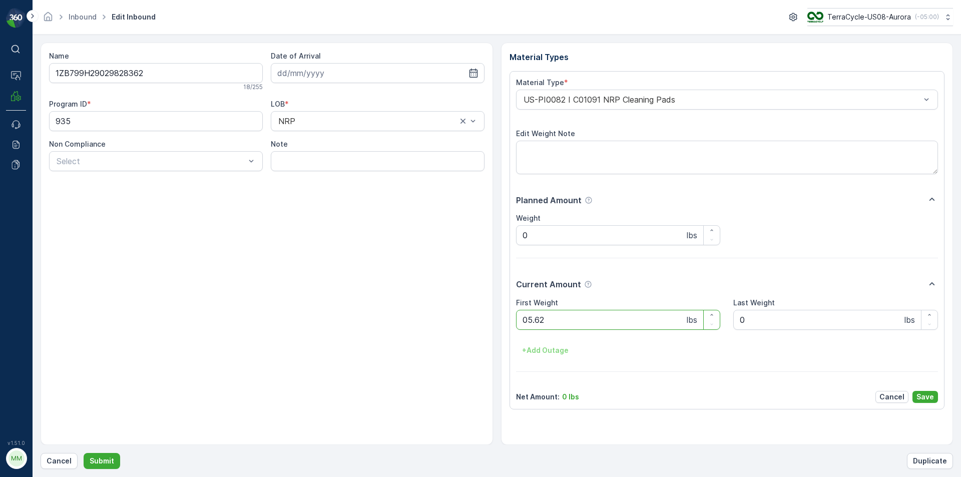
click at [84, 453] on button "Submit" at bounding box center [102, 461] width 37 height 16
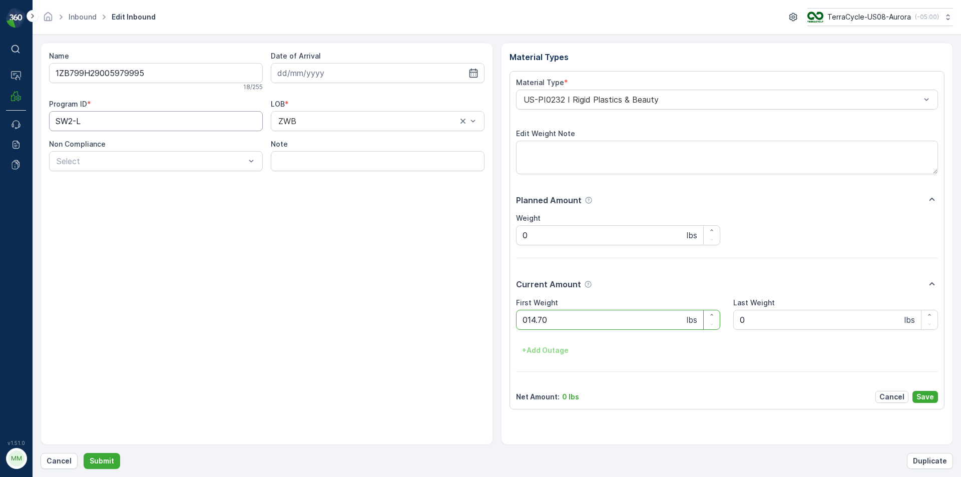
click at [84, 453] on button "Submit" at bounding box center [102, 461] width 37 height 16
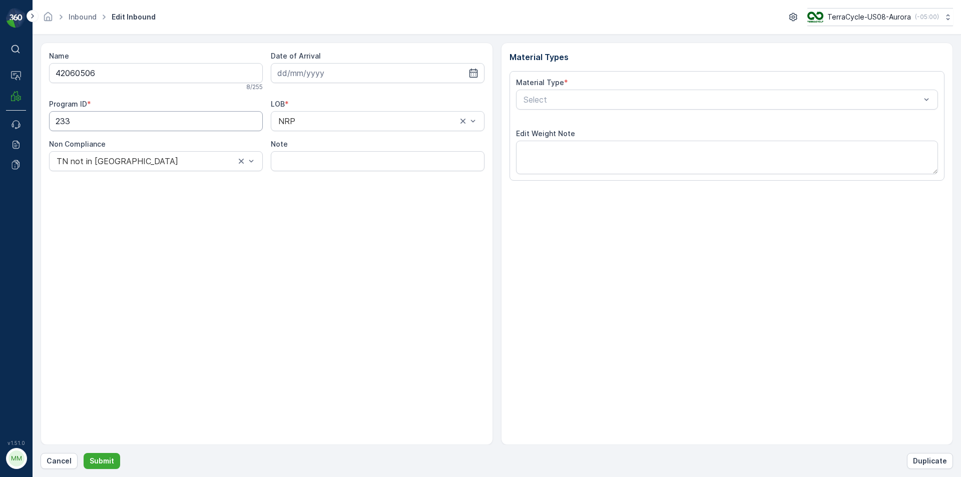
type input "[DATE]"
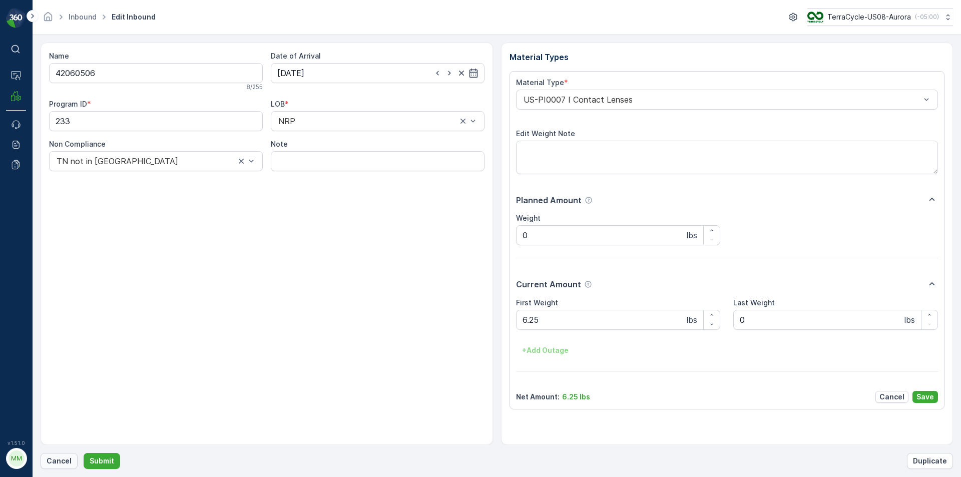
click at [56, 462] on p "Cancel" at bounding box center [59, 461] width 25 height 10
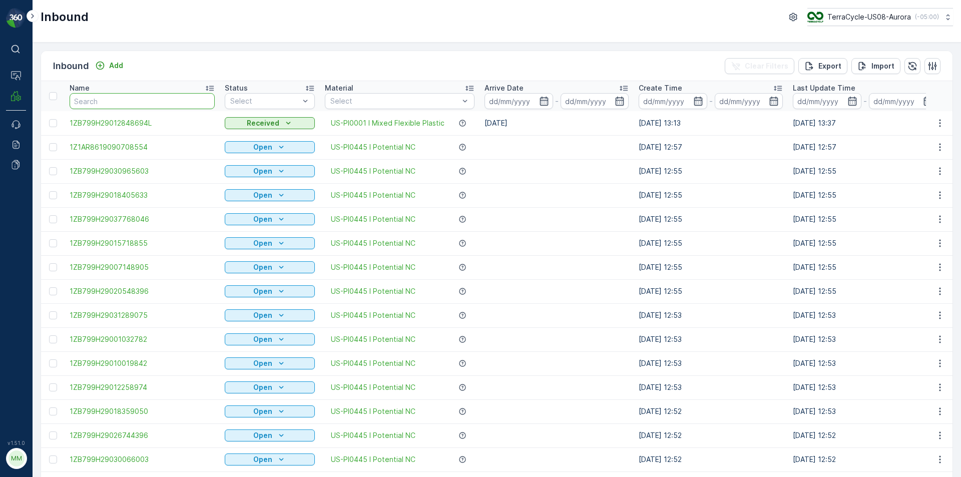
click at [158, 103] on input "text" at bounding box center [142, 101] width 145 height 16
click at [181, 101] on input "text" at bounding box center [142, 101] width 145 height 16
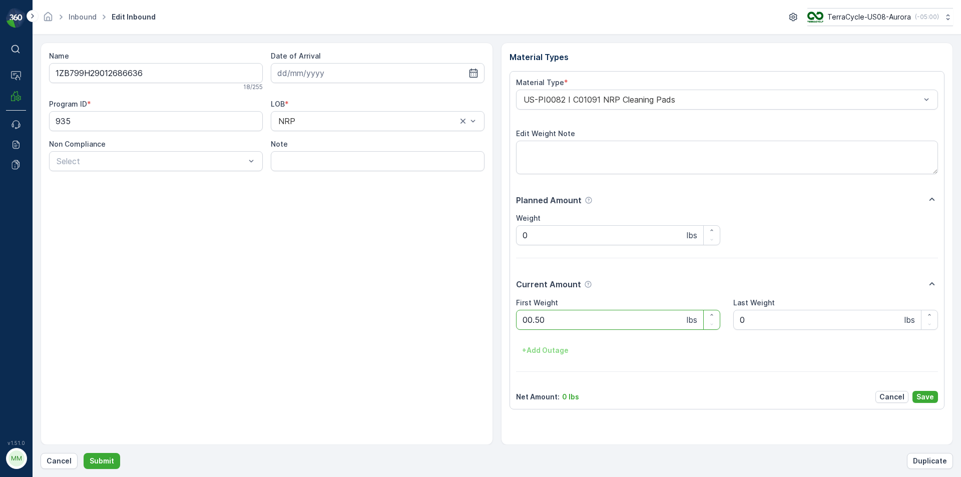
click at [84, 453] on button "Submit" at bounding box center [102, 461] width 37 height 16
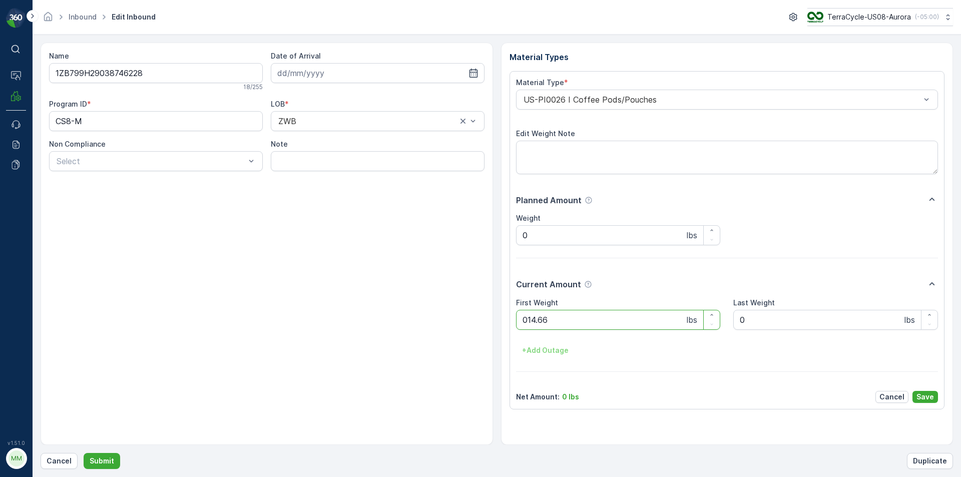
click at [84, 453] on button "Submit" at bounding box center [102, 461] width 37 height 16
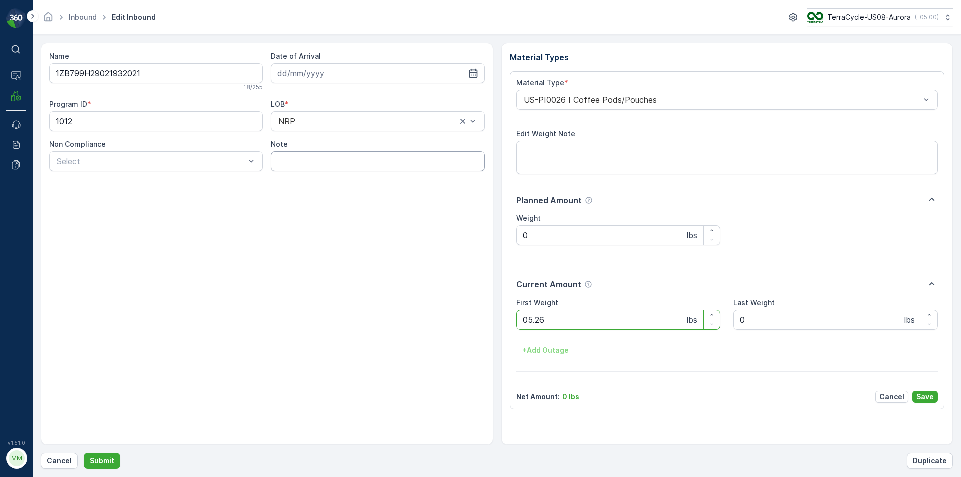
click at [84, 453] on button "Submit" at bounding box center [102, 461] width 37 height 16
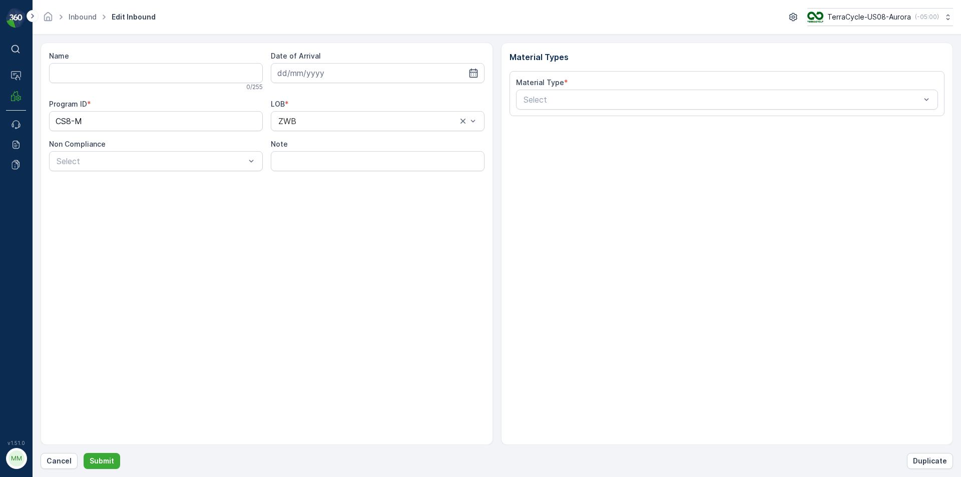
type input "1ZB799H29010555192"
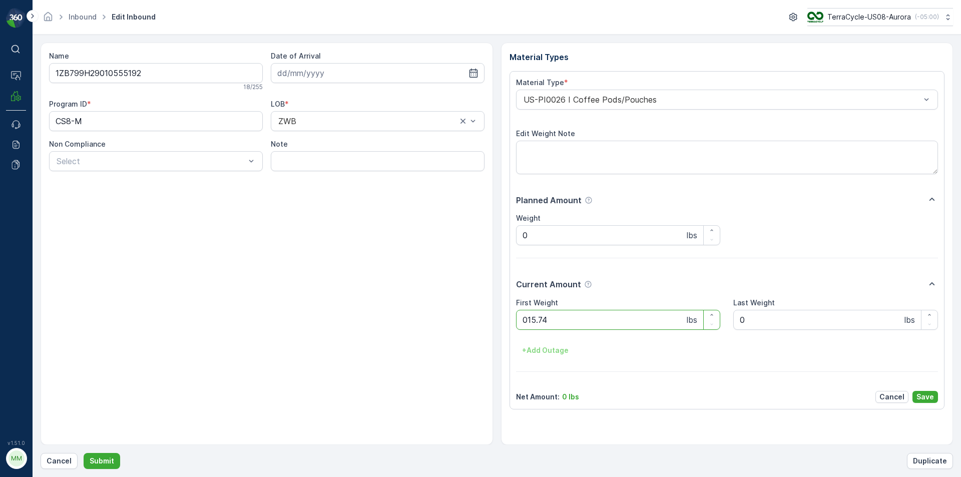
click at [84, 453] on button "Submit" at bounding box center [102, 461] width 37 height 16
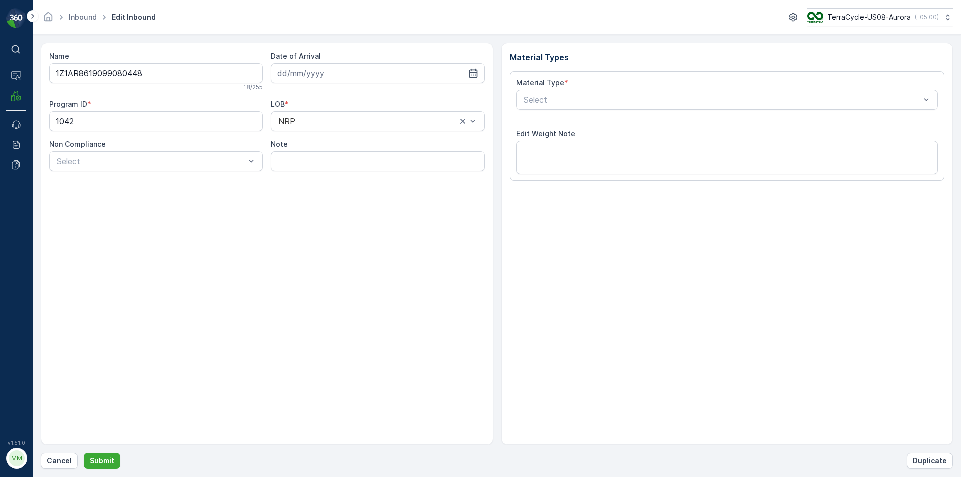
type input "[DATE]"
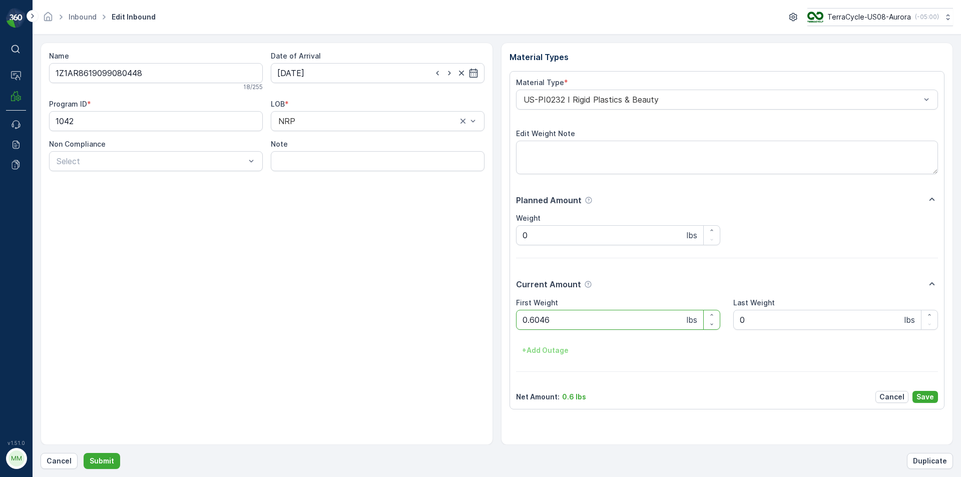
click at [84, 453] on button "Submit" at bounding box center [102, 461] width 37 height 16
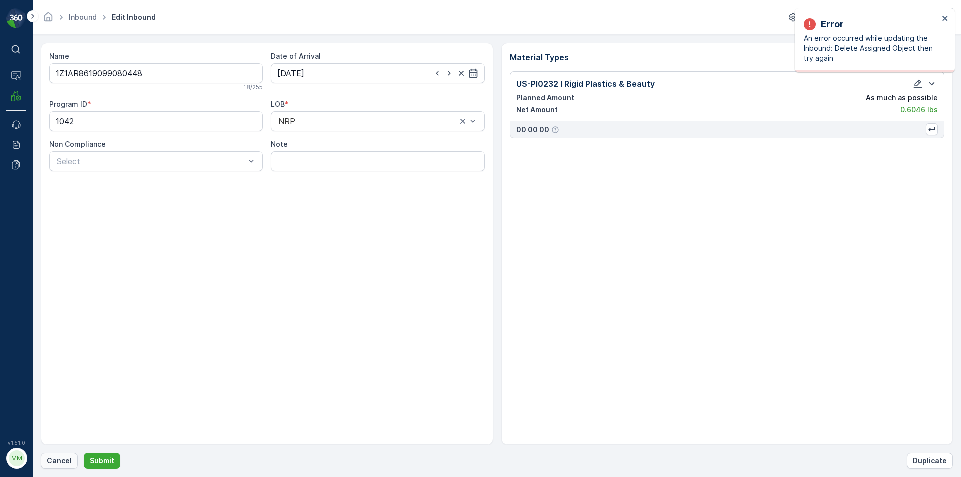
click at [57, 461] on p "Cancel" at bounding box center [59, 461] width 25 height 10
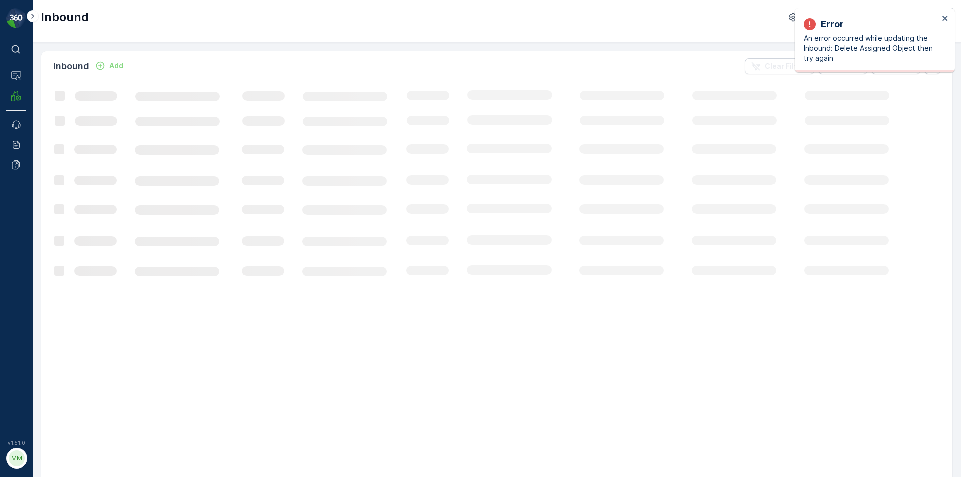
click at [949, 19] on div "Error An error occurred while updating the Inbound: Delete Assigned Object then…" at bounding box center [875, 40] width 160 height 64
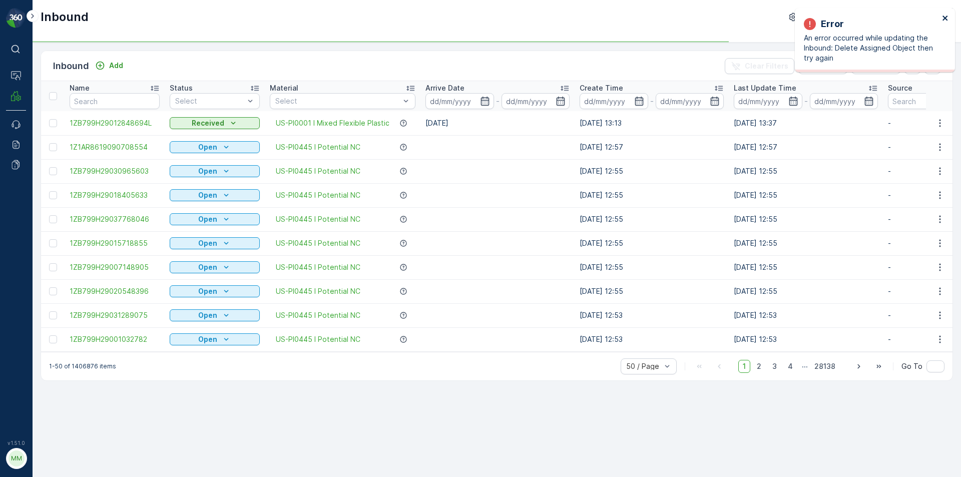
click at [942, 17] on icon "close" at bounding box center [945, 18] width 7 height 8
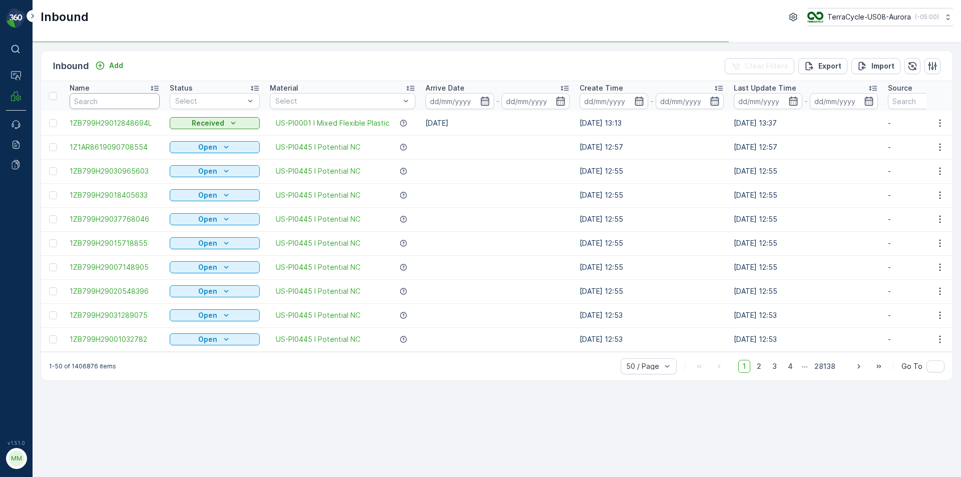
click at [87, 104] on input "text" at bounding box center [115, 101] width 90 height 16
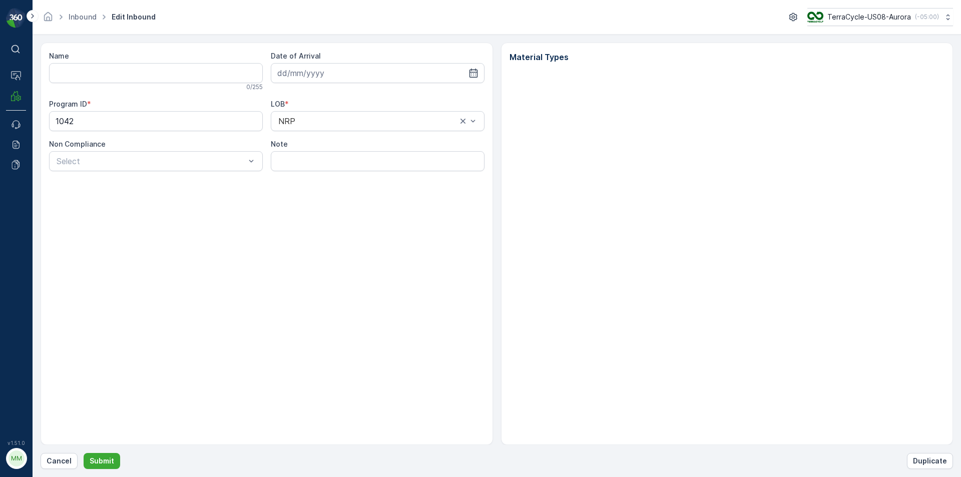
type input "1Z1AR8619099080448"
type input "24.12.2024"
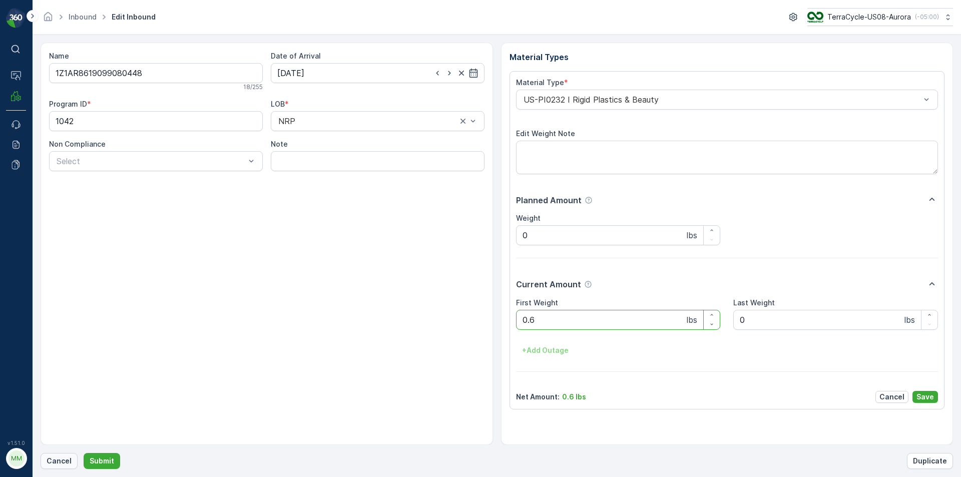
click at [55, 463] on p "Cancel" at bounding box center [59, 461] width 25 height 10
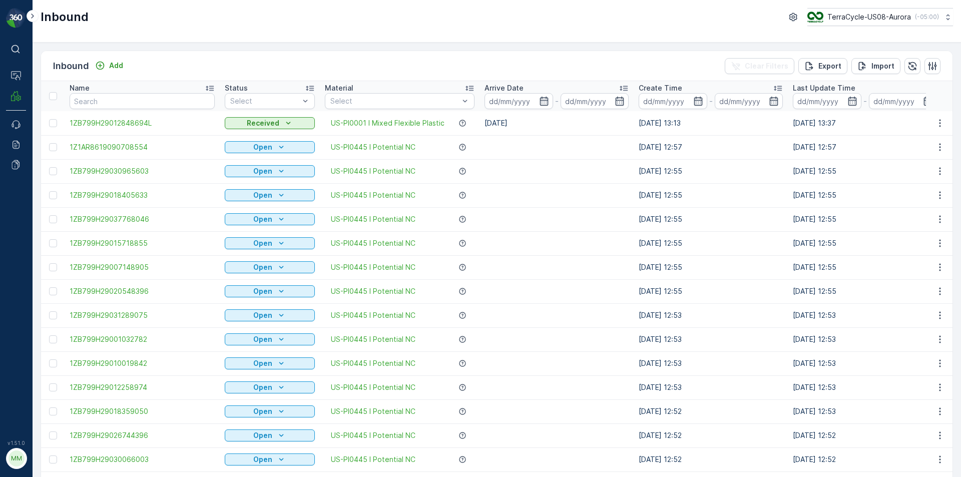
click at [112, 59] on div "Inbound Add" at bounding box center [90, 66] width 74 height 14
click at [114, 70] on p "Add" at bounding box center [116, 66] width 14 height 10
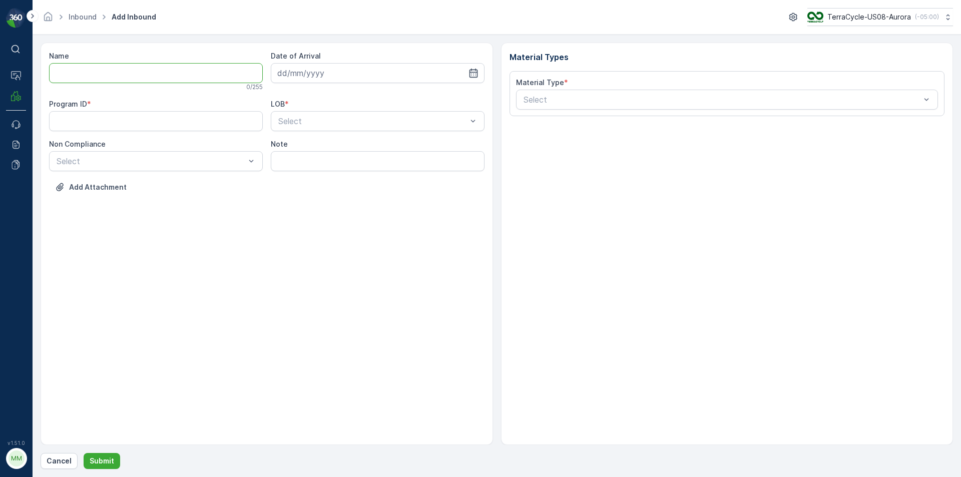
click at [114, 70] on input "Name" at bounding box center [156, 73] width 214 height 20
type input "1Z1AR8619099080448"
click at [84, 453] on button "Submit" at bounding box center [102, 461] width 37 height 16
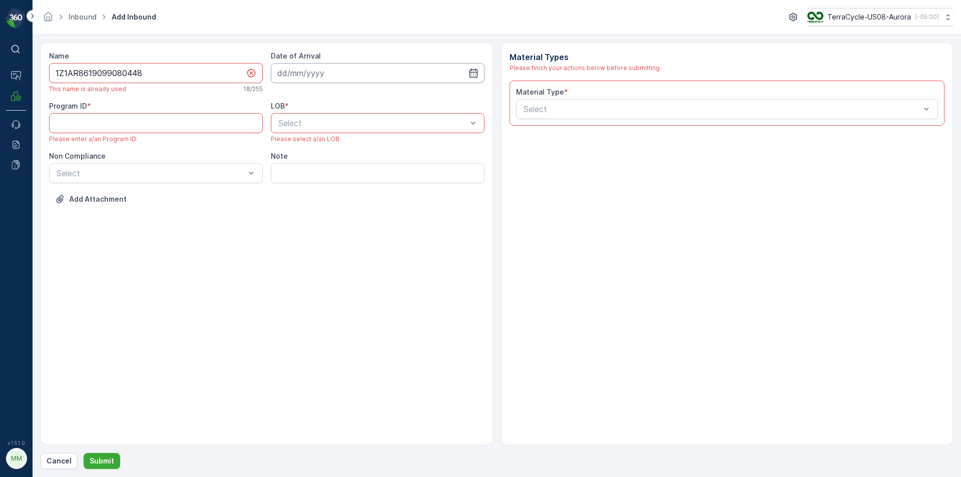
click at [382, 69] on input at bounding box center [378, 73] width 214 height 20
drag, startPoint x: 357, startPoint y: 197, endPoint x: 357, endPoint y: 187, distance: 10.0
click at [359, 196] on div "25" at bounding box center [360, 197] width 16 height 16
type input "[DATE]"
click at [304, 150] on div "NRP" at bounding box center [378, 147] width 202 height 9
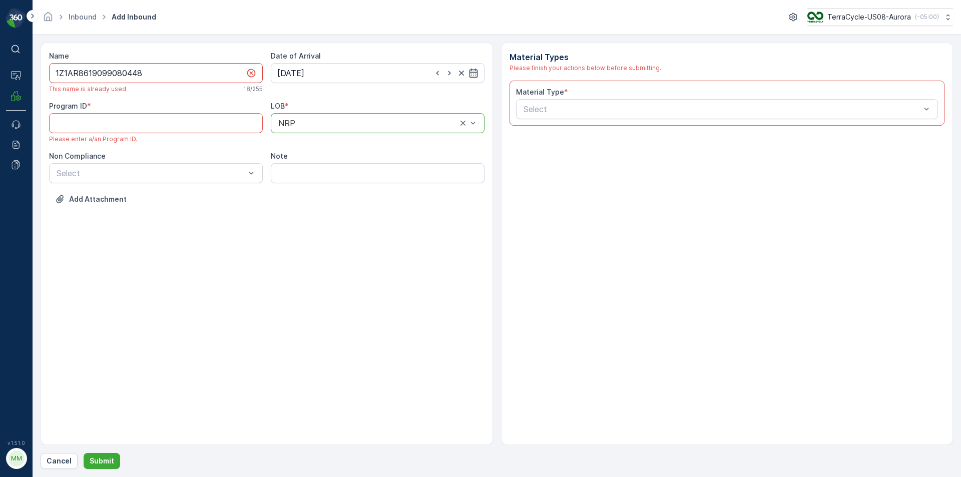
click at [203, 79] on input "1Z1AR8619099080448" at bounding box center [156, 73] width 214 height 20
type input "1Z1AR8619099080448P"
click at [144, 127] on ID "Program ID" at bounding box center [156, 123] width 214 height 20
type ID "1042"
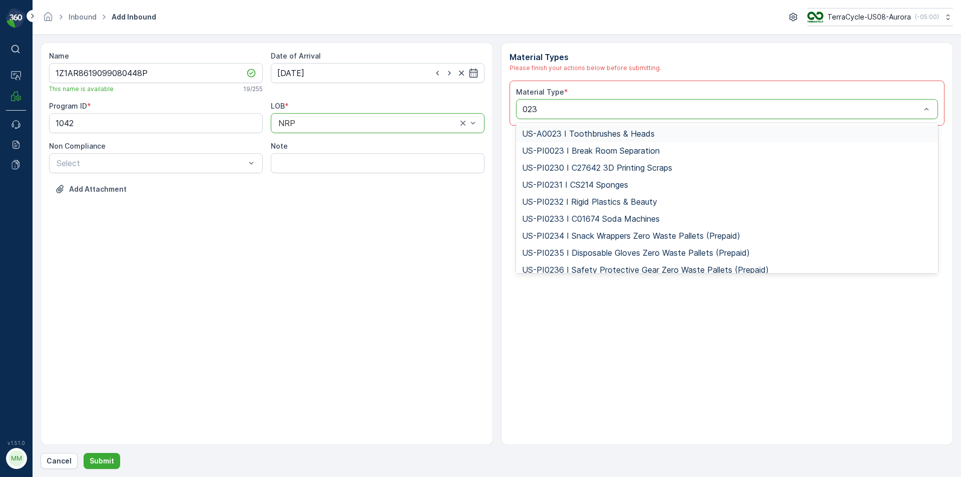
type input "0232"
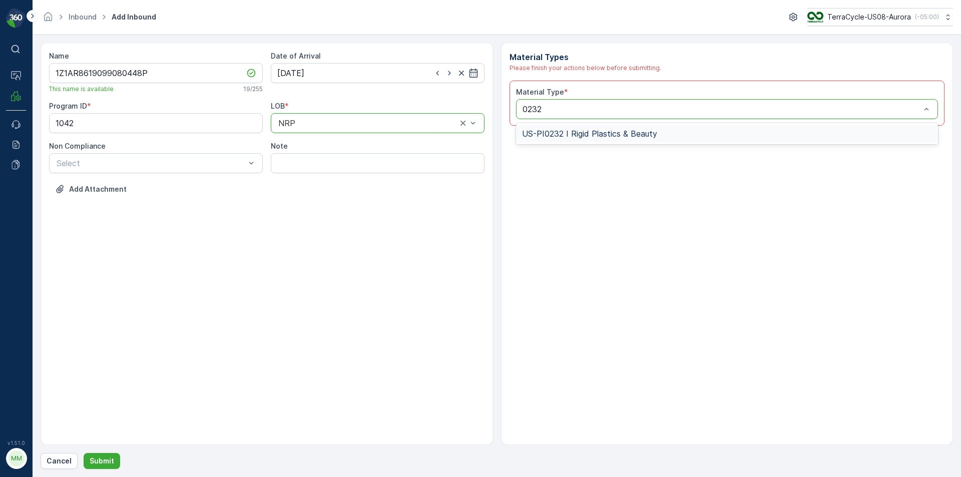
drag, startPoint x: 687, startPoint y: 137, endPoint x: 676, endPoint y: 131, distance: 12.1
click at [686, 137] on div "US-PI0232 I Rigid Plastics & Beauty" at bounding box center [727, 133] width 411 height 9
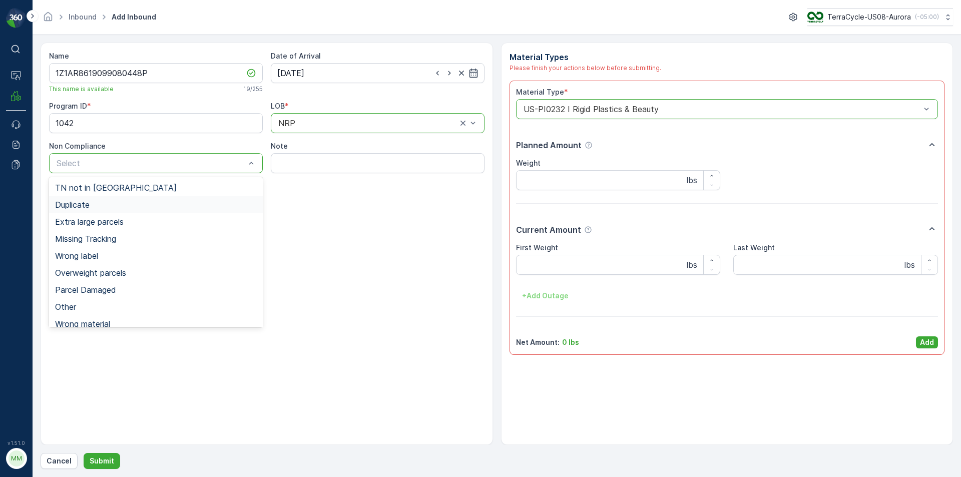
click at [82, 205] on span "Duplicate" at bounding box center [72, 204] width 35 height 9
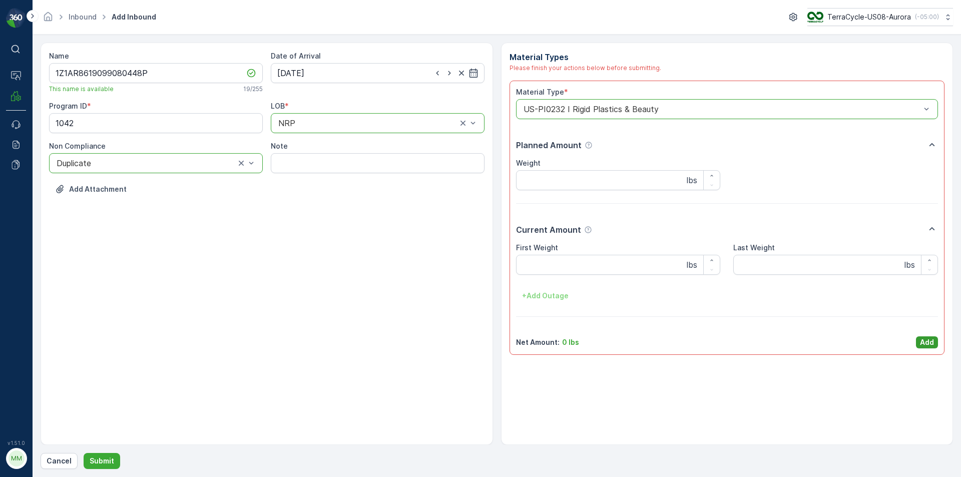
click at [926, 344] on p "Add" at bounding box center [927, 342] width 14 height 10
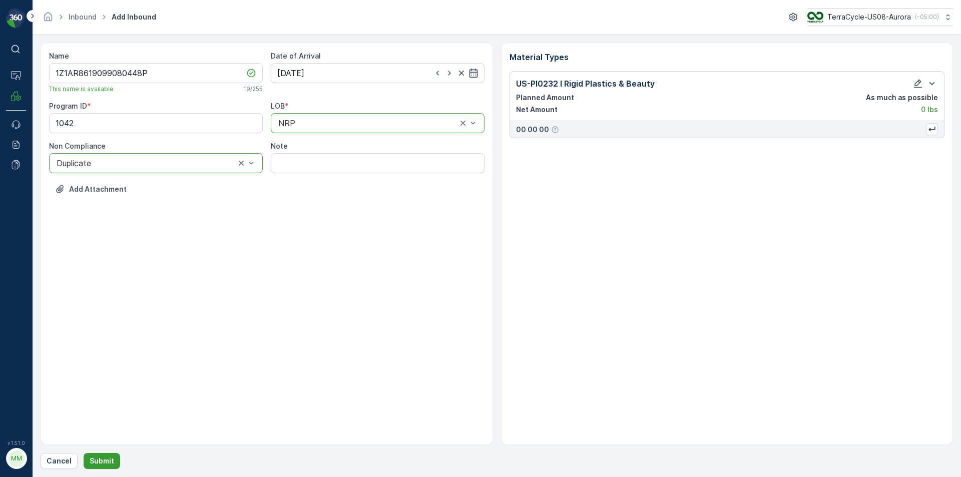
click at [103, 457] on p "Submit" at bounding box center [102, 461] width 25 height 10
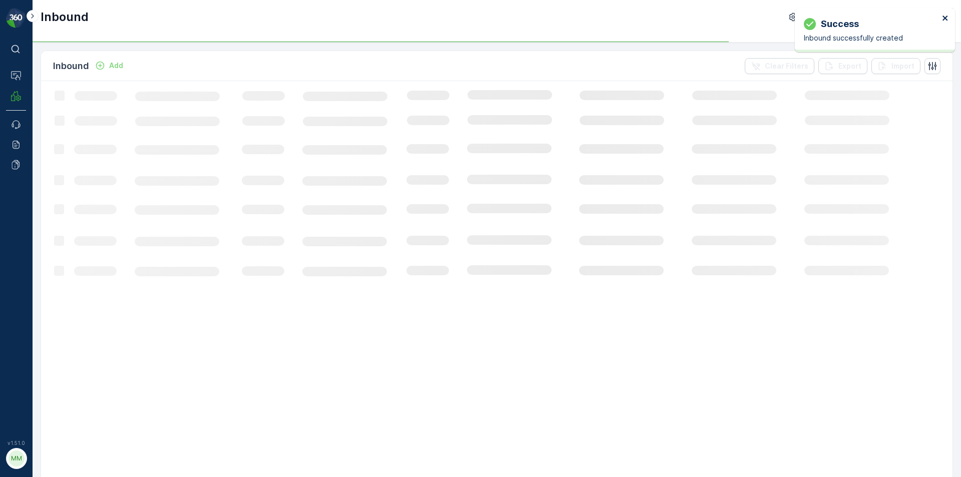
click at [945, 23] on button "close" at bounding box center [945, 19] width 7 height 10
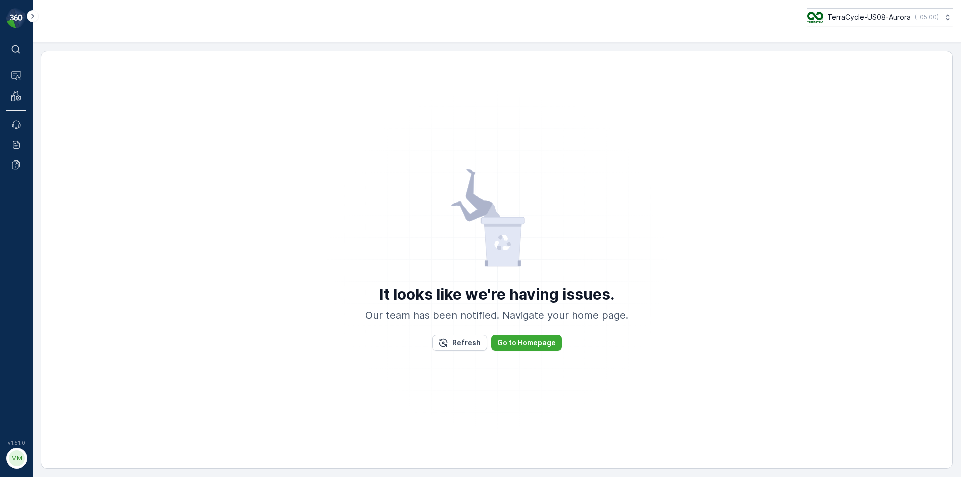
click at [55, 122] on div "It looks like we're having issues. Our team has been notified. Navigate your ho…" at bounding box center [497, 260] width 888 height 398
click at [54, 118] on div "It looks like we're having issues. Our team has been notified. Navigate your ho…" at bounding box center [497, 260] width 888 height 398
click at [51, 127] on div "It looks like we're having issues. Our team has been notified. Navigate your ho…" at bounding box center [497, 260] width 913 height 419
click at [55, 121] on div "It looks like we're having issues. Our team has been notified. Navigate your ho…" at bounding box center [497, 260] width 913 height 419
click at [46, 116] on div "It looks like we're having issues. Our team has been notified. Navigate your ho…" at bounding box center [497, 260] width 913 height 419
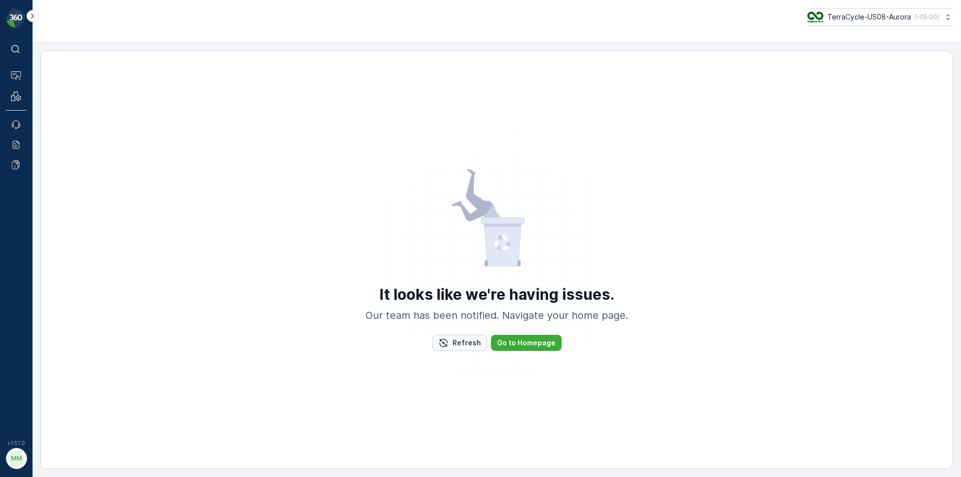
click at [460, 350] on button "Refresh" at bounding box center [460, 343] width 55 height 16
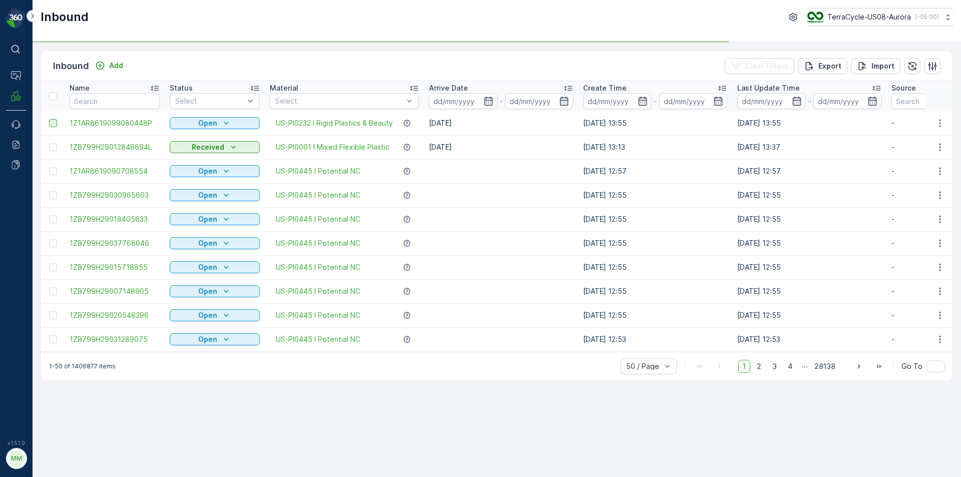
click at [50, 124] on div at bounding box center [53, 123] width 8 height 8
click at [49, 119] on input "checkbox" at bounding box center [49, 119] width 0 height 0
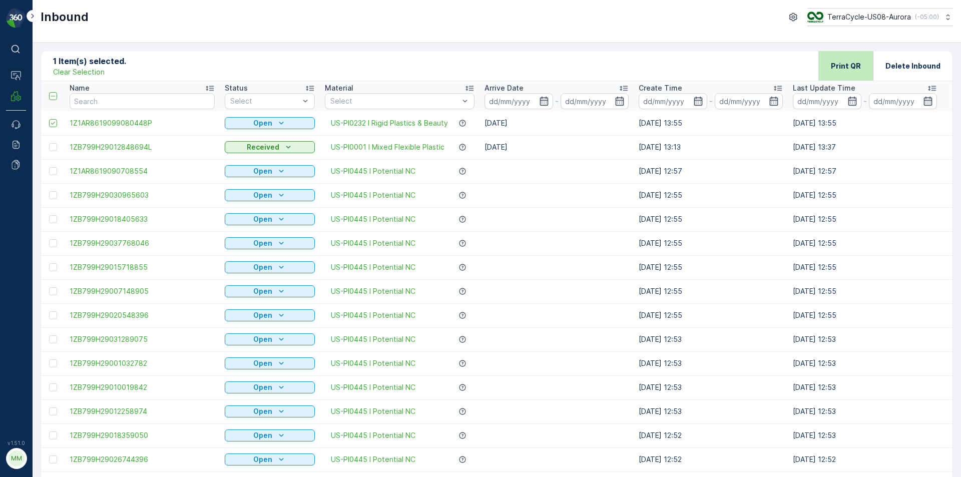
click at [858, 66] on p "Print QR" at bounding box center [846, 66] width 30 height 10
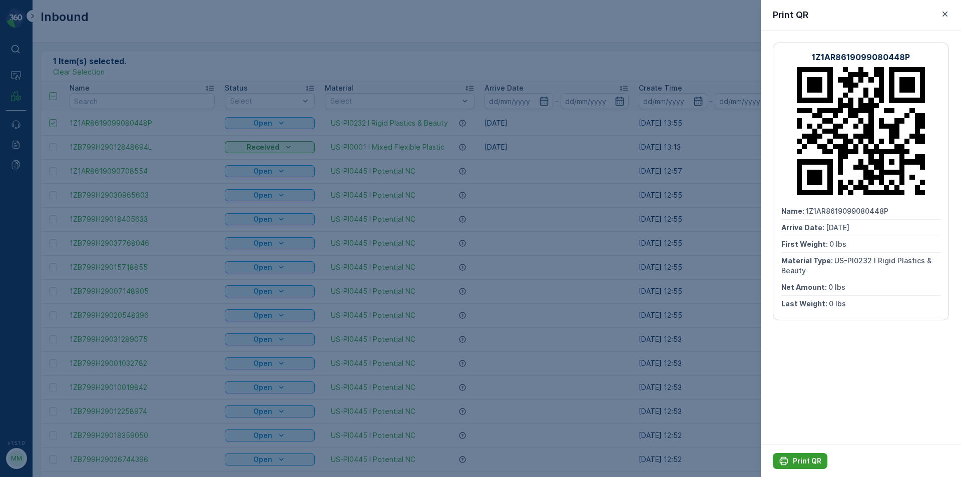
click at [815, 458] on p "Print QR" at bounding box center [807, 461] width 29 height 10
click at [940, 14] on icon "button" at bounding box center [945, 14] width 10 height 10
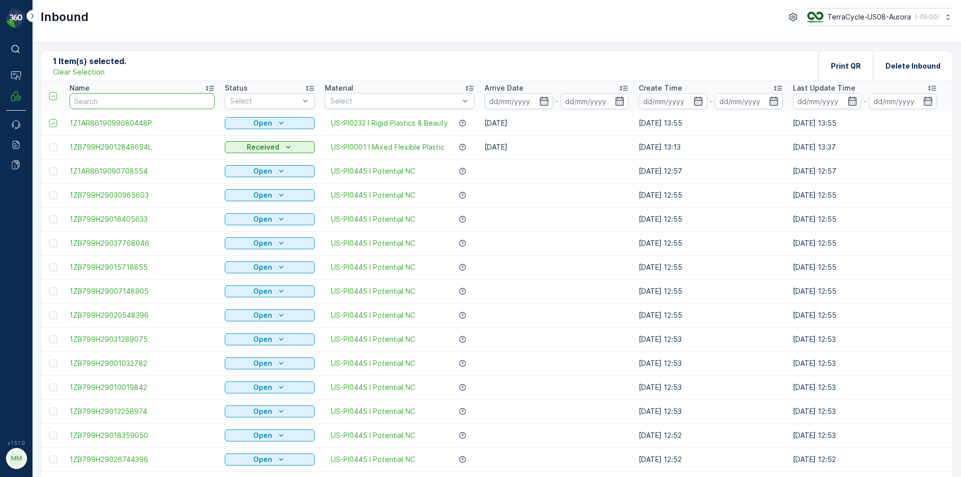
click at [171, 109] on input "text" at bounding box center [142, 101] width 145 height 16
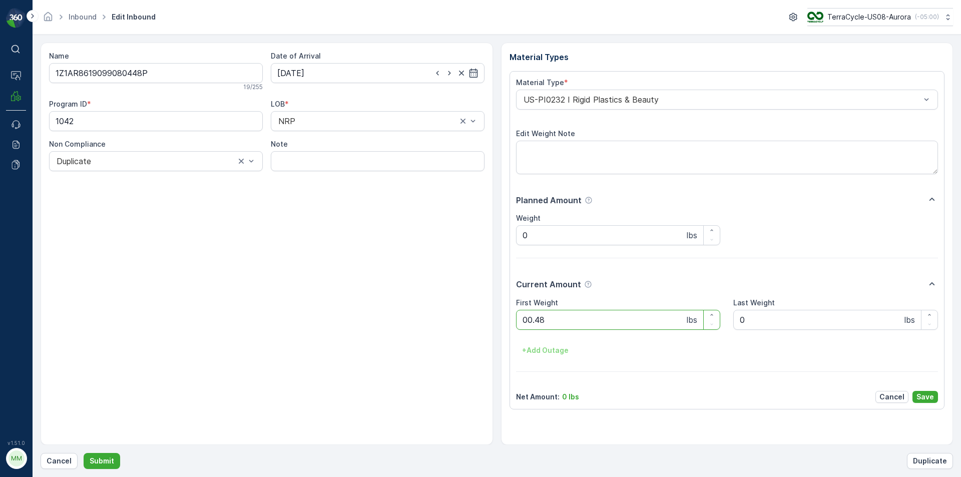
click at [84, 453] on button "Submit" at bounding box center [102, 461] width 37 height 16
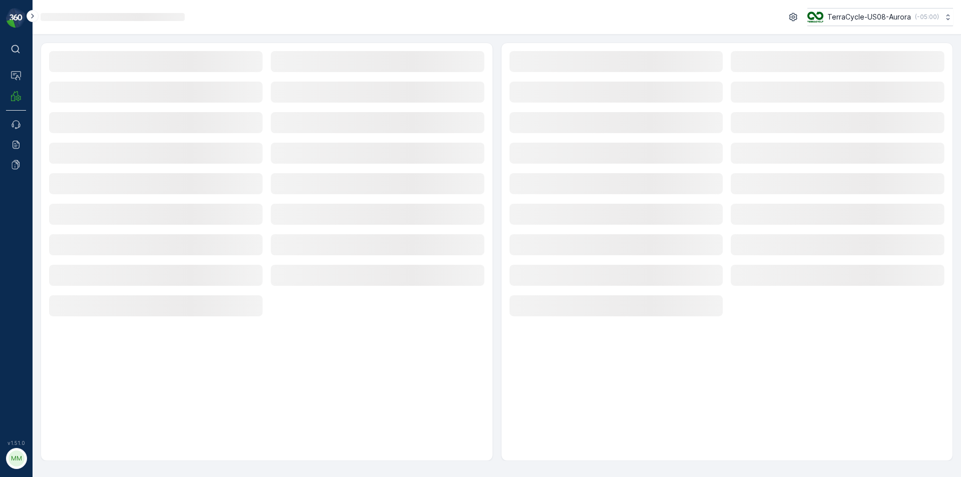
drag, startPoint x: 339, startPoint y: 259, endPoint x: 339, endPoint y: 252, distance: 7.5
drag, startPoint x: 339, startPoint y: 252, endPoint x: 165, endPoint y: 253, distance: 173.7
click at [163, 253] on div "Loading... Loading... Loading... Loading... Loading... Loading... Loading... Lo…" at bounding box center [267, 184] width 436 height 267
click at [150, 247] on rect at bounding box center [156, 244] width 214 height 21
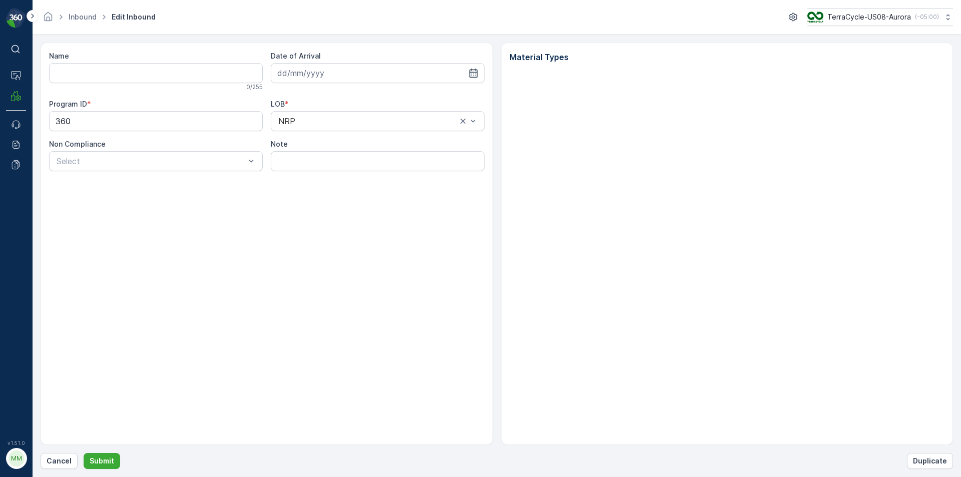
type input "1ZB799H29007032039"
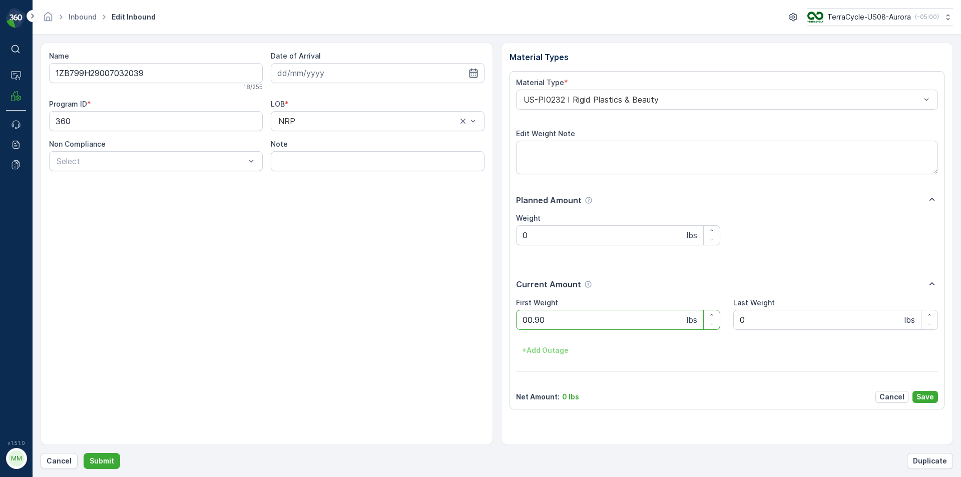
click at [84, 453] on button "Submit" at bounding box center [102, 461] width 37 height 16
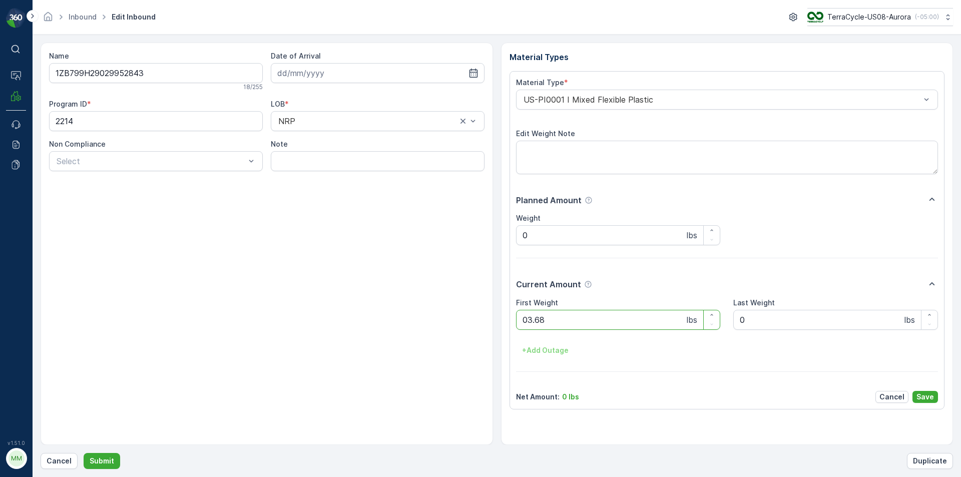
click at [84, 453] on button "Submit" at bounding box center [102, 461] width 37 height 16
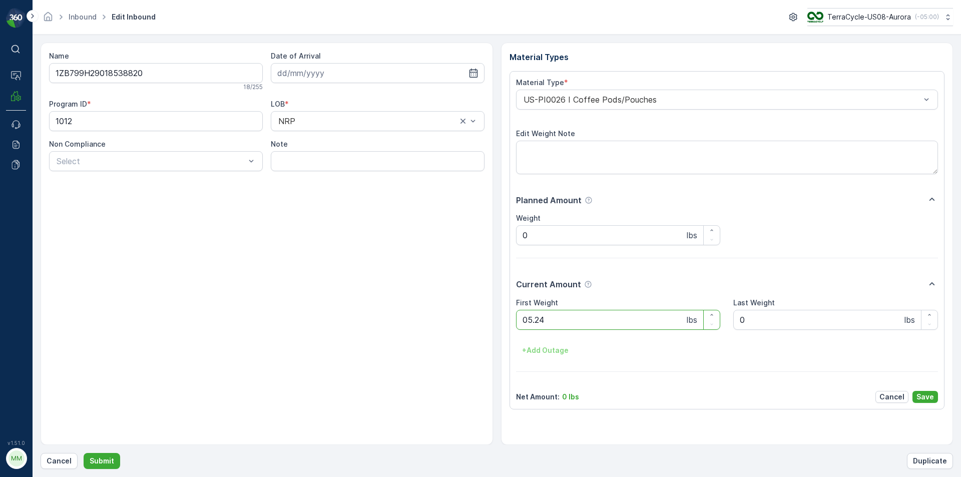
click at [84, 453] on button "Submit" at bounding box center [102, 461] width 37 height 16
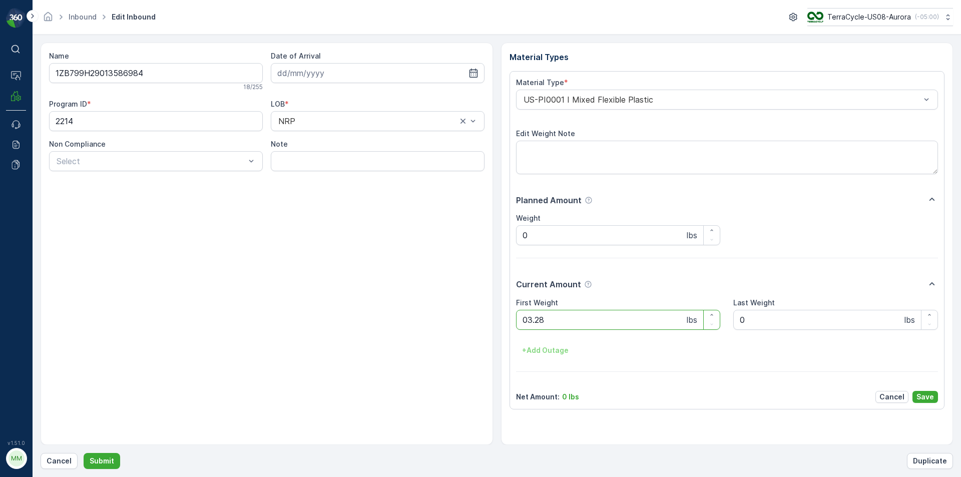
click at [84, 453] on button "Submit" at bounding box center [102, 461] width 37 height 16
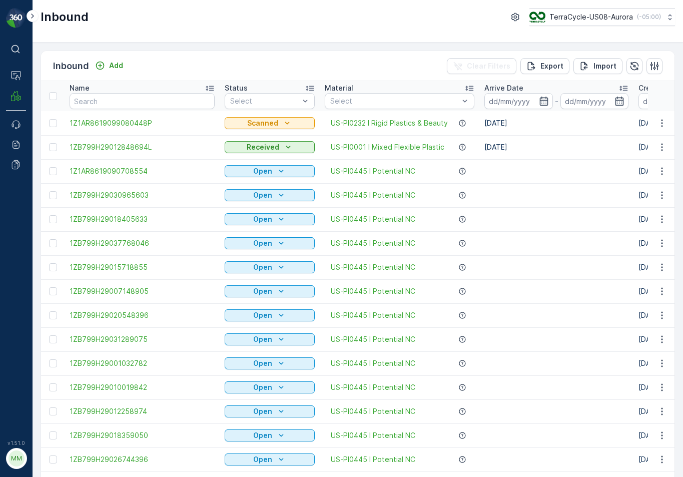
click at [514, 334] on td at bounding box center [557, 339] width 154 height 24
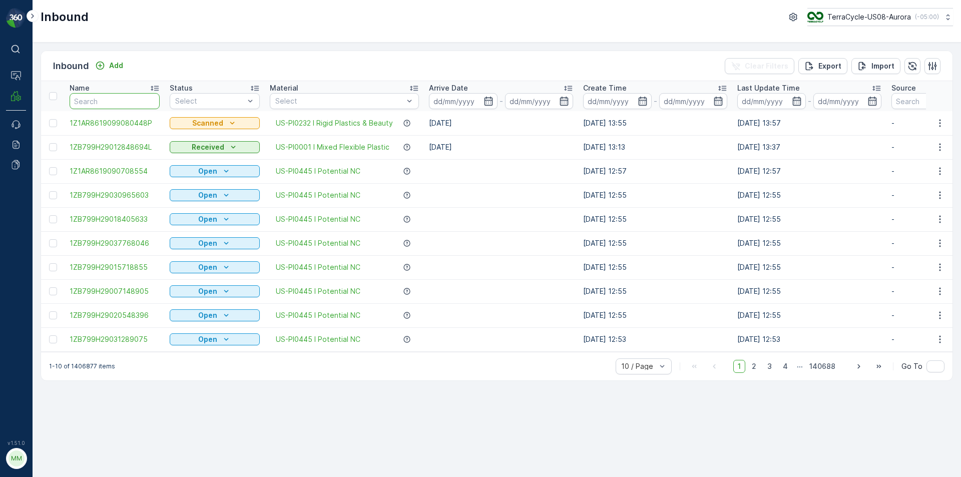
click at [118, 103] on input "text" at bounding box center [115, 101] width 90 height 16
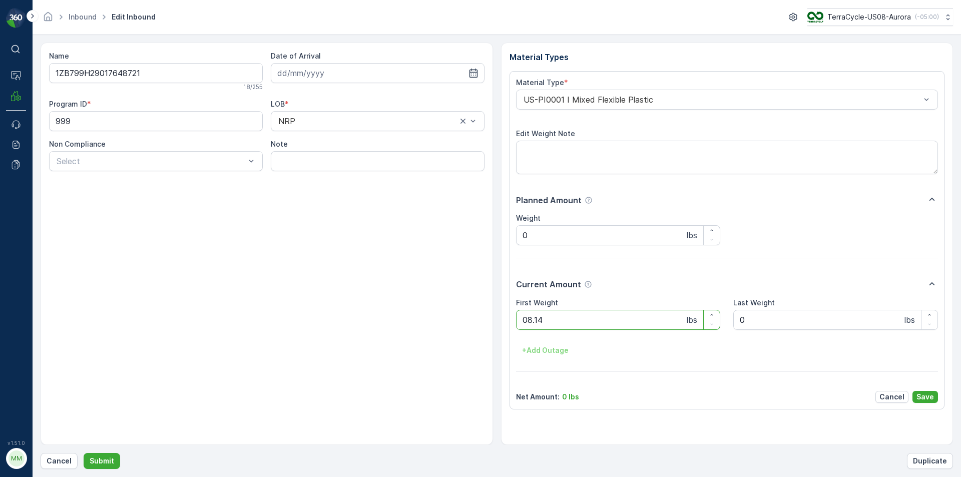
click at [84, 453] on button "Submit" at bounding box center [102, 461] width 37 height 16
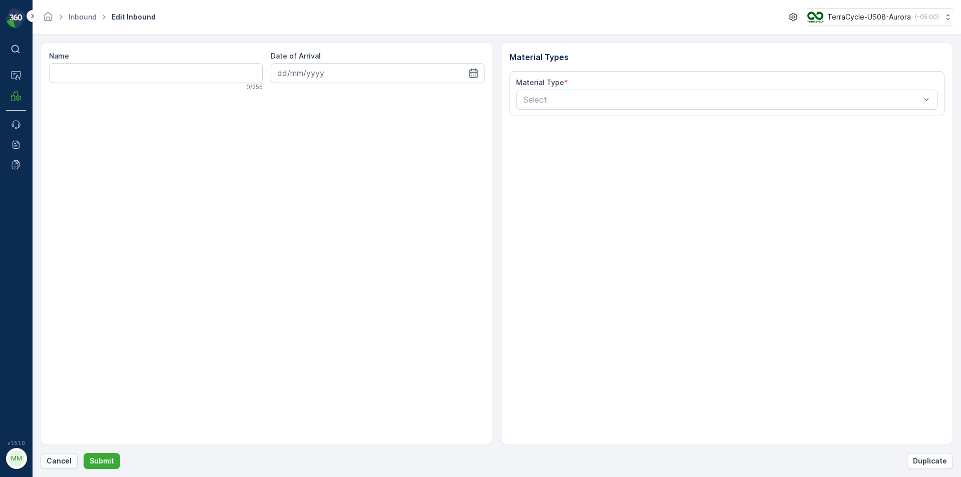
click at [52, 462] on p "Cancel" at bounding box center [59, 461] width 25 height 10
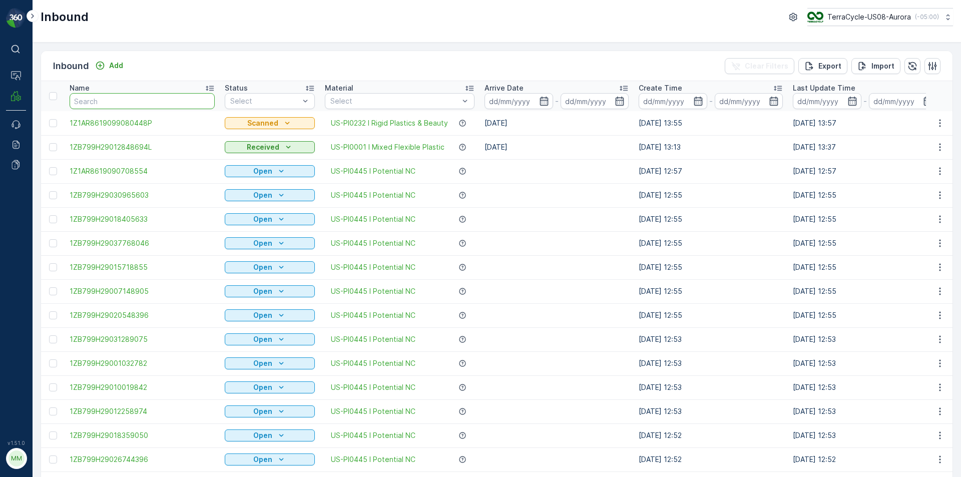
click at [196, 107] on input "text" at bounding box center [142, 101] width 145 height 16
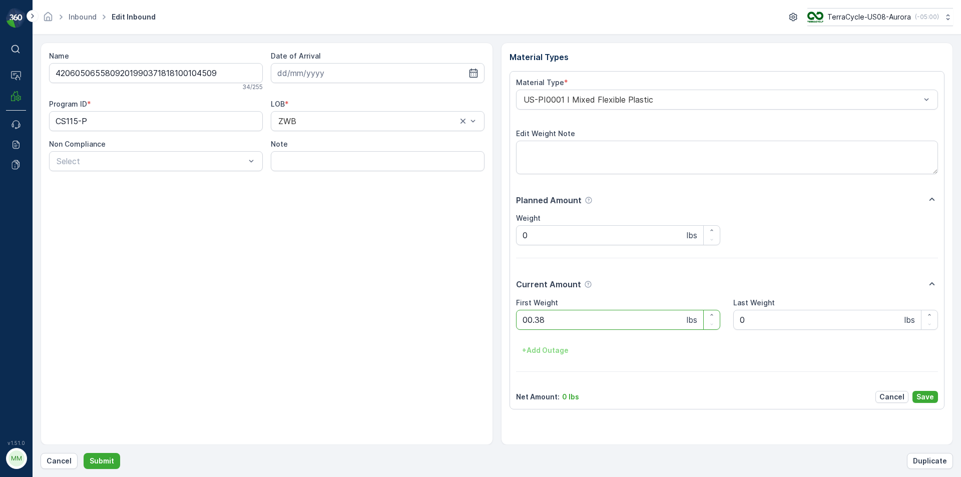
click at [84, 453] on button "Submit" at bounding box center [102, 461] width 37 height 16
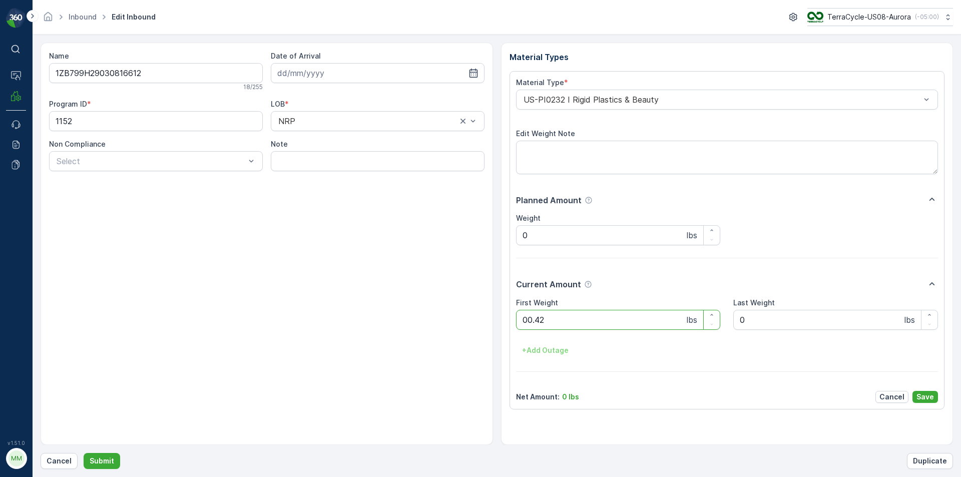
click at [84, 453] on button "Submit" at bounding box center [102, 461] width 37 height 16
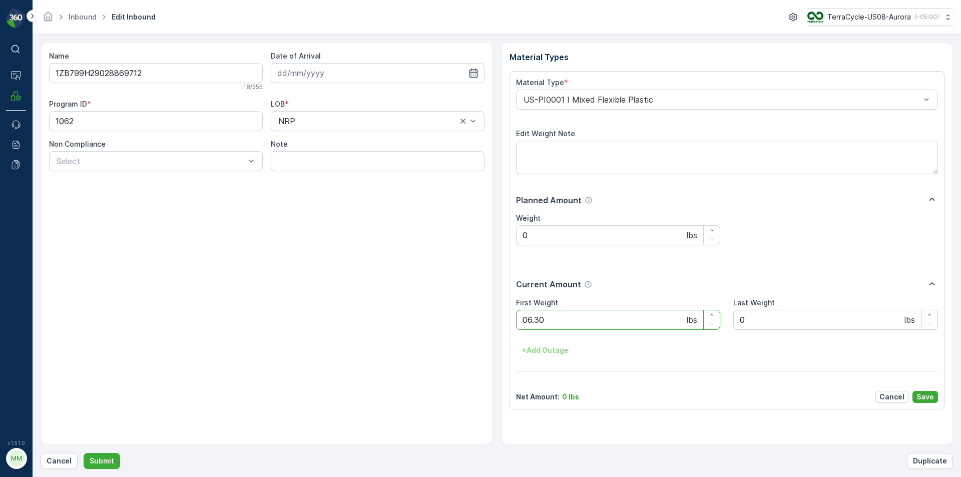
click at [84, 453] on button "Submit" at bounding box center [102, 461] width 37 height 16
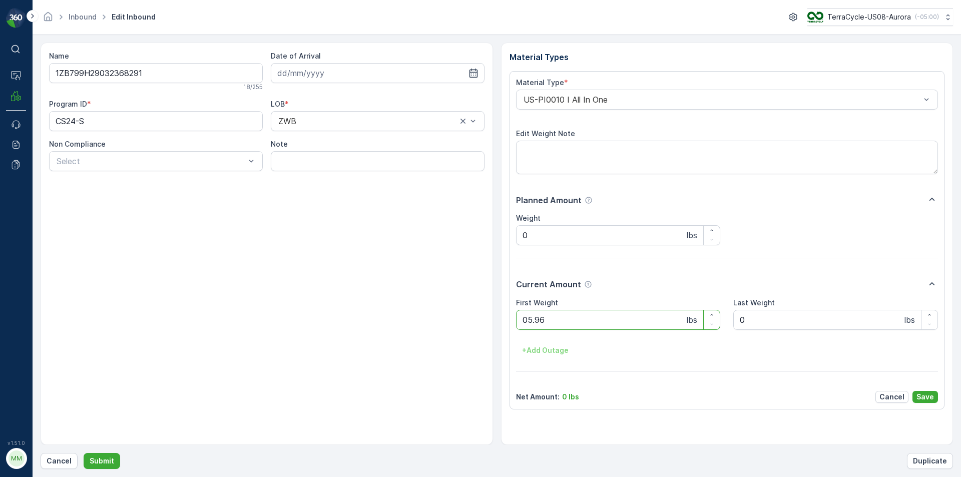
click at [84, 453] on button "Submit" at bounding box center [102, 461] width 37 height 16
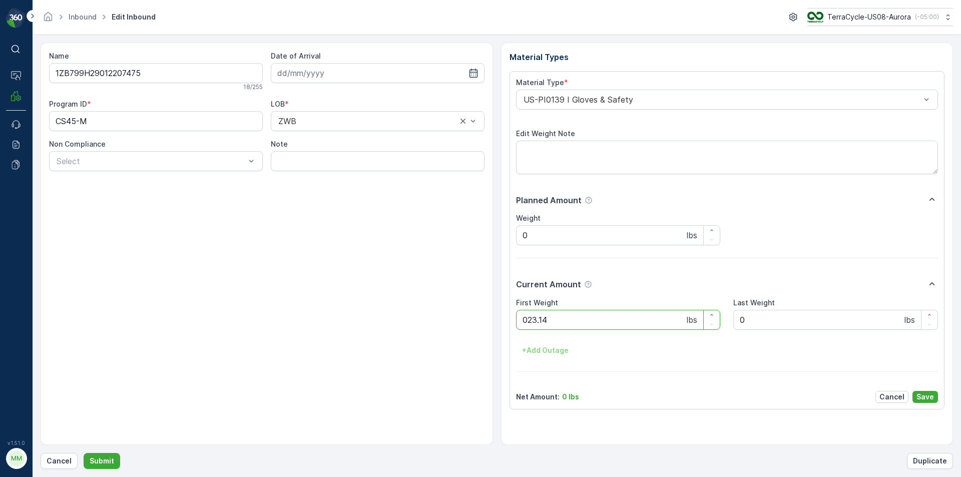
click at [84, 453] on button "Submit" at bounding box center [102, 461] width 37 height 16
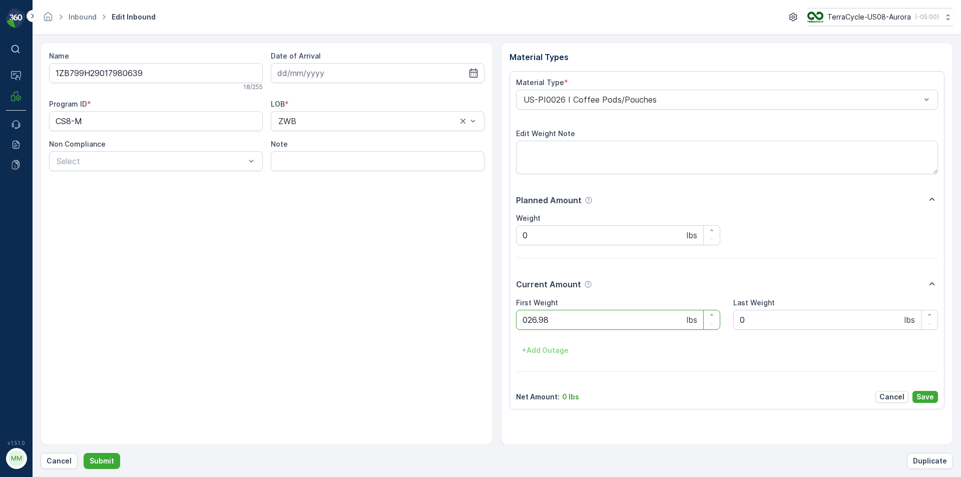
click at [84, 453] on button "Submit" at bounding box center [102, 461] width 37 height 16
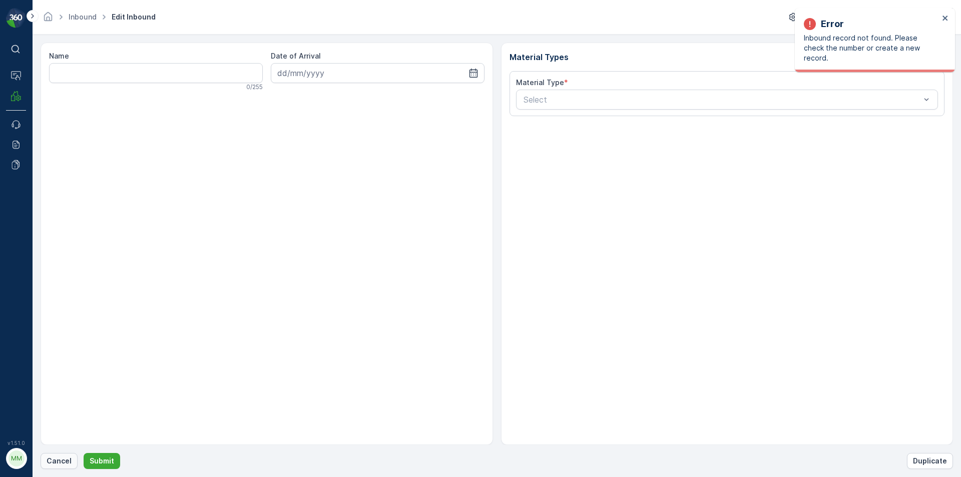
click button "Cancel" at bounding box center [59, 461] width 37 height 16
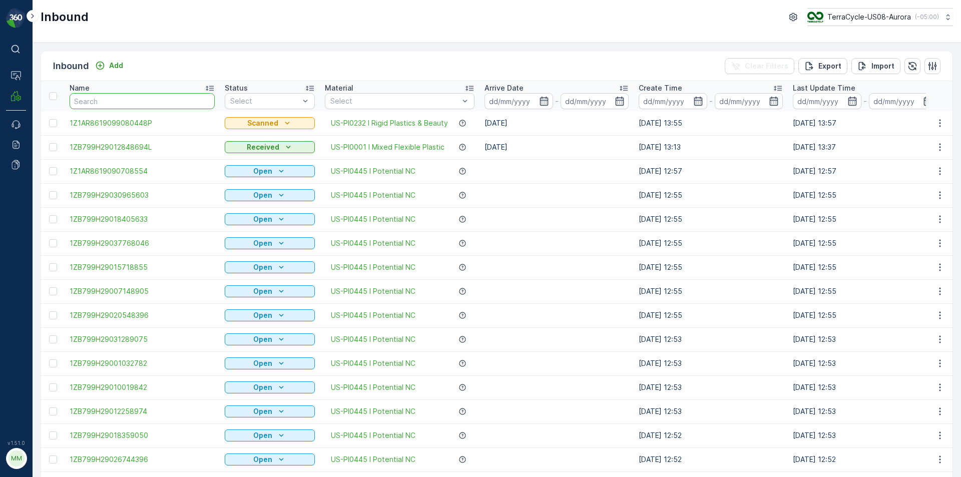
click at [190, 105] on input "text" at bounding box center [142, 101] width 145 height 16
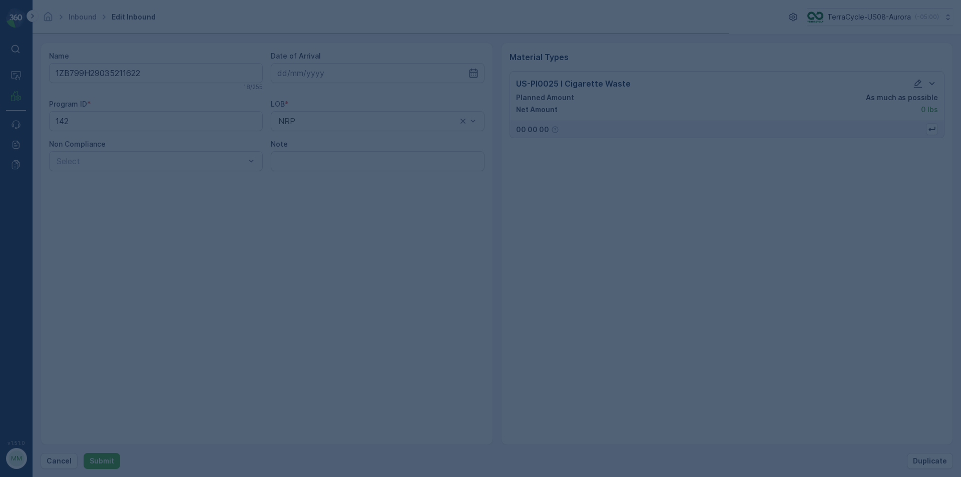
click at [84, 453] on button "Submit" at bounding box center [102, 461] width 37 height 16
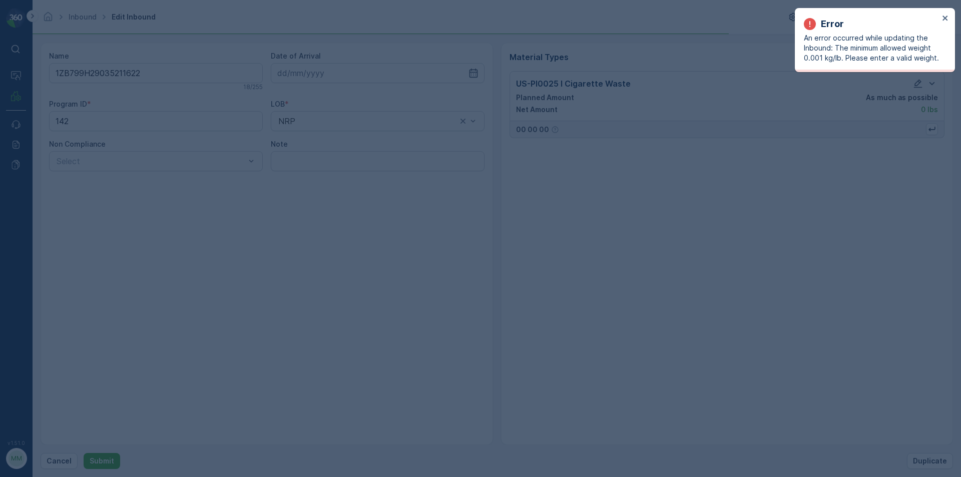
click at [84, 453] on button "Submit" at bounding box center [102, 461] width 37 height 16
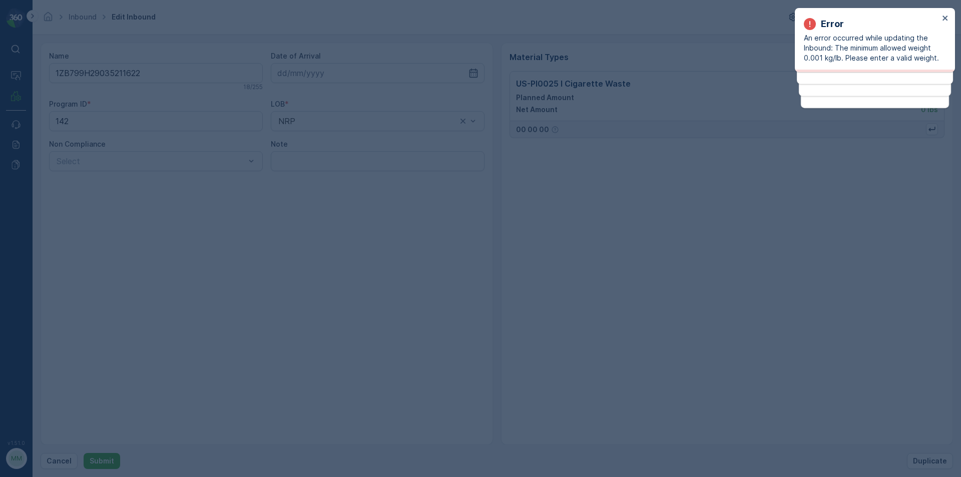
click at [84, 453] on button "Submit" at bounding box center [102, 461] width 37 height 16
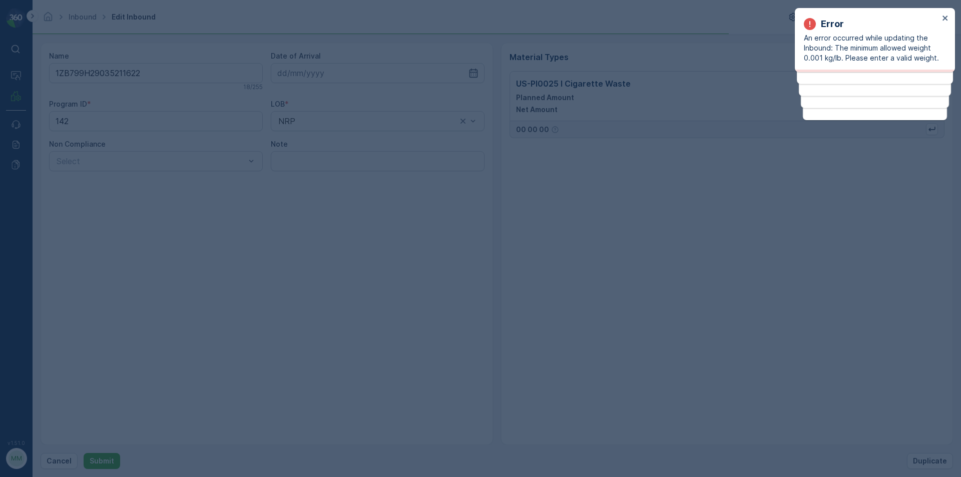
click at [84, 453] on button "Submit" at bounding box center [102, 461] width 37 height 16
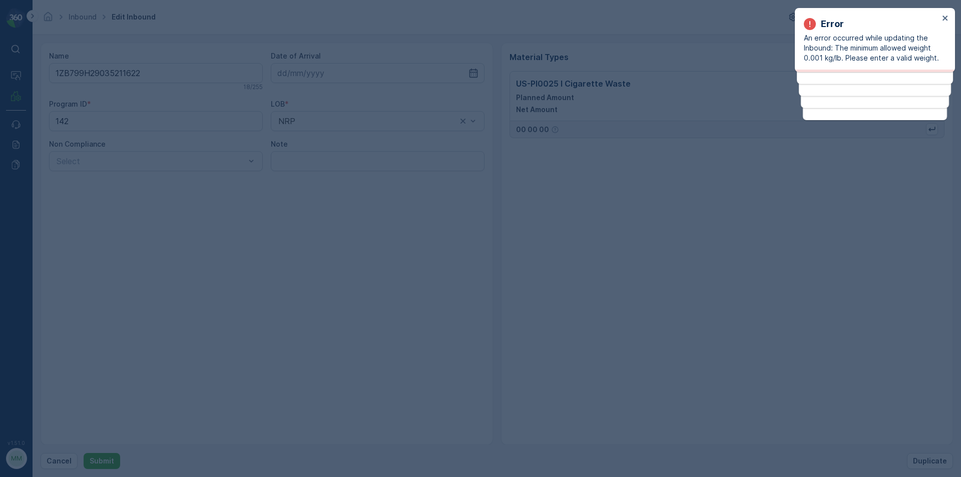
click at [84, 453] on button "Submit" at bounding box center [102, 461] width 37 height 16
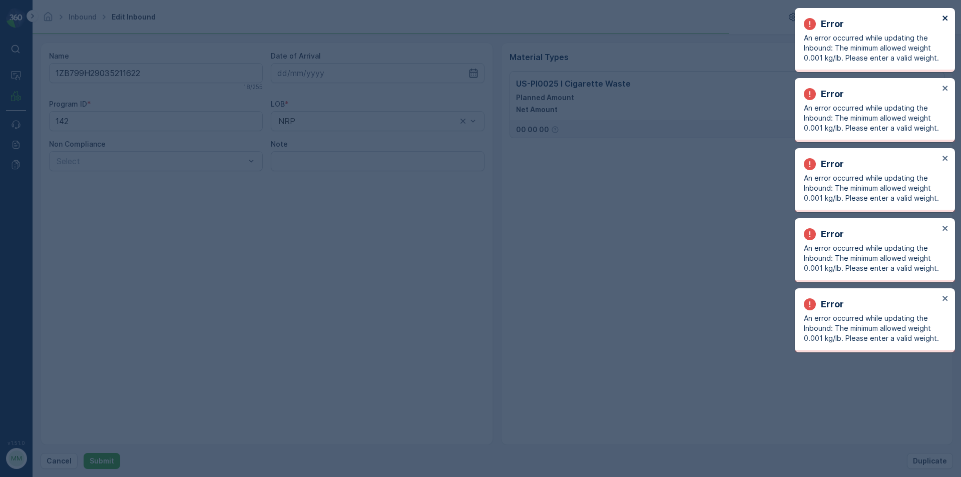
click at [942, 14] on button "close" at bounding box center [945, 19] width 7 height 10
click at [84, 453] on button "Submit" at bounding box center [102, 461] width 37 height 16
click at [945, 12] on div "Error An error occurred while updating the Inbound: The minimum allowed weight …" at bounding box center [873, 10] width 160 height 4
click at [84, 453] on button "Submit" at bounding box center [102, 461] width 37 height 16
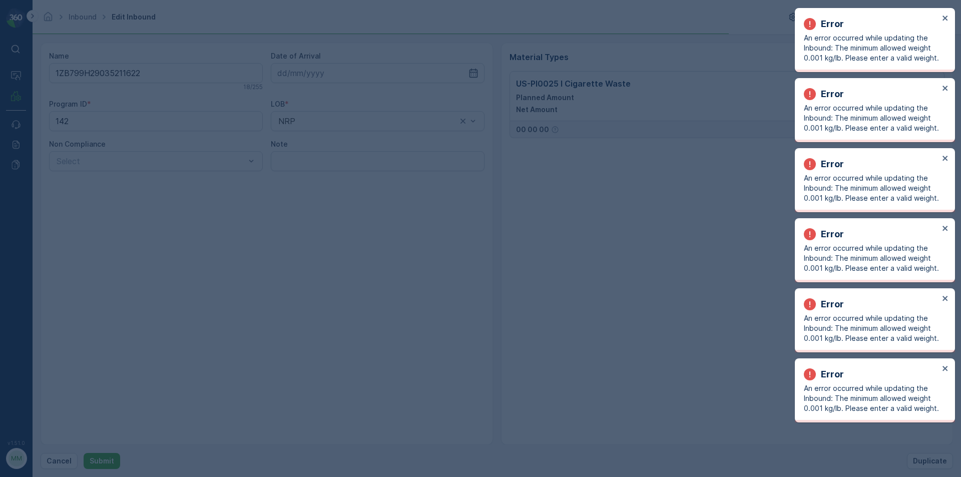
click at [952, 26] on div "Error An error occurred while updating the Inbound: The minimum allowed weight …" at bounding box center [875, 40] width 160 height 64
click at [950, 22] on div "Error An error occurred while updating the Inbound: The minimum allowed weight …" at bounding box center [875, 40] width 160 height 64
click at [84, 453] on button "Submit" at bounding box center [102, 461] width 37 height 16
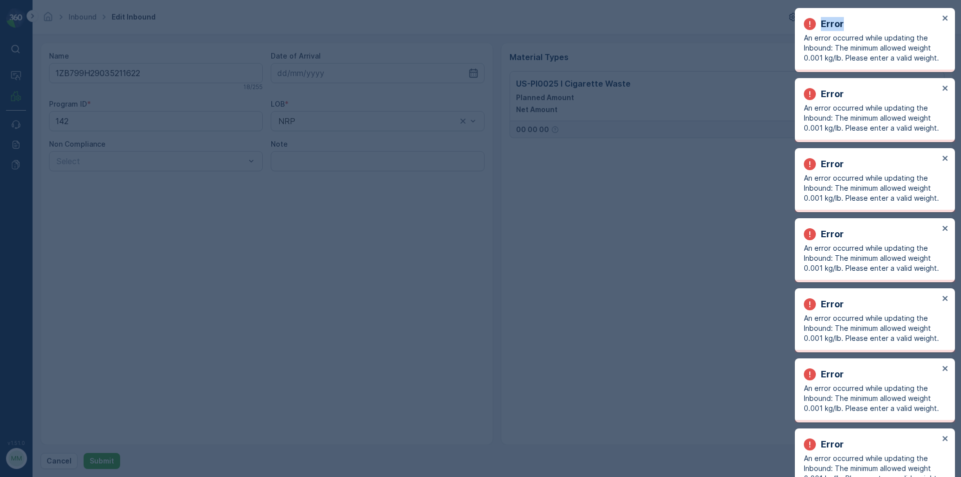
click at [945, 16] on div "Error An error occurred while updating the Inbound: The minimum allowed weight …" at bounding box center [875, 40] width 160 height 64
click at [942, 14] on button "close" at bounding box center [945, 19] width 7 height 10
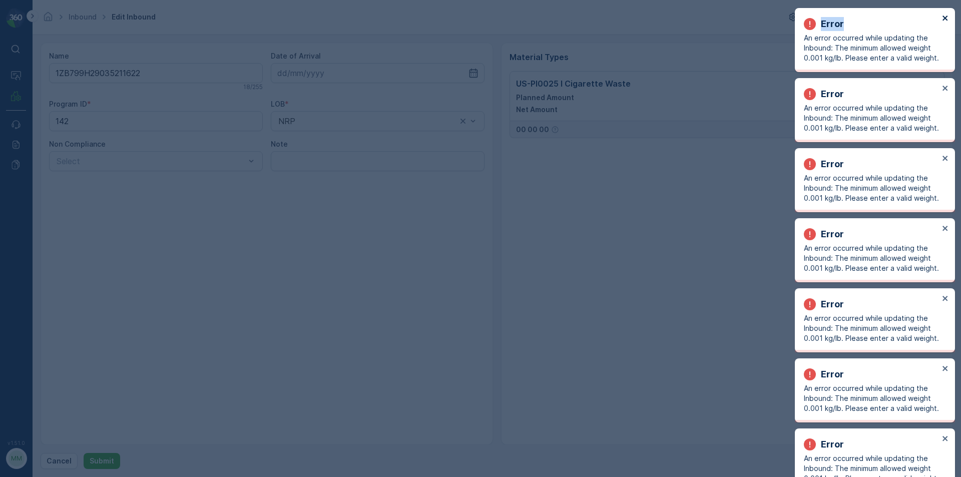
click at [84, 453] on button "Submit" at bounding box center [102, 461] width 37 height 16
click at [945, 18] on div "Error An error occurred while updating the Inbound: The minimum allowed weight …" at bounding box center [875, 40] width 160 height 64
click at [942, 14] on button "close" at bounding box center [945, 19] width 7 height 10
click at [84, 453] on button "Submit" at bounding box center [102, 461] width 37 height 16
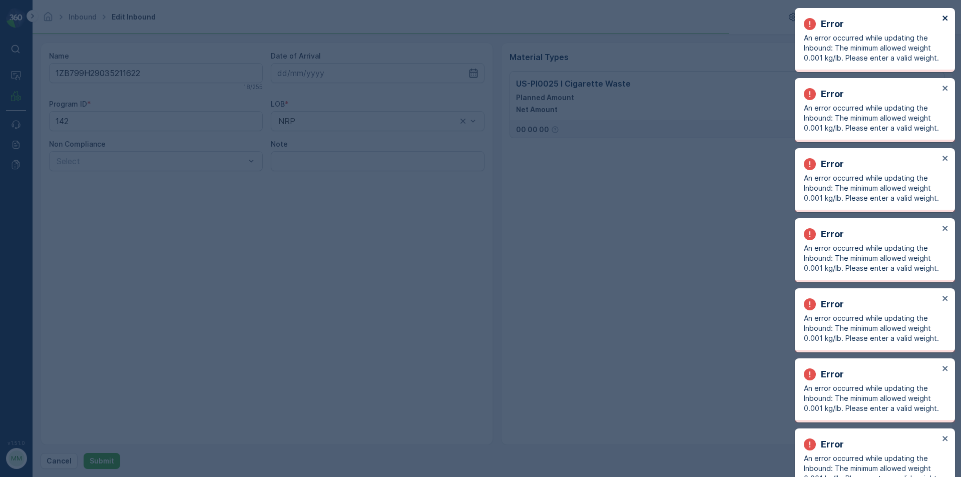
click at [945, 20] on div "Error An error occurred while updating the Inbound: The minimum allowed weight …" at bounding box center [875, 40] width 160 height 64
click at [84, 453] on button "Submit" at bounding box center [102, 461] width 37 height 16
drag, startPoint x: 949, startPoint y: 14, endPoint x: 948, endPoint y: 34, distance: 20.0
click at [950, 12] on div "Error An error occurred while updating the Inbound: The minimum allowed weight …" at bounding box center [873, 10] width 160 height 4
click at [84, 453] on button "Submit" at bounding box center [102, 461] width 37 height 16
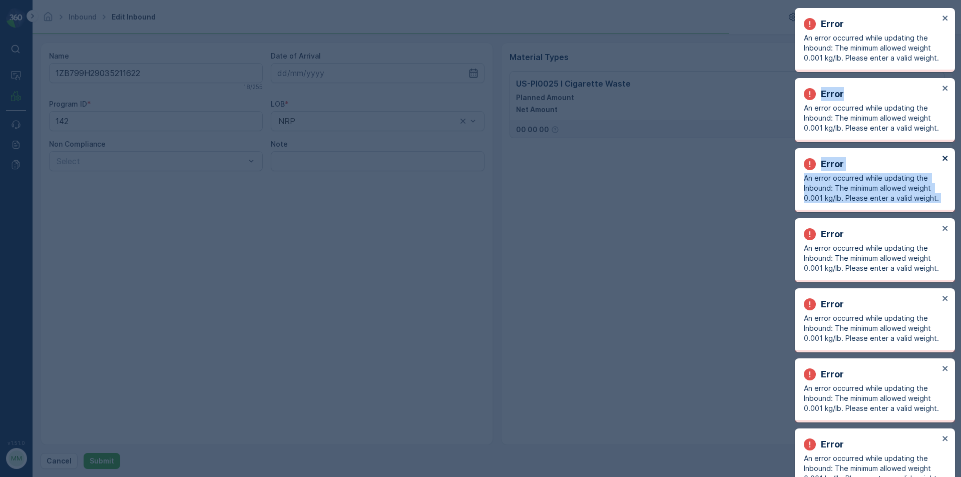
click at [942, 154] on button "close" at bounding box center [945, 159] width 7 height 10
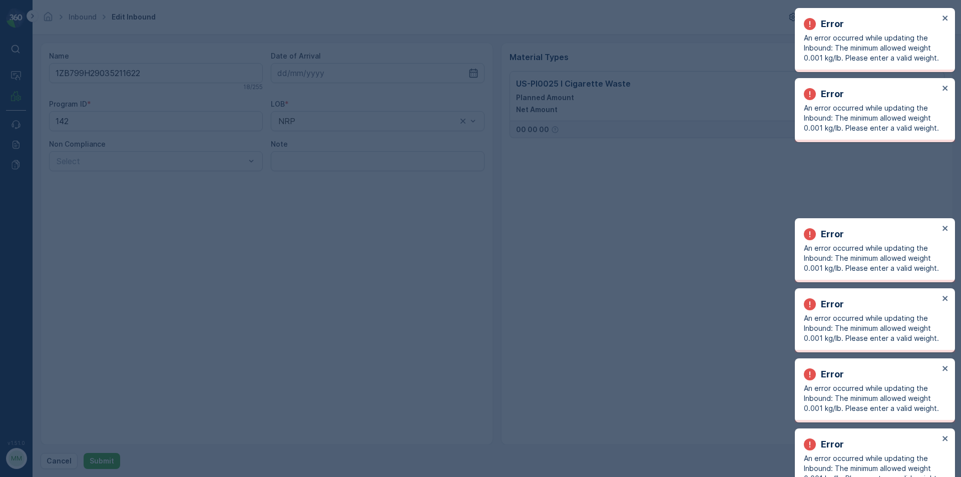
drag, startPoint x: 943, startPoint y: 87, endPoint x: 943, endPoint y: 80, distance: 6.5
click at [944, 12] on div "Error An error occurred while updating the Inbound: The minimum allowed weight …" at bounding box center [873, 10] width 160 height 4
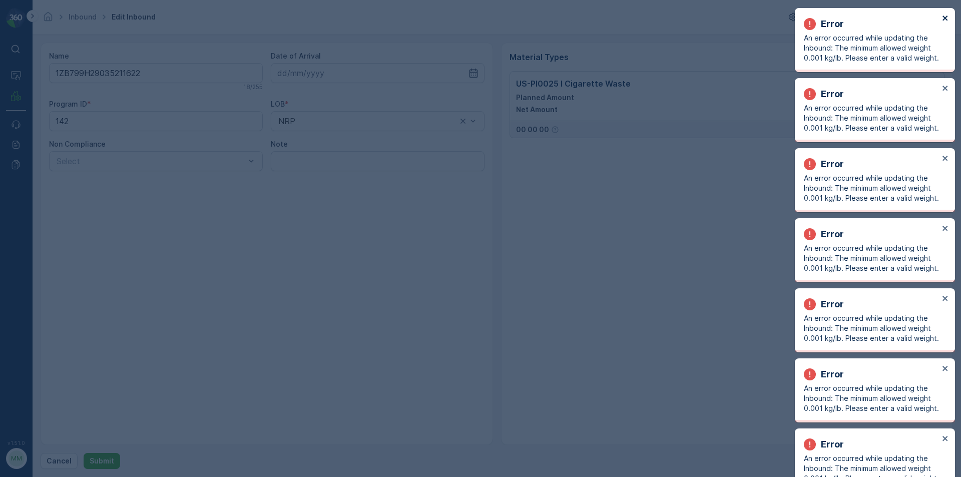
click at [84, 453] on button "Submit" at bounding box center [102, 461] width 37 height 16
click at [942, 16] on div "Error An error occurred while updating the Inbound: The minimum allowed weight …" at bounding box center [871, 40] width 141 height 52
drag, startPoint x: 939, startPoint y: 108, endPoint x: 942, endPoint y: 99, distance: 9.4
click at [940, 105] on div "Error An error occurred while updating the Inbound: The minimum allowed weight …" at bounding box center [871, 110] width 141 height 52
click at [84, 453] on button "Submit" at bounding box center [102, 461] width 37 height 16
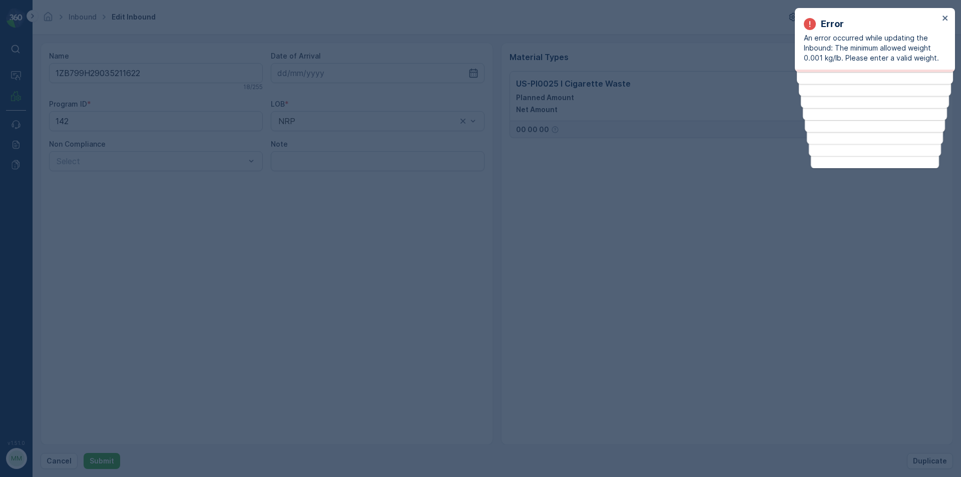
click at [299, 271] on div at bounding box center [480, 238] width 961 height 477
click at [84, 453] on button "Submit" at bounding box center [102, 461] width 37 height 16
drag, startPoint x: 79, startPoint y: 309, endPoint x: 343, endPoint y: 223, distance: 277.6
click at [79, 305] on div at bounding box center [480, 238] width 961 height 477
click at [84, 453] on button "Submit" at bounding box center [102, 461] width 37 height 16
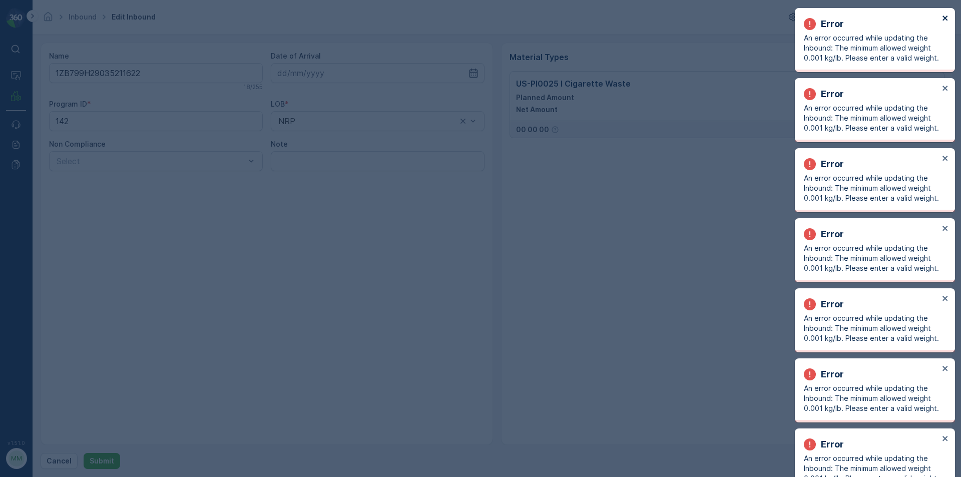
click at [84, 453] on button "Submit" at bounding box center [102, 461] width 37 height 16
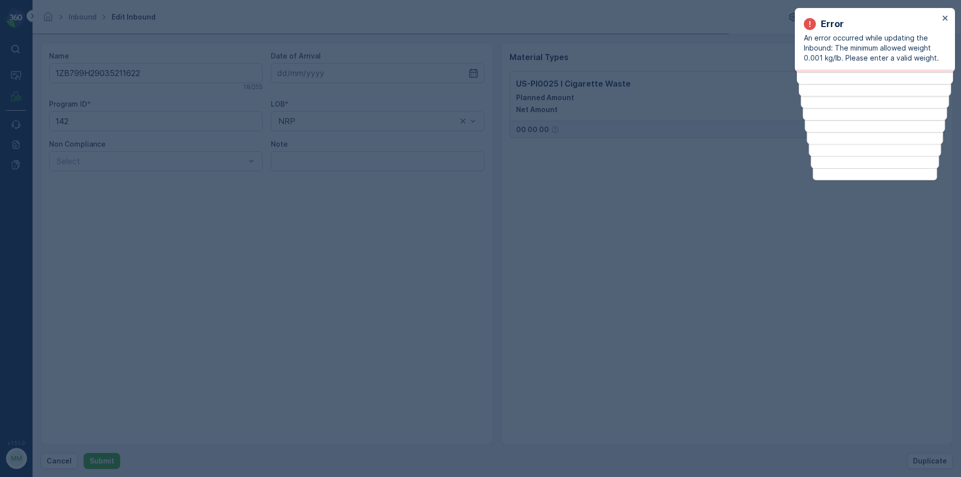
click at [84, 453] on button "Submit" at bounding box center [102, 461] width 37 height 16
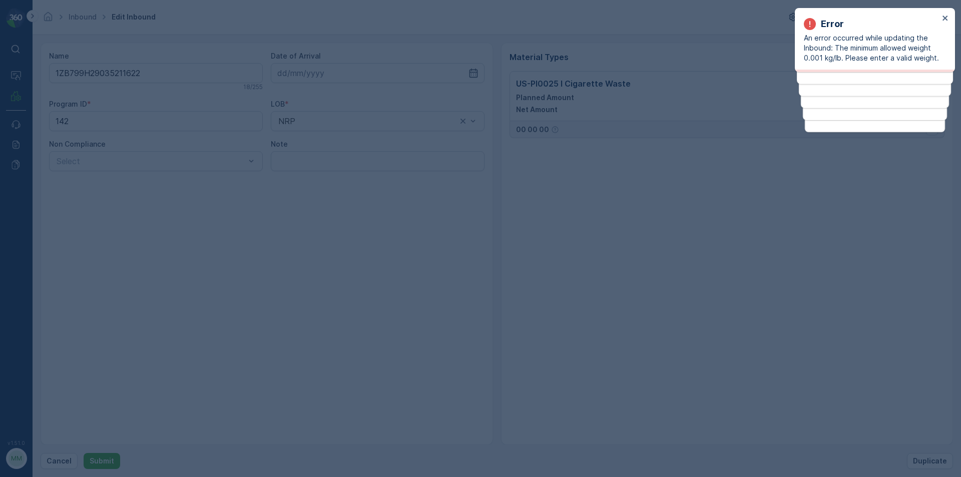
click at [84, 453] on button "Submit" at bounding box center [102, 461] width 37 height 16
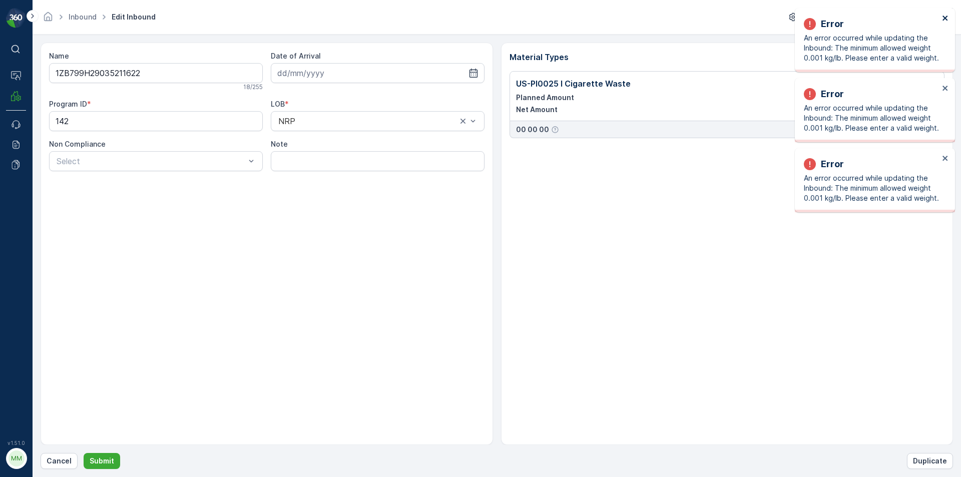
drag, startPoint x: 945, startPoint y: 17, endPoint x: 939, endPoint y: 13, distance: 6.8
click at [942, 15] on icon "close" at bounding box center [945, 18] width 7 height 8
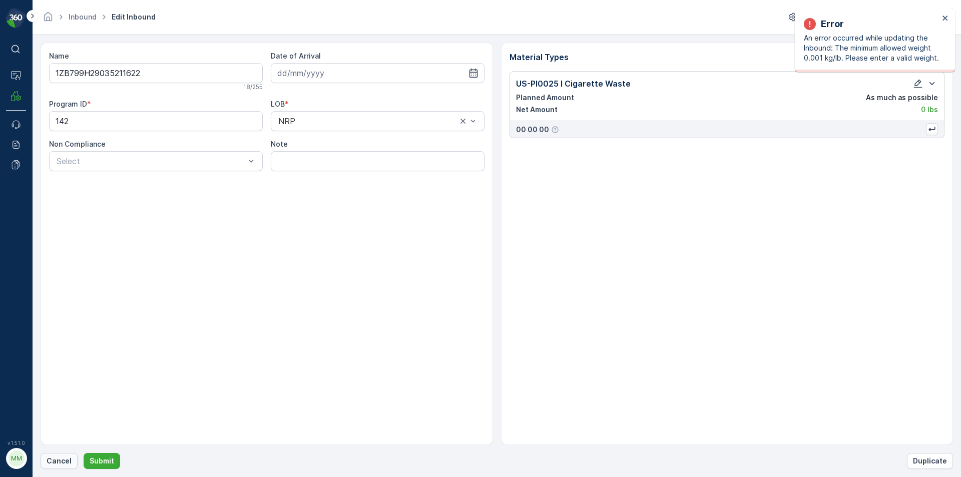
click at [52, 465] on p "Cancel" at bounding box center [59, 461] width 25 height 10
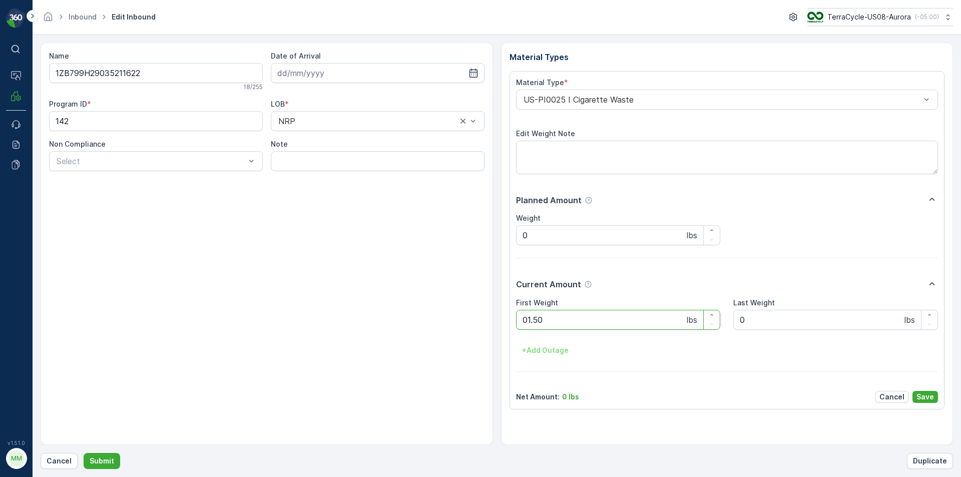
click at [84, 453] on button "Submit" at bounding box center [102, 461] width 37 height 16
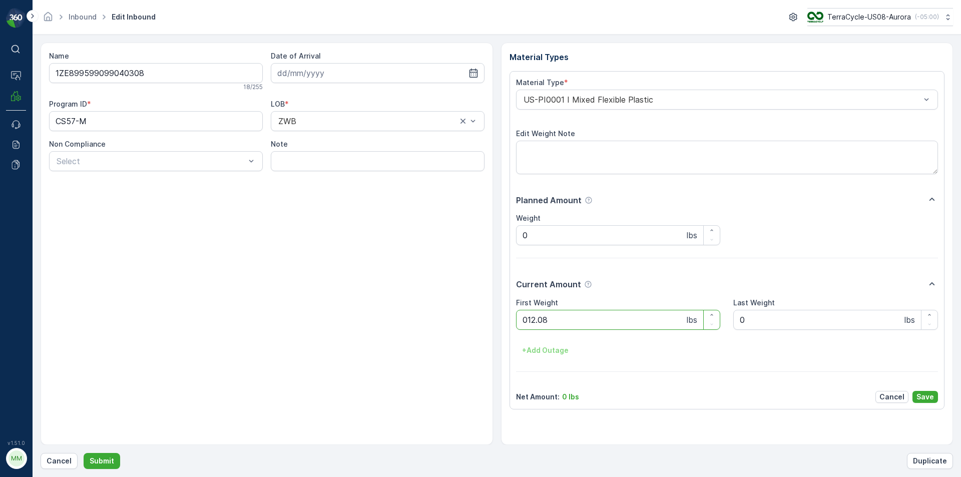
click at [84, 453] on button "Submit" at bounding box center [102, 461] width 37 height 16
